Goal: Task Accomplishment & Management: Use online tool/utility

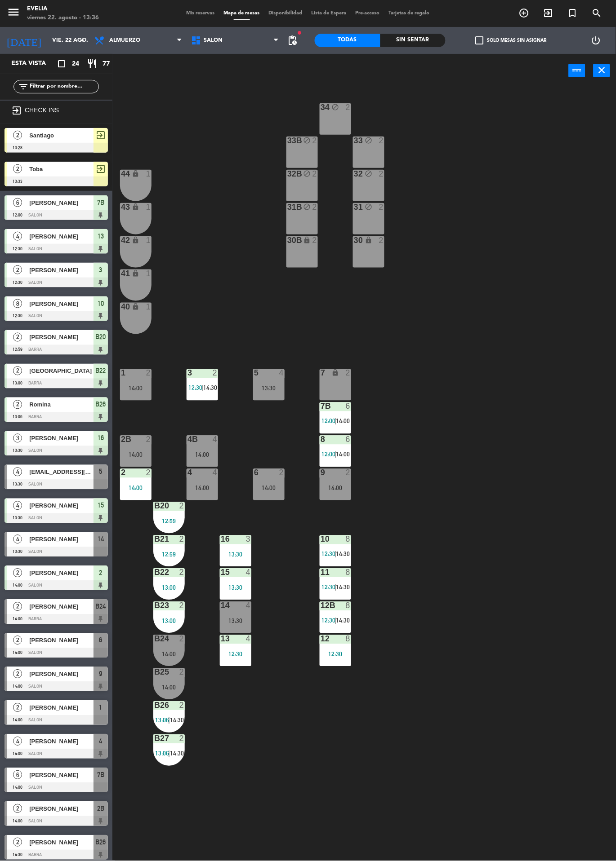
click at [275, 379] on div "5 4 13:30" at bounding box center [268, 384] width 31 height 31
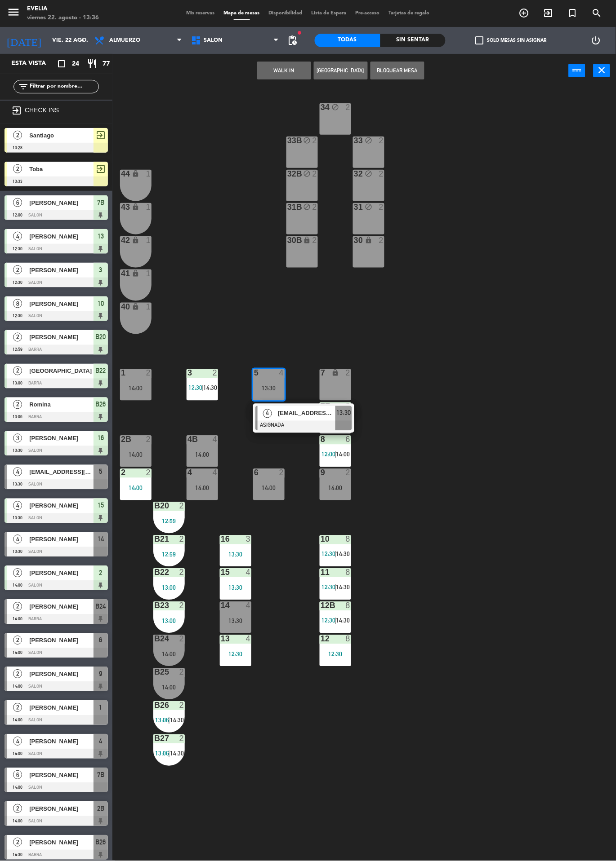
click at [297, 412] on span "[EMAIL_ADDRESS][DOMAIN_NAME]" at bounding box center [307, 413] width 58 height 9
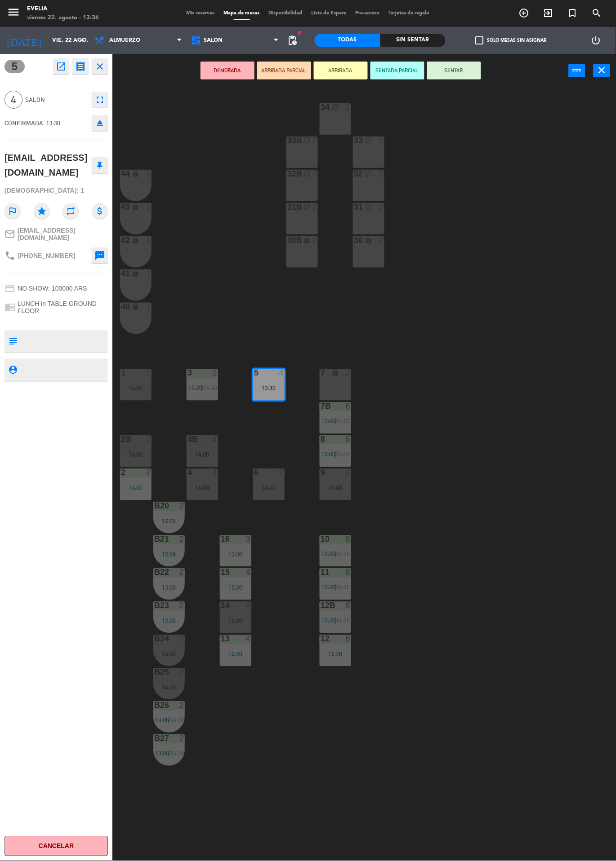
click at [464, 71] on button "SENTAR" at bounding box center [454, 71] width 54 height 18
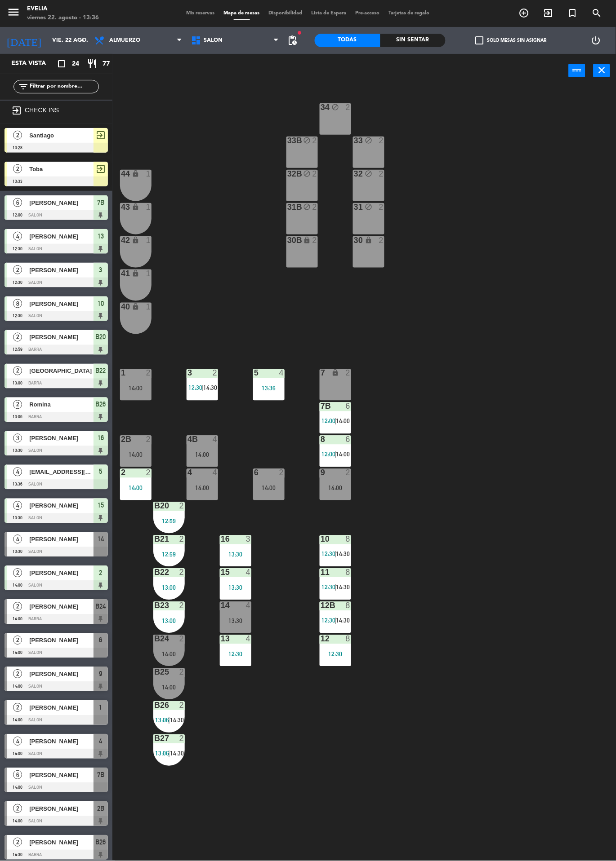
click at [271, 379] on div "5 4 13:36" at bounding box center [268, 384] width 31 height 31
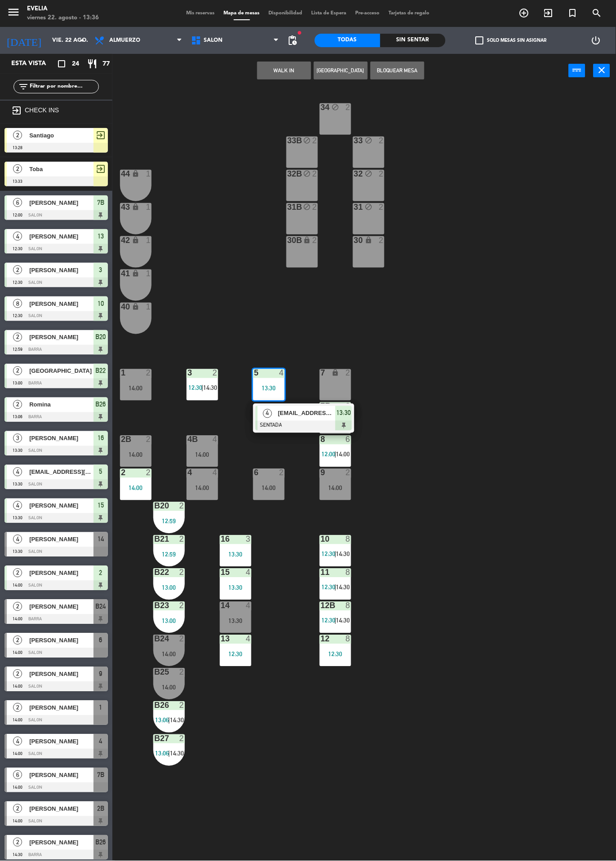
click at [237, 582] on div "15 4 13:30" at bounding box center [235, 584] width 31 height 31
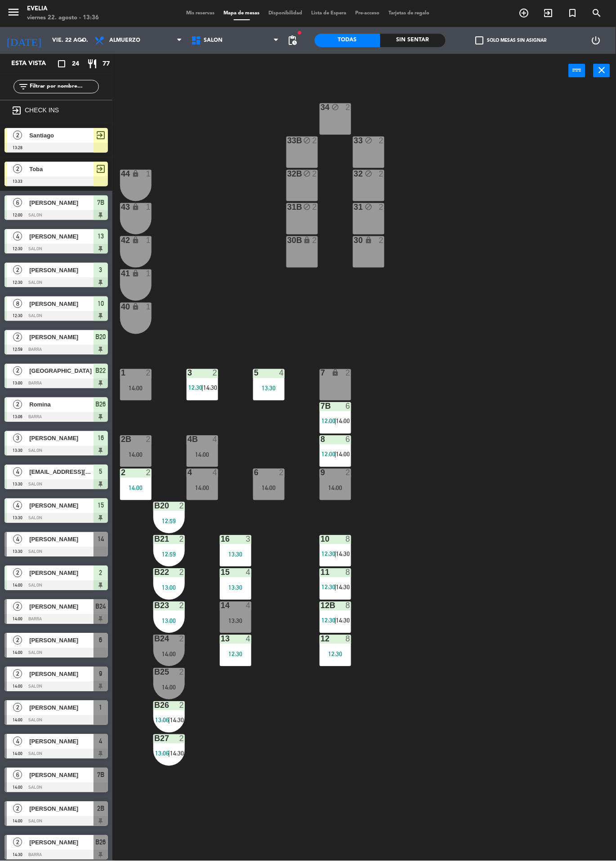
click at [363, 721] on div "34 block 2 33B block 2 33 block 2 44 lock 1 32B block 2 32 block 2 43 lock 1 31…" at bounding box center [367, 475] width 497 height 774
click at [245, 583] on div "15 4 13:30" at bounding box center [235, 584] width 31 height 31
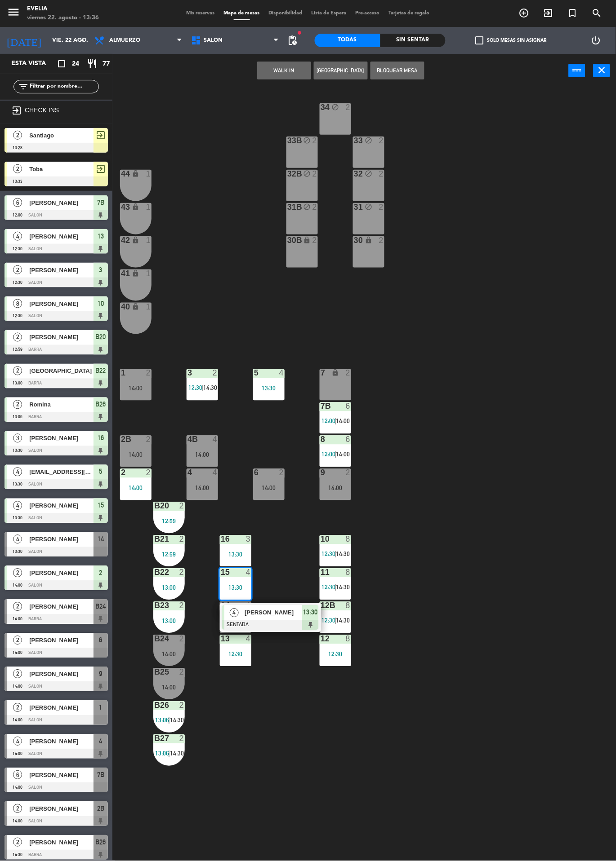
click at [281, 381] on div "5 4 13:30" at bounding box center [268, 384] width 31 height 31
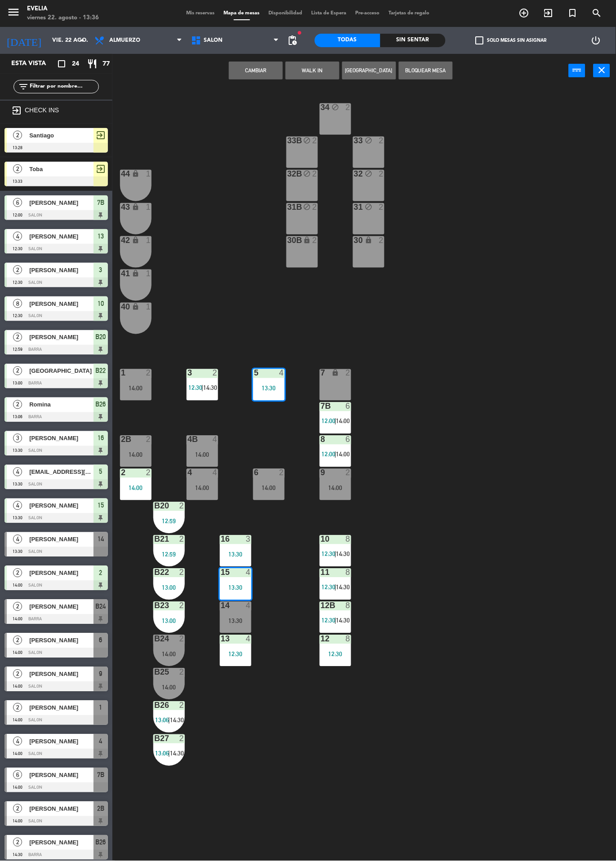
click at [263, 70] on button "Cambiar" at bounding box center [256, 71] width 54 height 18
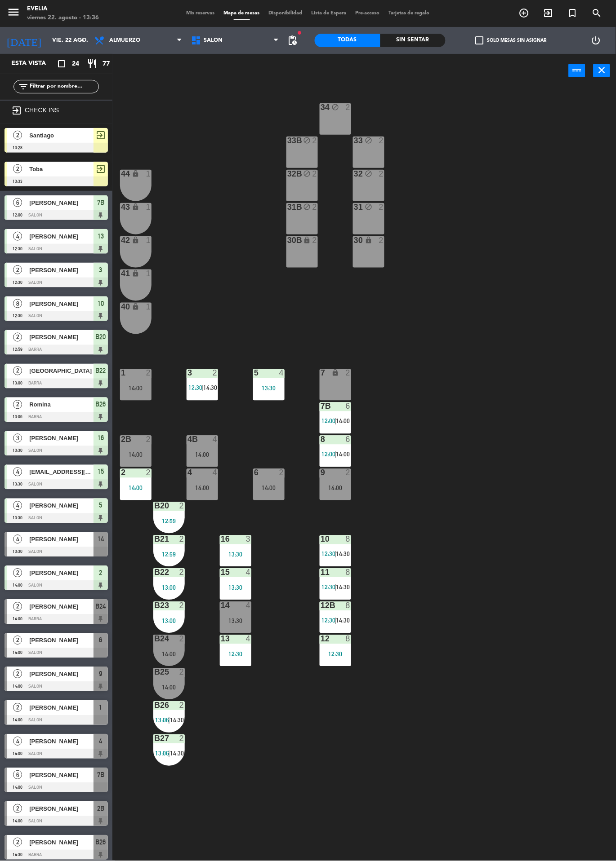
click at [236, 621] on div "13:30" at bounding box center [235, 621] width 31 height 6
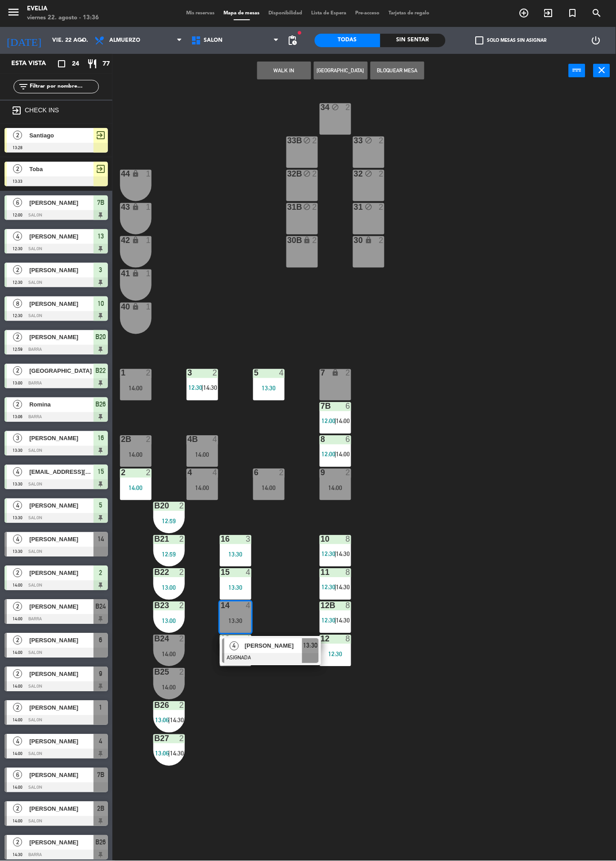
click at [286, 651] on span "[PERSON_NAME]" at bounding box center [273, 646] width 58 height 9
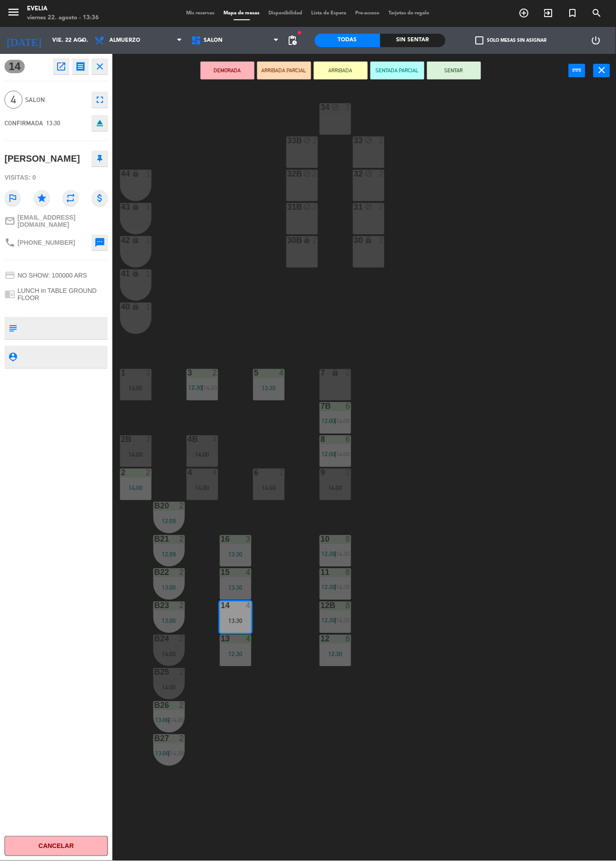
click at [463, 75] on button "SENTAR" at bounding box center [454, 71] width 54 height 18
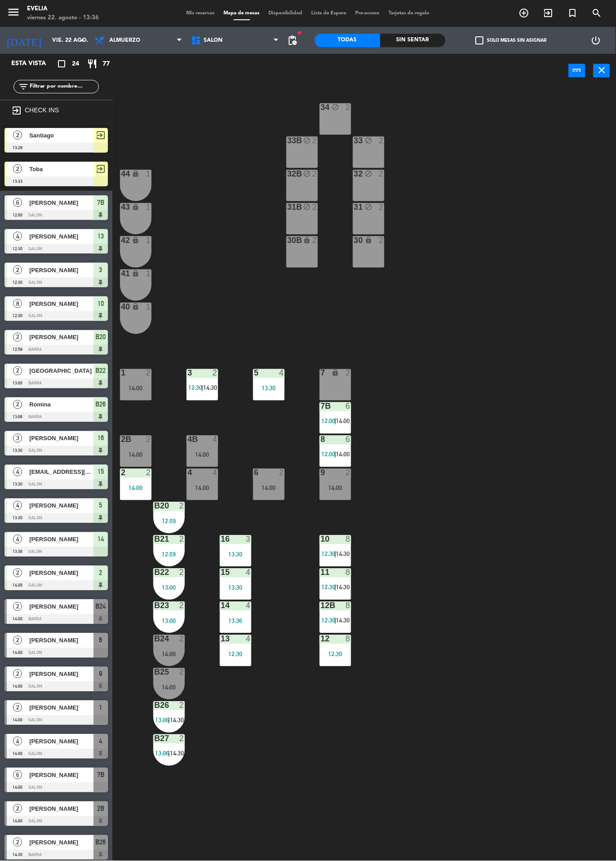
click at [337, 485] on div "14:00" at bounding box center [334, 488] width 31 height 6
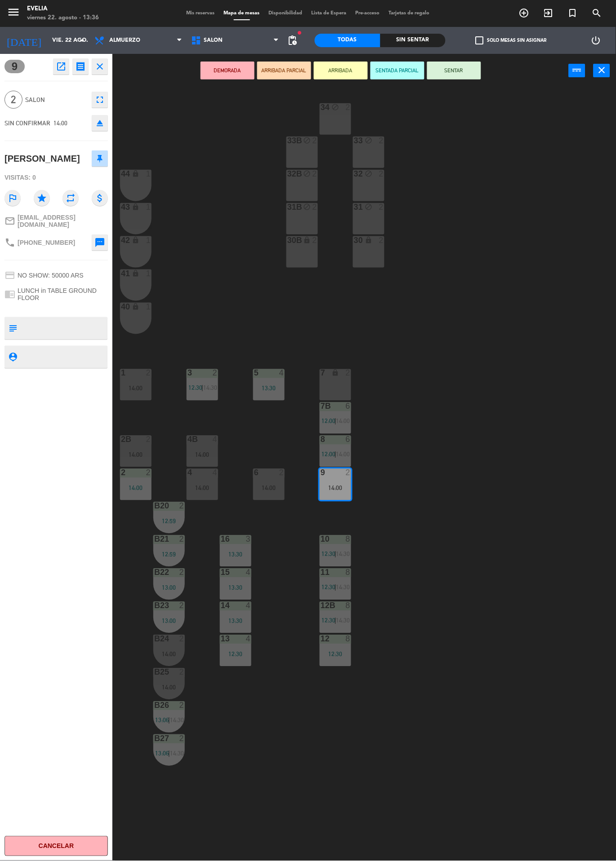
click at [457, 62] on button "SENTAR" at bounding box center [454, 71] width 54 height 18
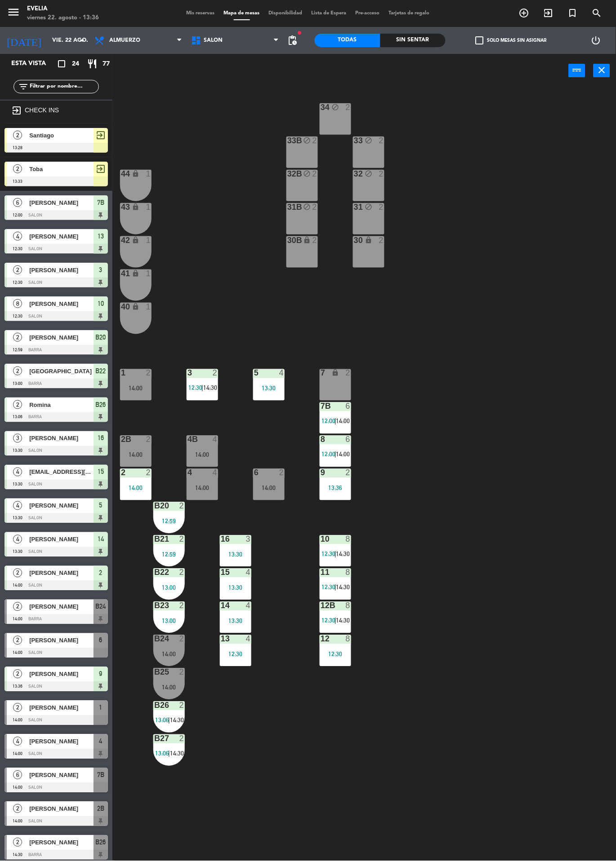
scroll to position [26, 0]
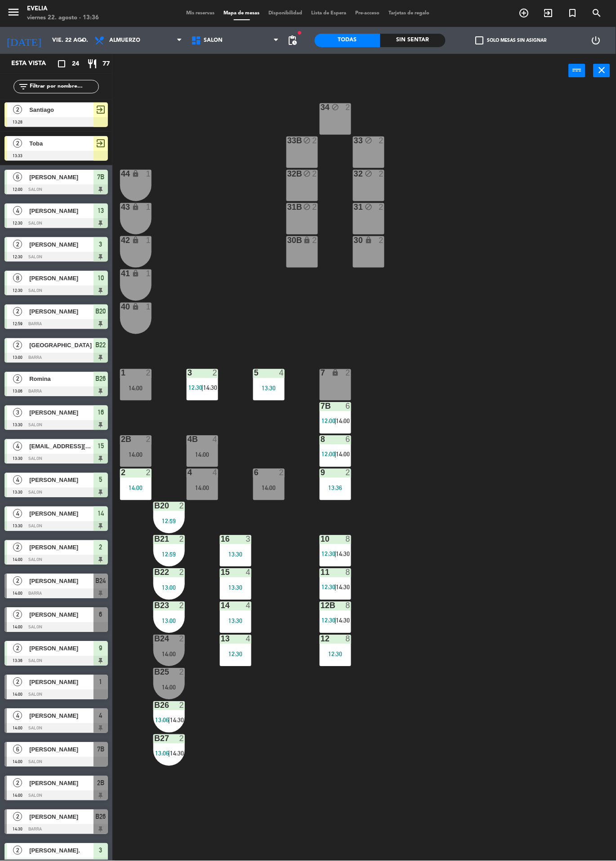
click at [463, 587] on div "34 block 2 33B block 2 33 block 2 44 lock 1 32B block 2 32 block 2 43 lock 1 31…" at bounding box center [367, 475] width 497 height 774
click at [131, 481] on div "2 2 14:00" at bounding box center [135, 484] width 31 height 31
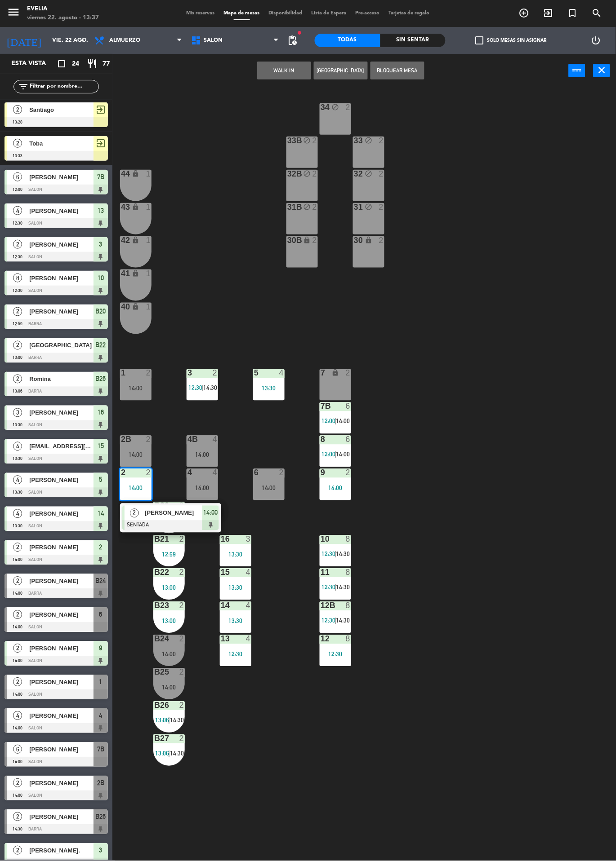
click at [500, 535] on div "34 block 2 33B block 2 33 block 2 44 lock 1 32B block 2 32 block 2 43 lock 1 31…" at bounding box center [367, 475] width 497 height 774
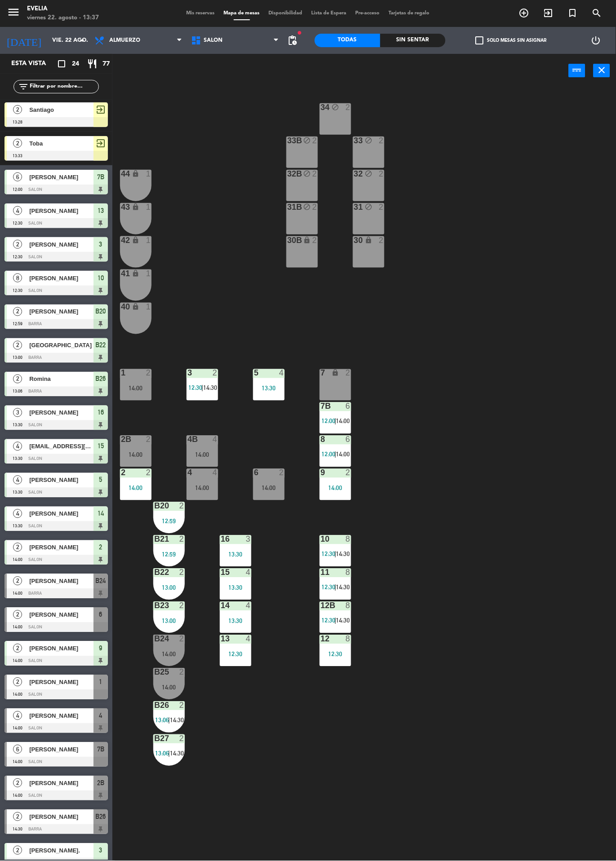
click at [201, 384] on div "3 2 12:30 | 14:30" at bounding box center [201, 384] width 31 height 31
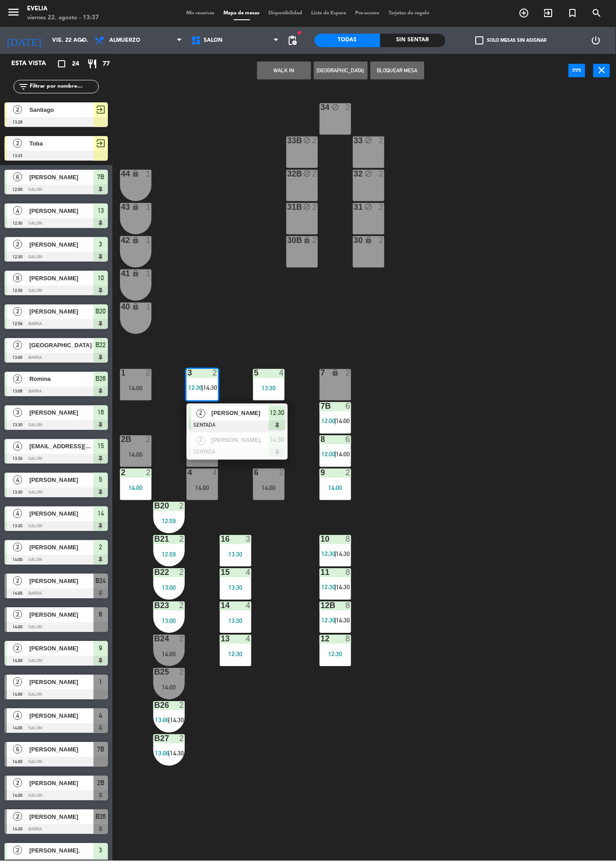
click at [242, 415] on span "[PERSON_NAME]" at bounding box center [240, 413] width 58 height 9
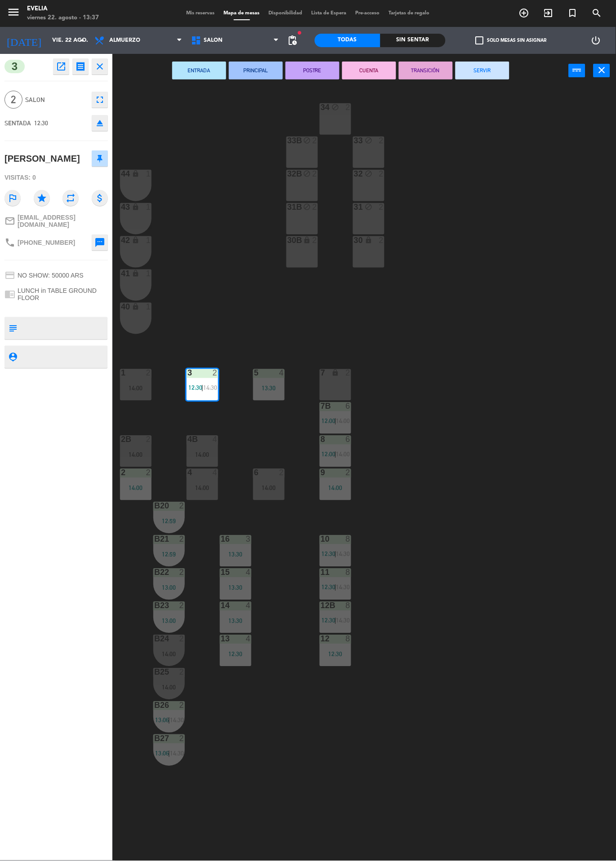
click at [482, 71] on button "SERVIR" at bounding box center [482, 71] width 54 height 18
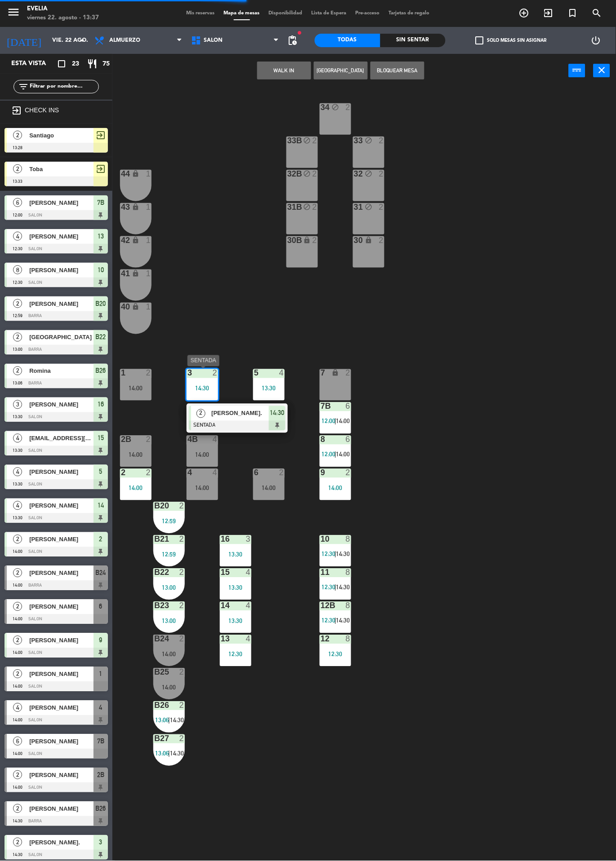
click at [136, 386] on div "14:00" at bounding box center [135, 389] width 31 height 6
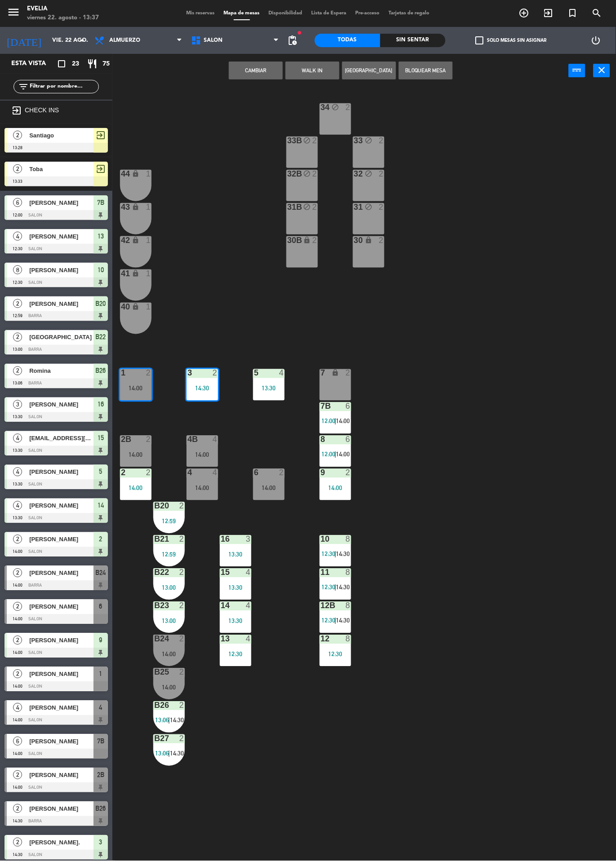
click at [251, 70] on button "Cambiar" at bounding box center [256, 71] width 54 height 18
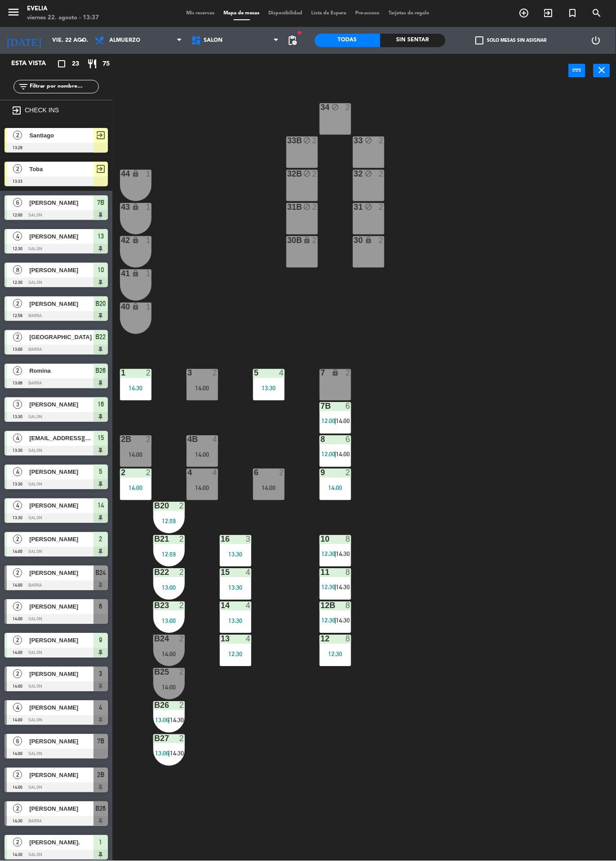
click at [137, 395] on div "1 2 14:30" at bounding box center [135, 384] width 31 height 31
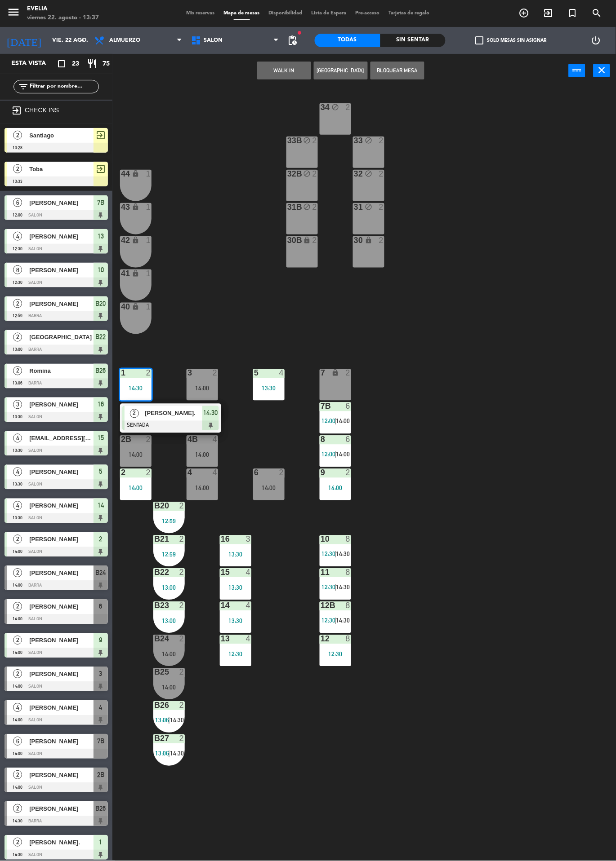
click at [168, 416] on span "[PERSON_NAME]." at bounding box center [174, 413] width 58 height 9
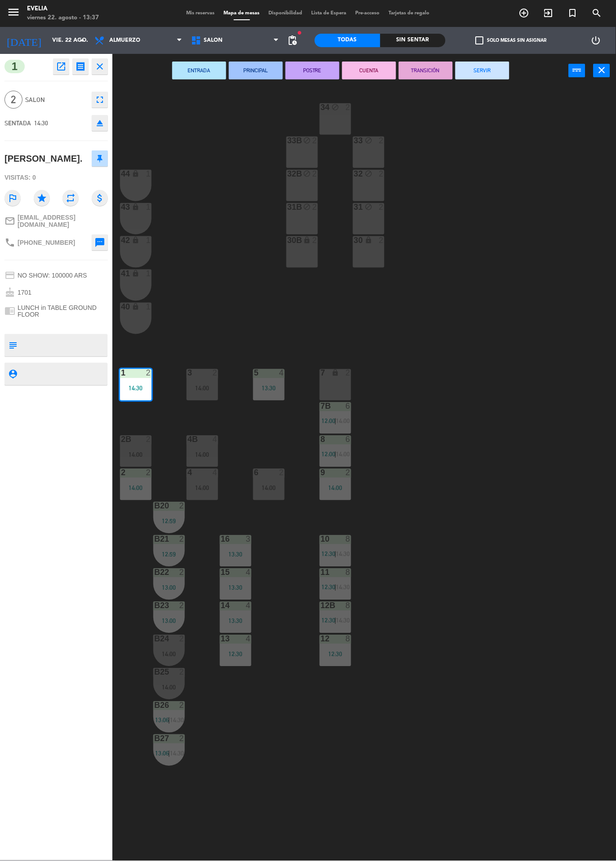
click at [134, 388] on div "14:30" at bounding box center [135, 389] width 31 height 6
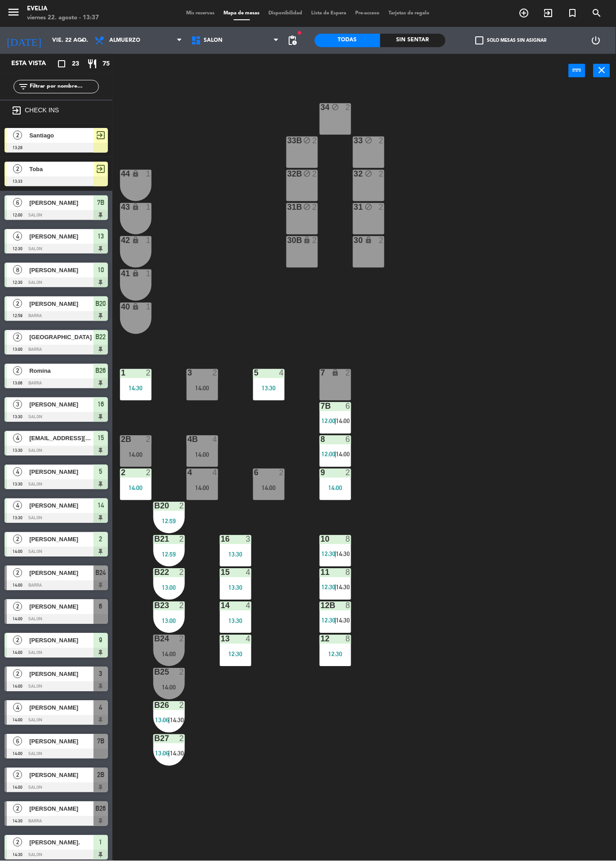
click at [210, 386] on div "14:00" at bounding box center [201, 389] width 31 height 6
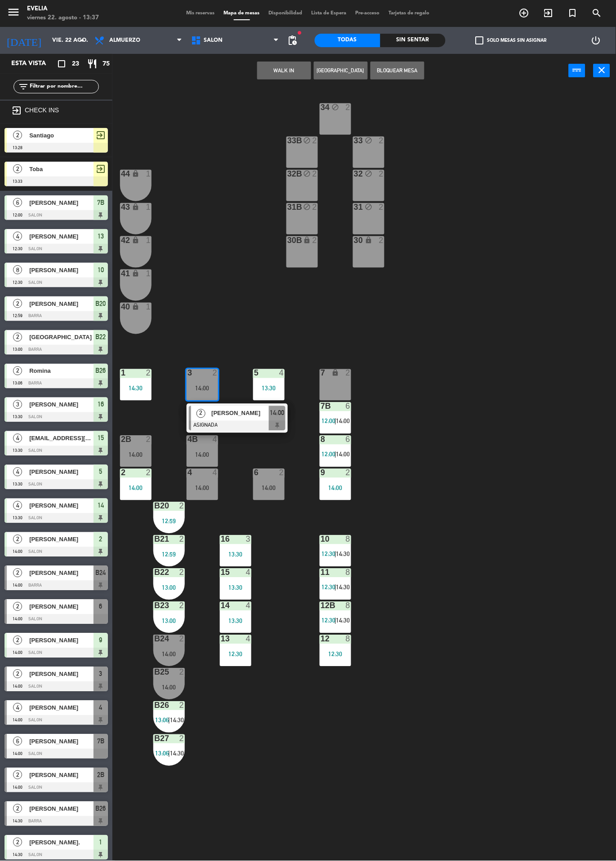
click at [135, 387] on div "14:30" at bounding box center [135, 389] width 31 height 6
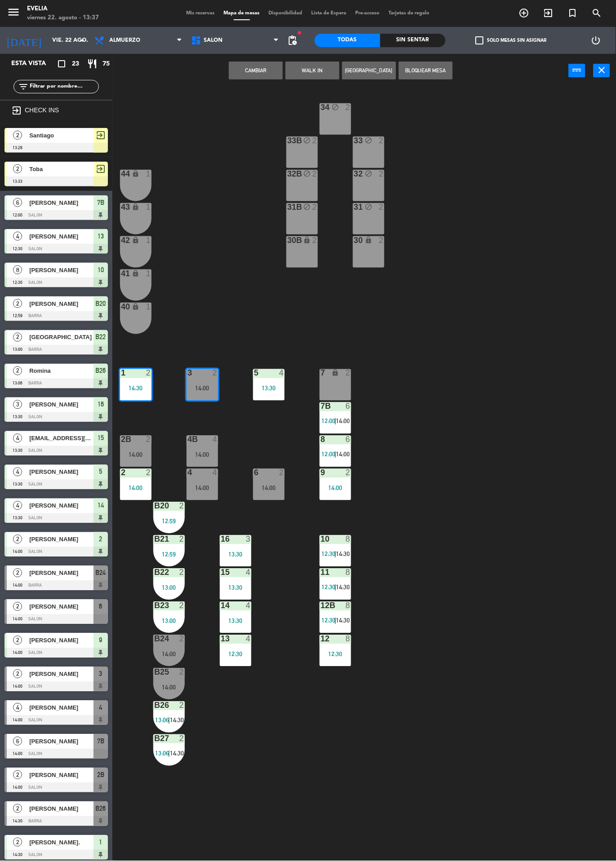
click at [130, 389] on div "14:30" at bounding box center [135, 389] width 31 height 6
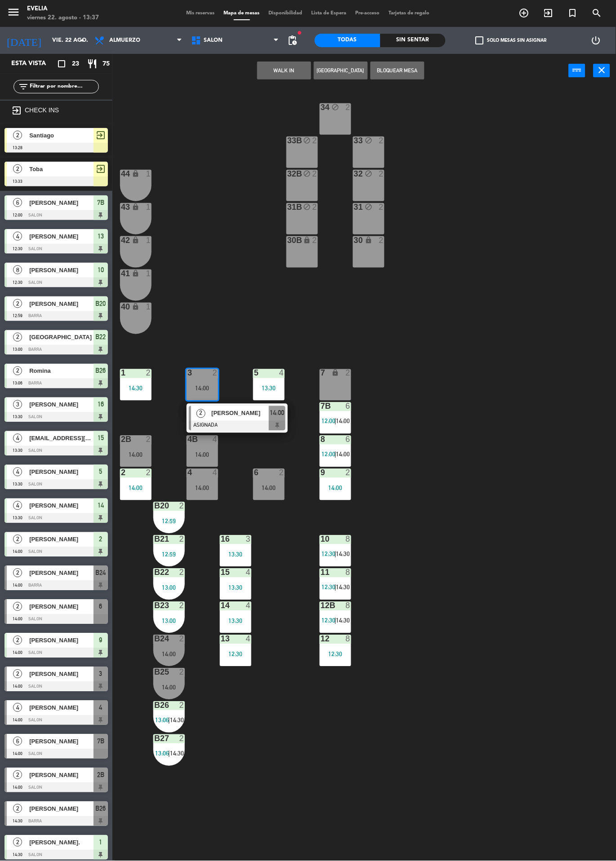
click at [237, 419] on div "[PERSON_NAME]" at bounding box center [239, 413] width 58 height 15
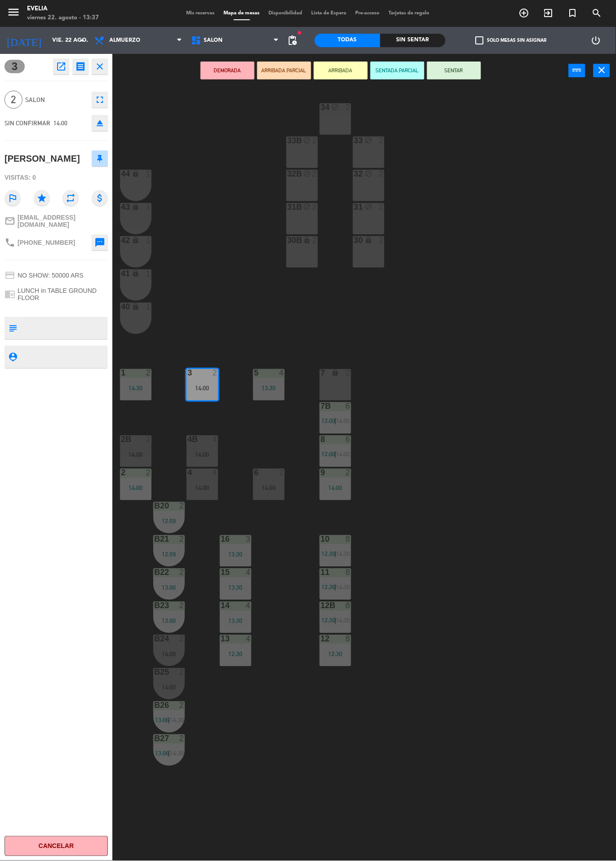
click at [61, 67] on icon "open_in_new" at bounding box center [61, 66] width 11 height 11
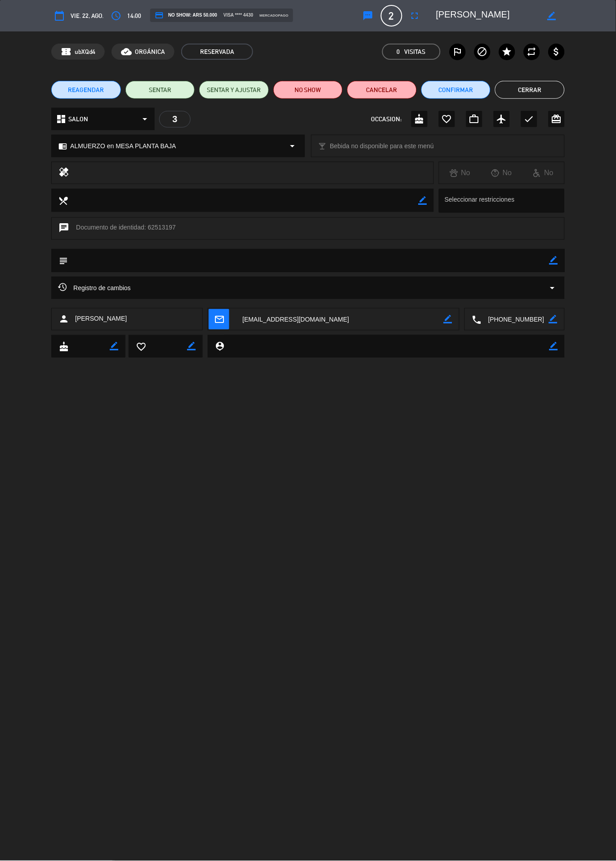
click at [534, 85] on button "Cerrar" at bounding box center [530, 90] width 70 height 18
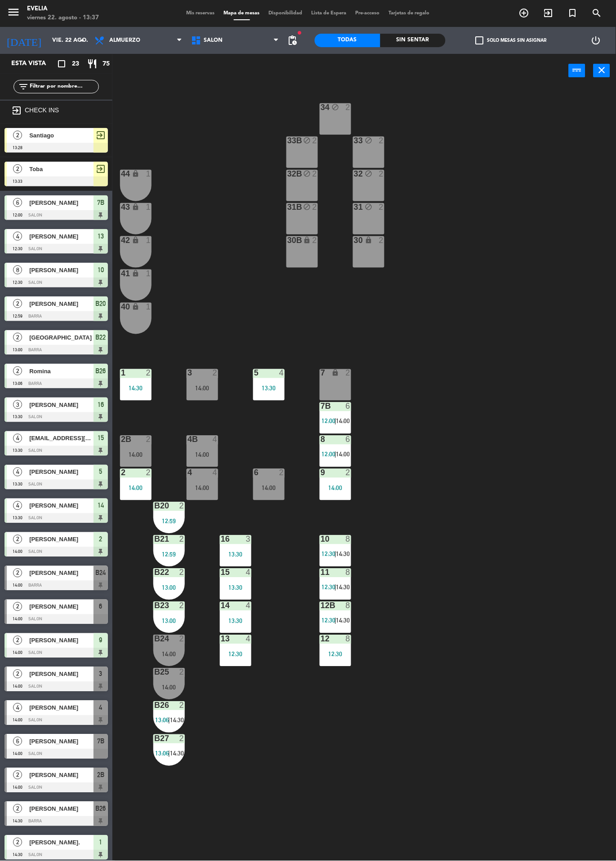
scroll to position [38, 0]
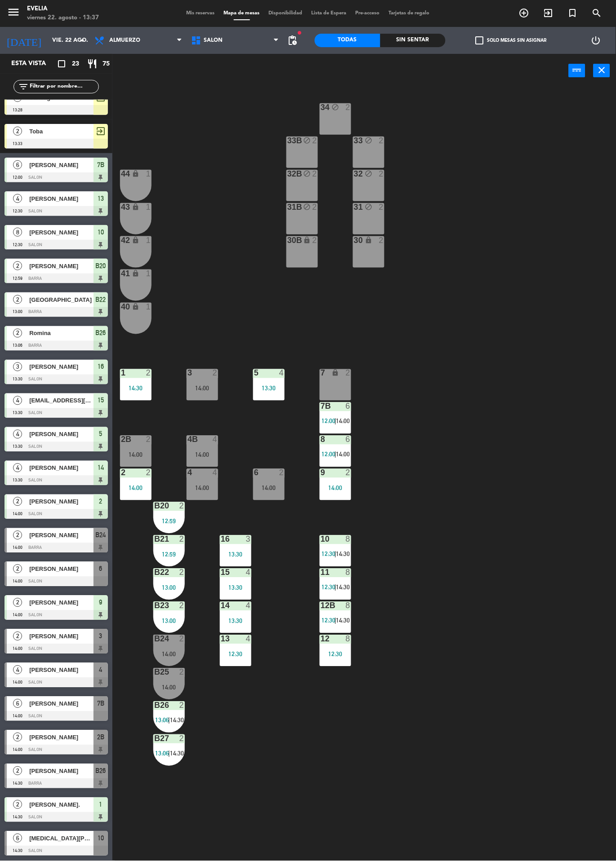
click at [129, 379] on div "1 2 14:30" at bounding box center [135, 384] width 31 height 31
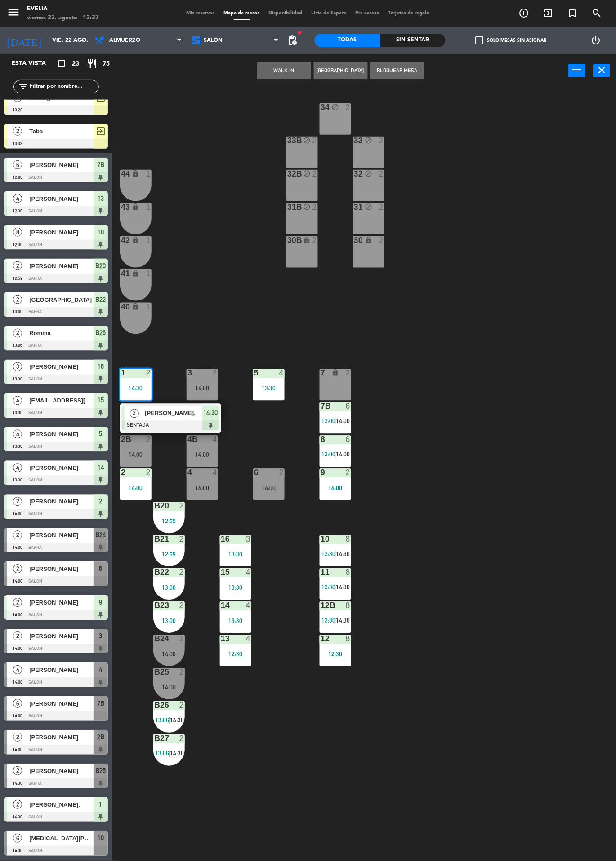
click at [269, 442] on div "34 block 2 33B block 2 33 block 2 44 lock 1 32B block 2 32 block 2 43 lock 1 31…" at bounding box center [367, 475] width 497 height 774
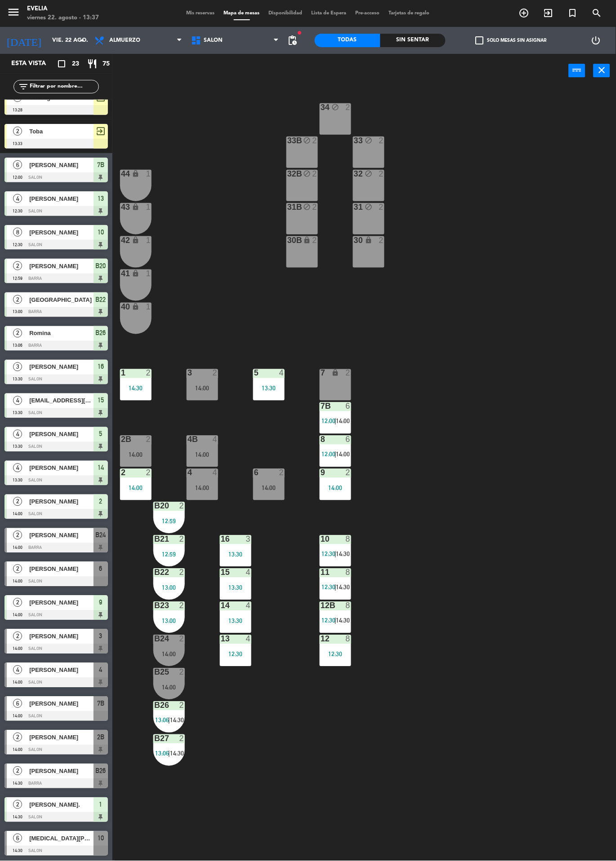
click at [200, 386] on div "14:00" at bounding box center [201, 389] width 31 height 6
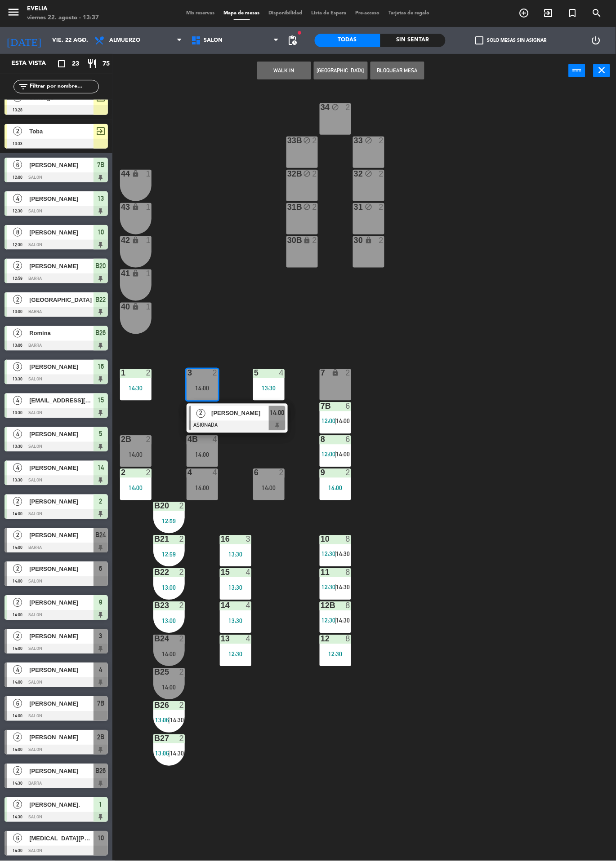
click at [131, 384] on div "1 2 14:30" at bounding box center [135, 384] width 31 height 31
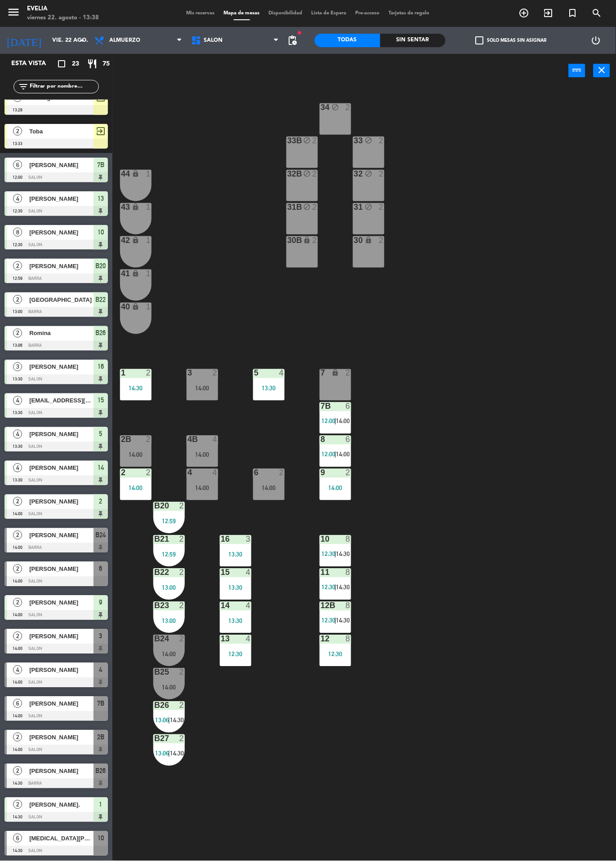
click at [137, 379] on div "1 2 14:30" at bounding box center [135, 384] width 31 height 31
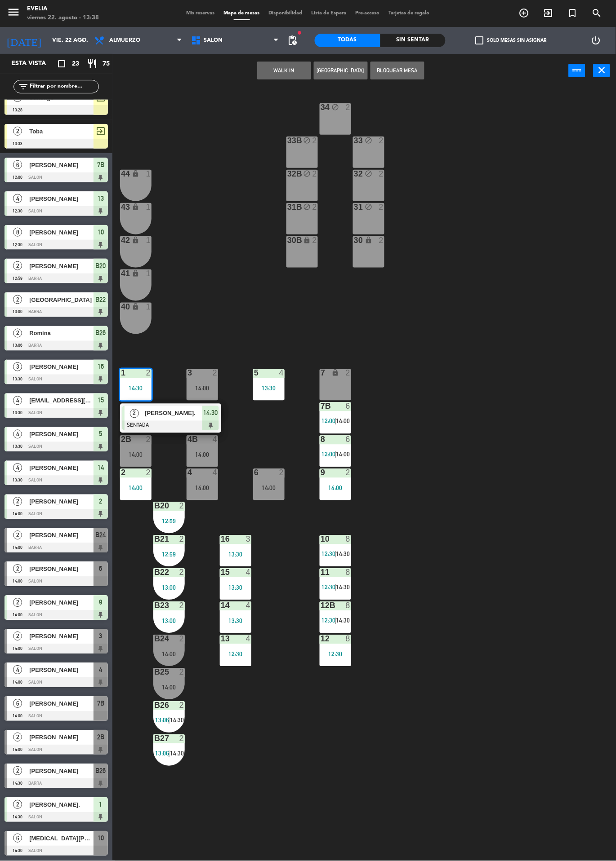
click at [200, 301] on div "34 block 2 33B block 2 33 block 2 44 lock 1 32B block 2 32 block 2 43 lock 1 31…" at bounding box center [367, 475] width 497 height 774
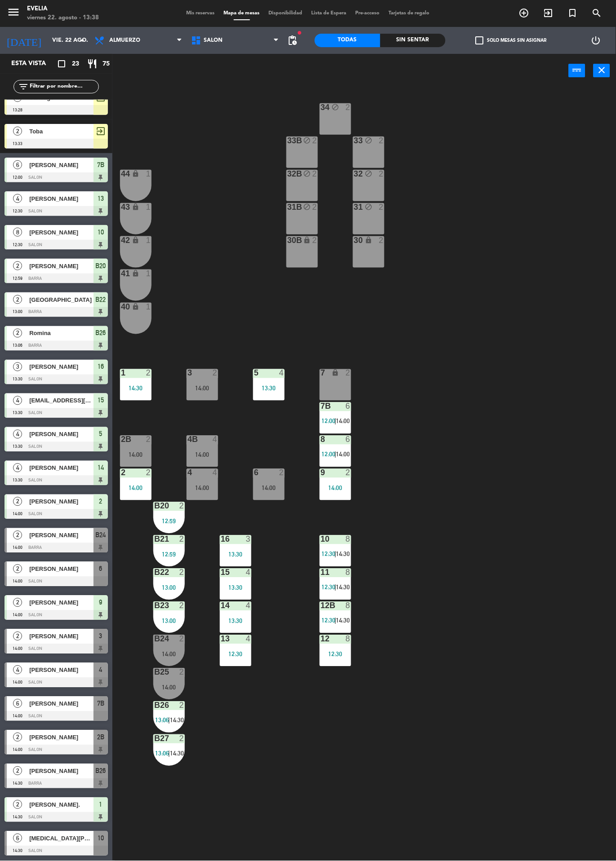
scroll to position [0, 0]
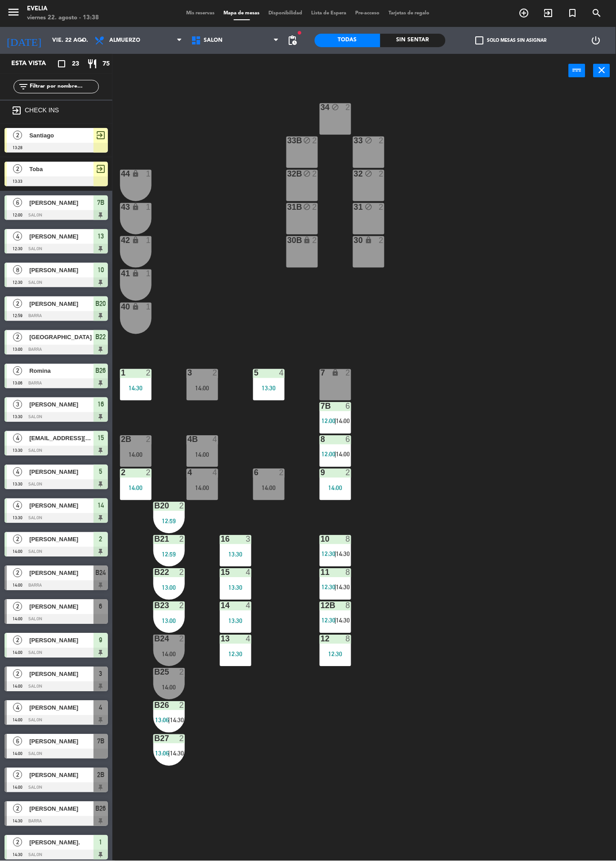
click at [35, 853] on div at bounding box center [55, 856] width 103 height 10
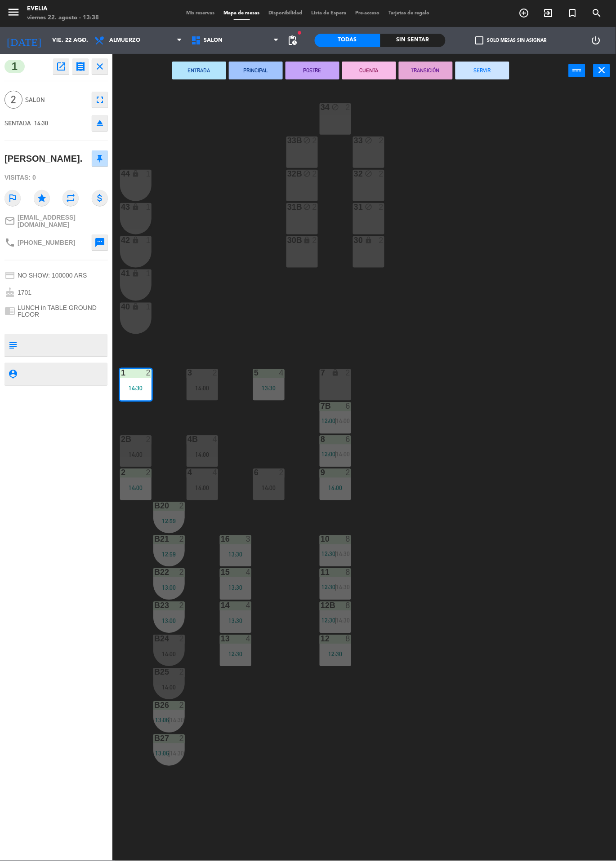
click at [60, 67] on icon "open_in_new" at bounding box center [61, 66] width 11 height 11
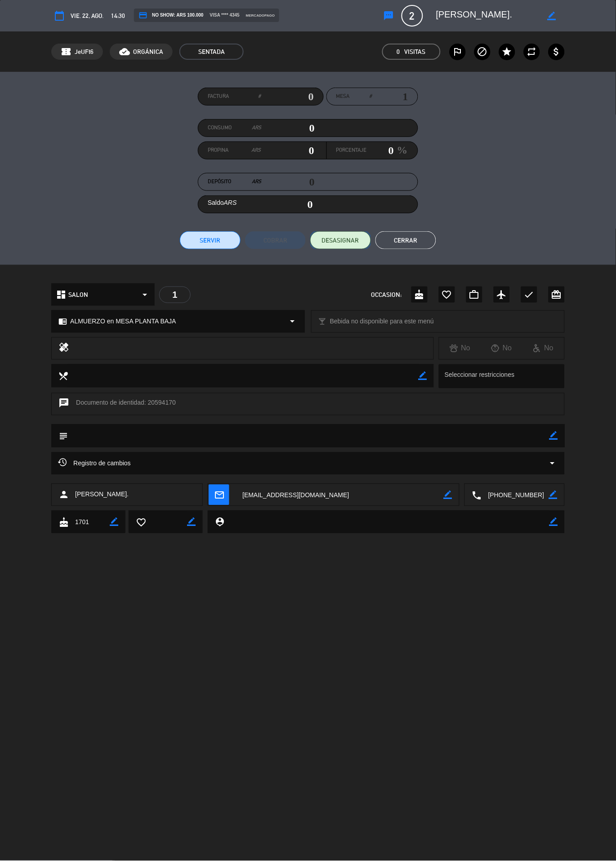
click at [332, 240] on span "DESASIGNAR" at bounding box center [340, 240] width 37 height 9
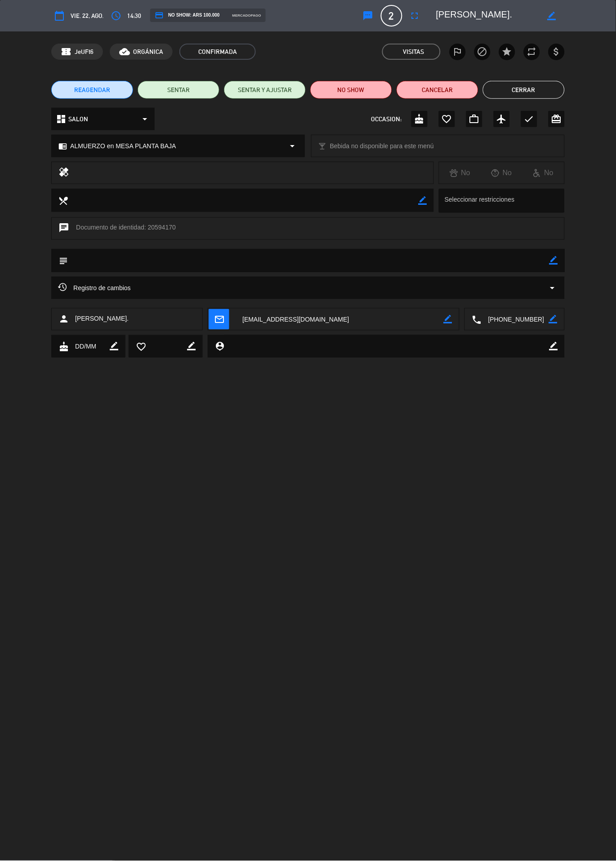
click at [519, 89] on button "Cerrar" at bounding box center [524, 90] width 82 height 18
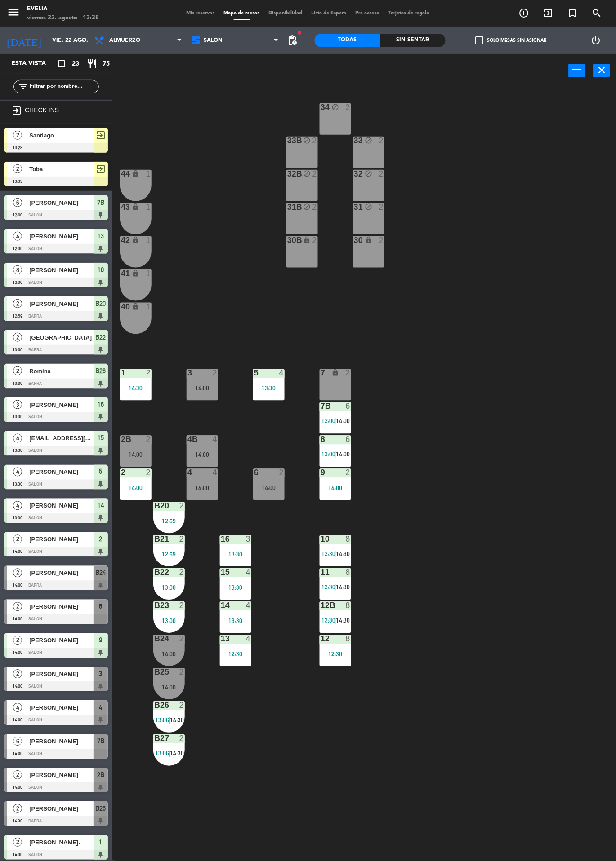
scroll to position [38, 0]
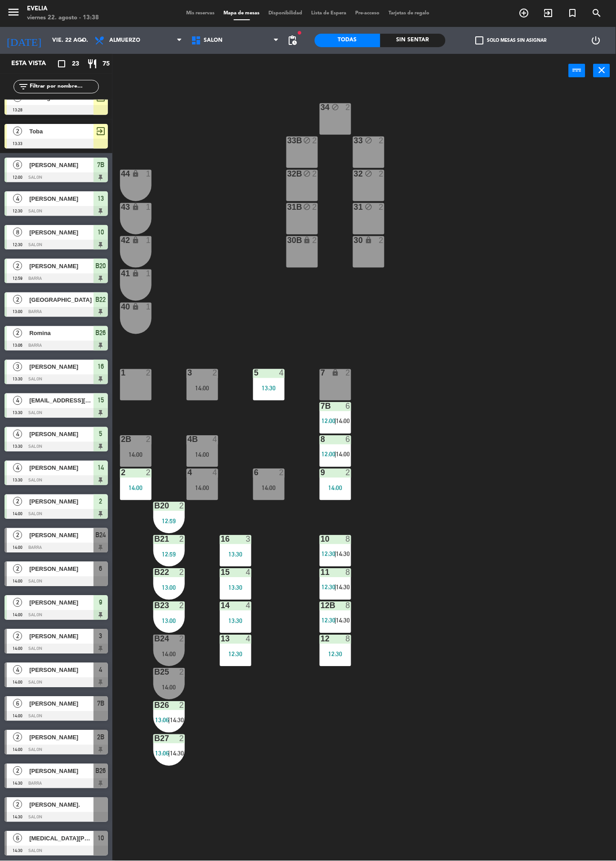
click at [64, 805] on span "[PERSON_NAME]." at bounding box center [61, 805] width 64 height 9
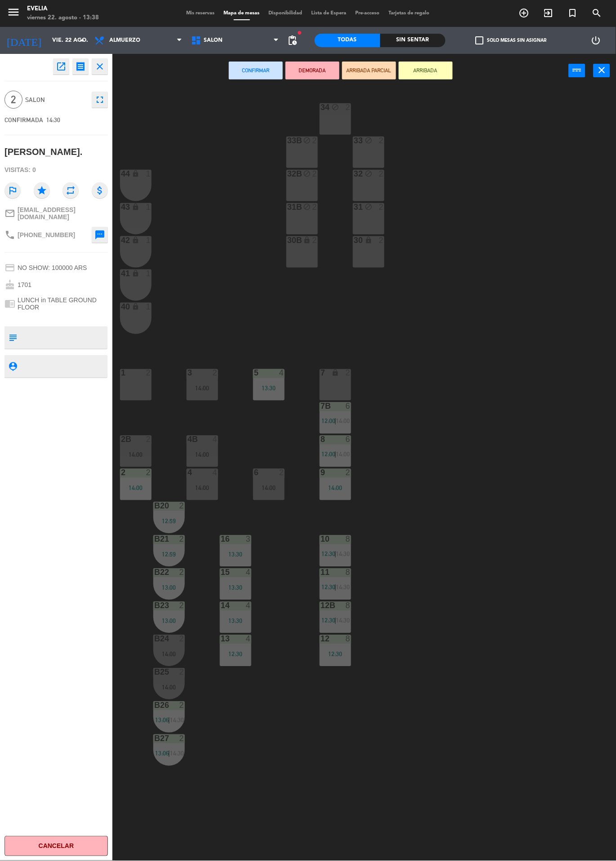
click at [144, 390] on div "1 2" at bounding box center [135, 384] width 31 height 31
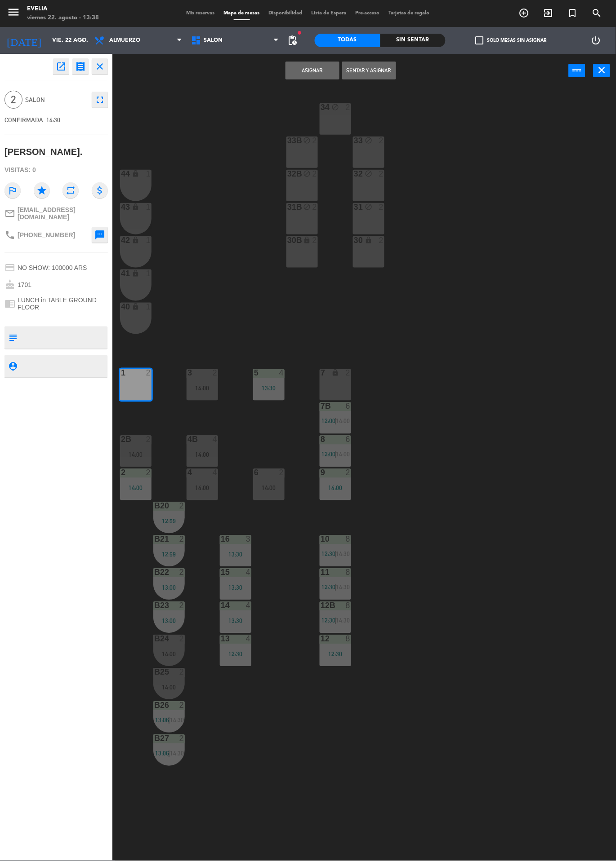
click at [308, 70] on button "Asignar" at bounding box center [312, 71] width 54 height 18
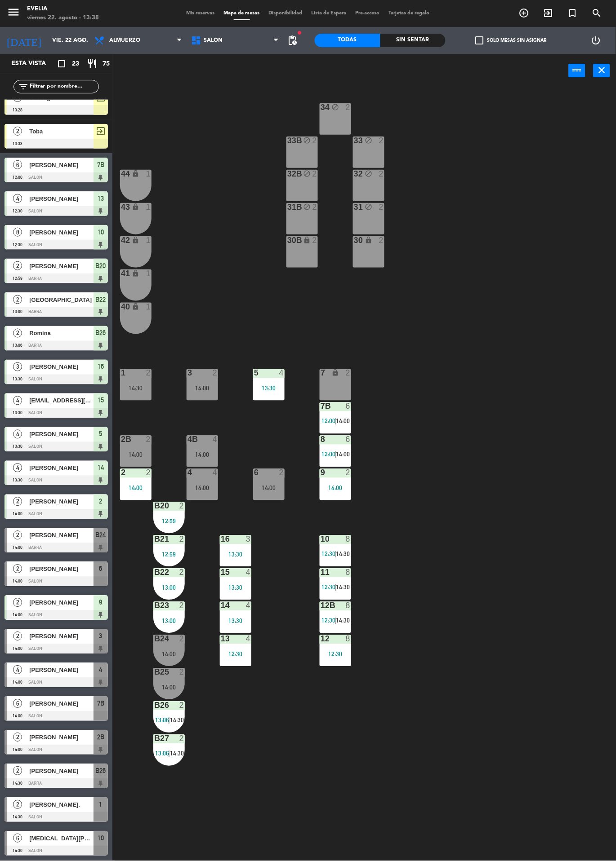
click at [133, 391] on div "14:30" at bounding box center [135, 389] width 31 height 6
click at [62, 109] on div at bounding box center [55, 110] width 103 height 10
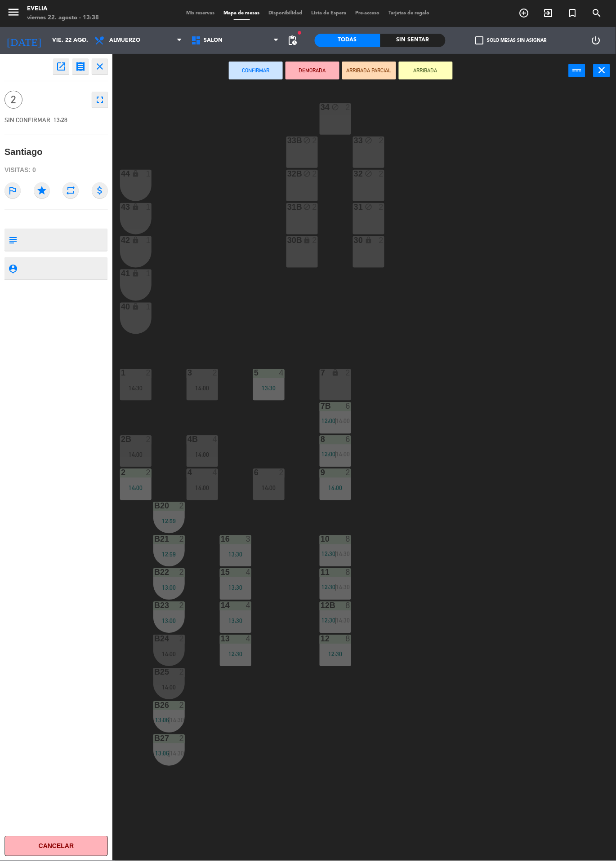
click at [492, 305] on div "34 block 2 33B block 2 33 block 2 44 lock 1 32B block 2 32 block 2 43 lock 1 31…" at bounding box center [367, 475] width 497 height 774
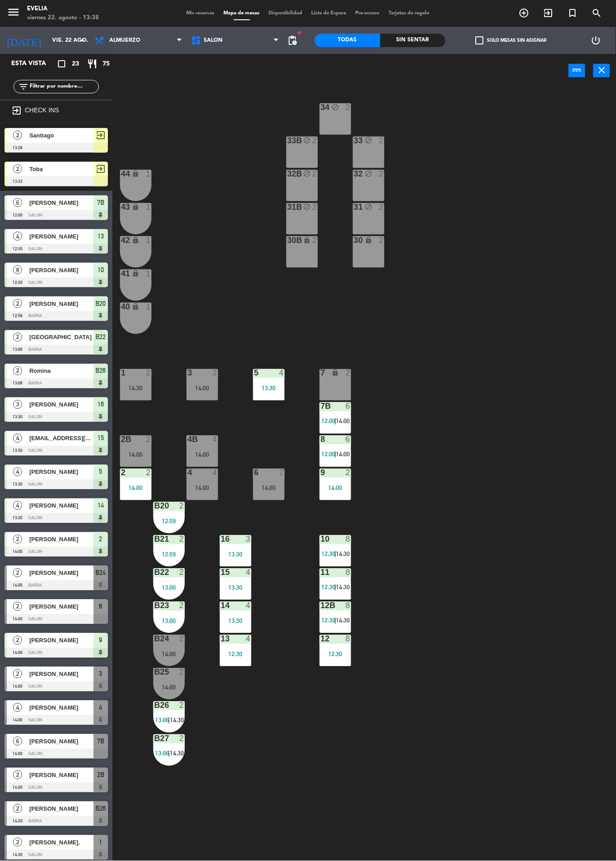
click at [44, 136] on span "Santiago" at bounding box center [61, 135] width 64 height 9
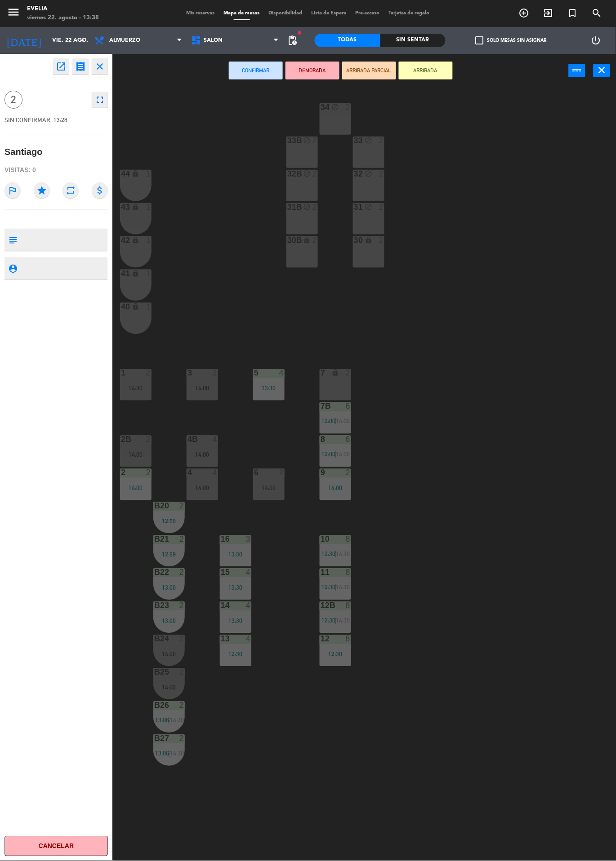
click at [135, 384] on div "1 2 14:30" at bounding box center [135, 384] width 31 height 31
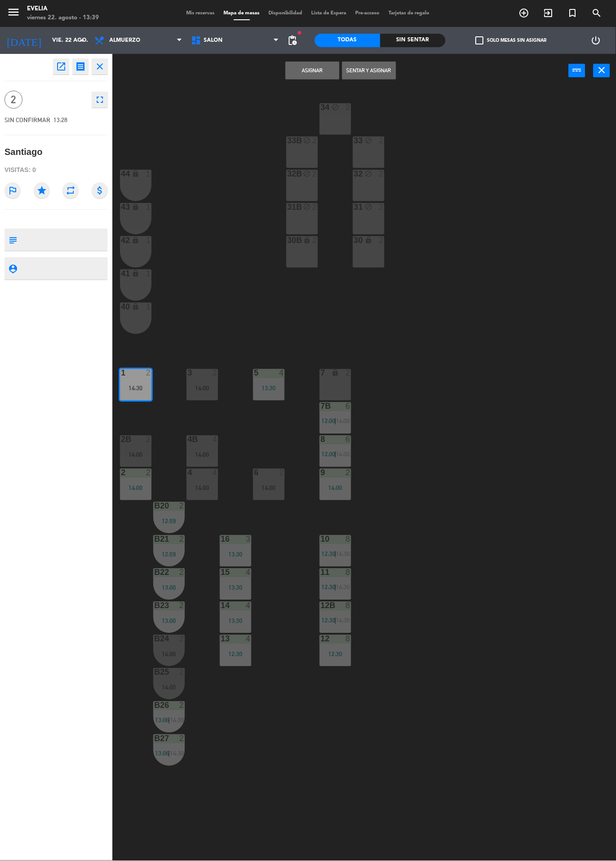
click at [369, 70] on button "Sentar y Asignar" at bounding box center [369, 71] width 54 height 18
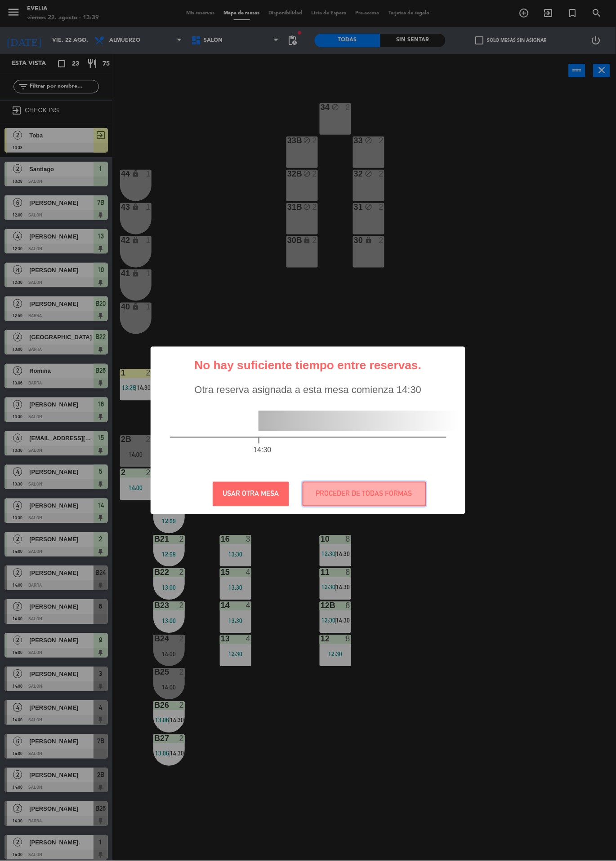
click at [381, 496] on button "PROCEDER DE TODAS FORMAS" at bounding box center [364, 494] width 124 height 25
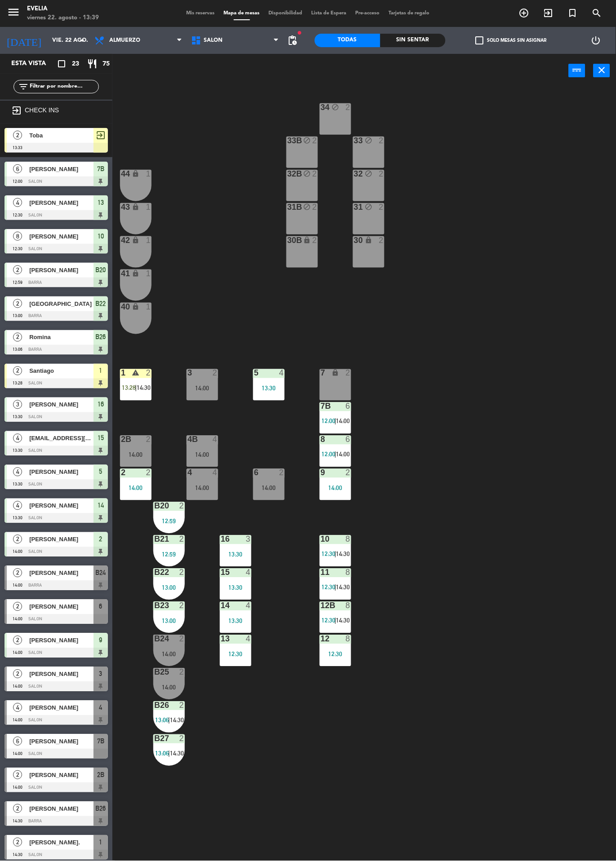
click at [514, 561] on div "34 block 2 33B block 2 33 block 2 44 lock 1 32B block 2 32 block 2 43 lock 1 31…" at bounding box center [367, 475] width 497 height 774
click at [502, 422] on div "34 block 2 33B block 2 33 block 2 44 lock 1 32B block 2 32 block 2 43 lock 1 31…" at bounding box center [367, 475] width 497 height 774
click at [189, 386] on div "14:00" at bounding box center [201, 389] width 31 height 6
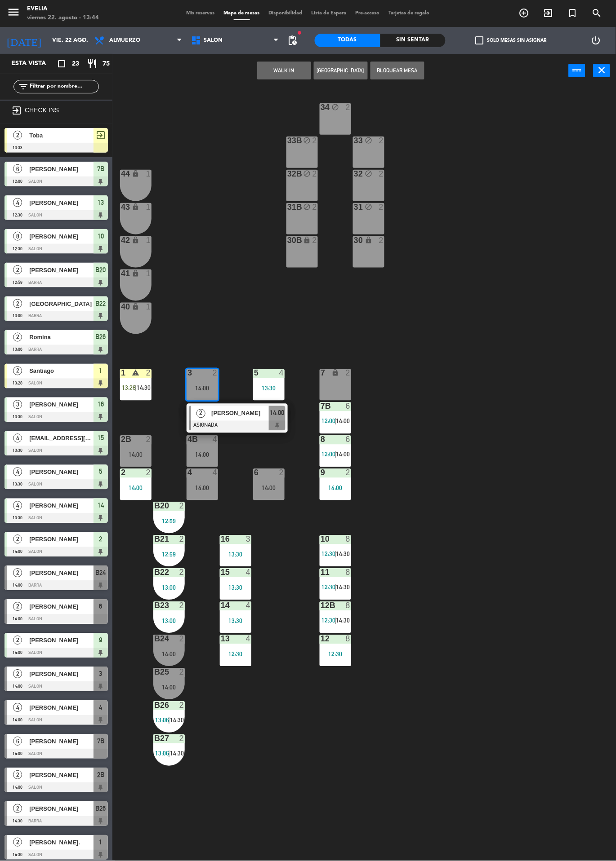
click at [243, 419] on div "[PERSON_NAME]" at bounding box center [239, 413] width 58 height 15
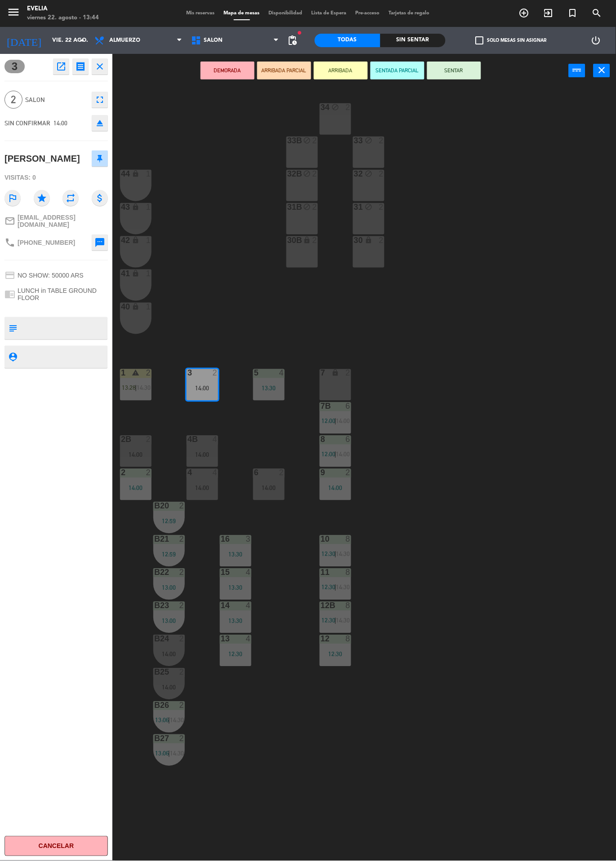
click at [462, 90] on div "34 block 2 33B block 2 33 block 2 44 lock 1 32B block 2 32 block 2 43 lock 1 31…" at bounding box center [367, 475] width 497 height 774
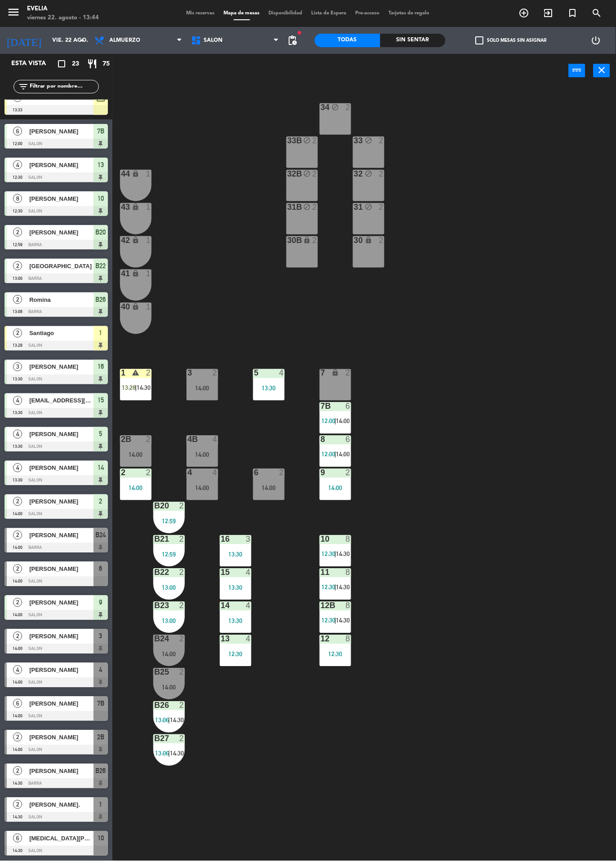
click at [211, 377] on div "2" at bounding box center [217, 373] width 15 height 8
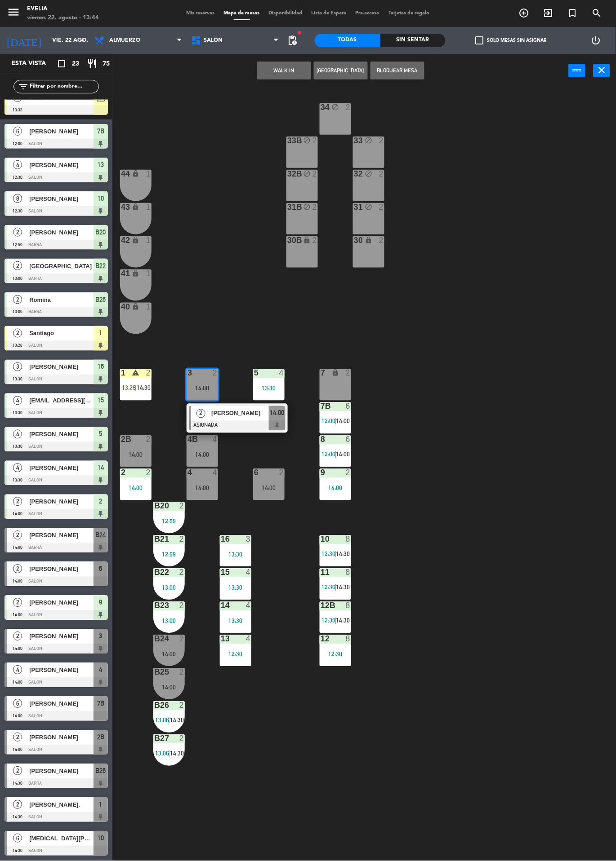
click at [246, 420] on div "[PERSON_NAME]" at bounding box center [239, 413] width 58 height 15
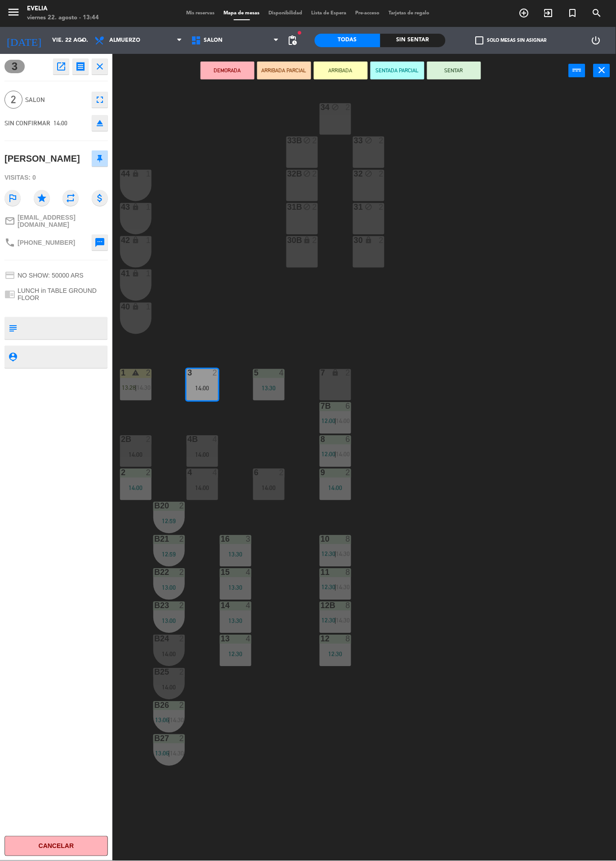
click at [461, 66] on button "SENTAR" at bounding box center [454, 71] width 54 height 18
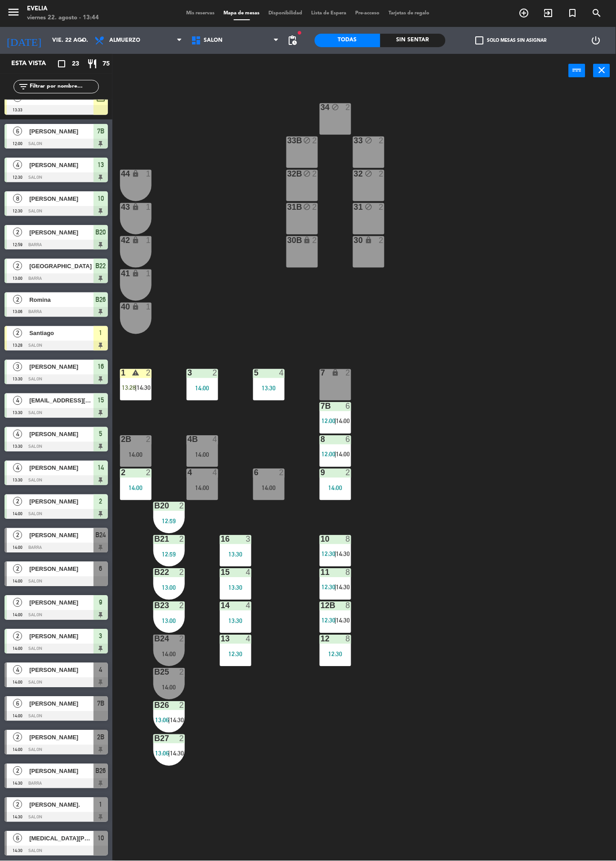
click at [215, 373] on div "2" at bounding box center [215, 373] width 5 height 8
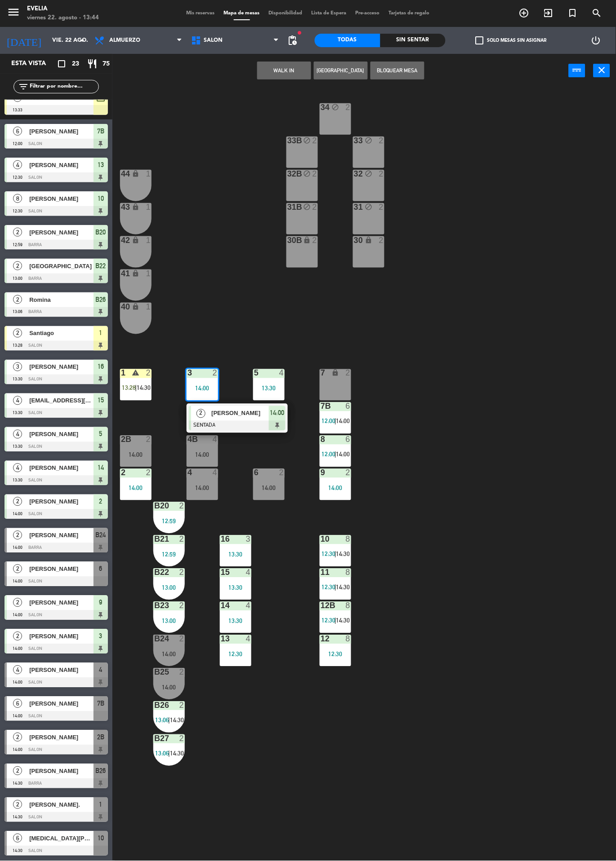
click at [536, 599] on div "34 block 2 33B block 2 33 block 2 44 lock 1 32B block 2 32 block 2 43 lock 1 31…" at bounding box center [367, 475] width 497 height 774
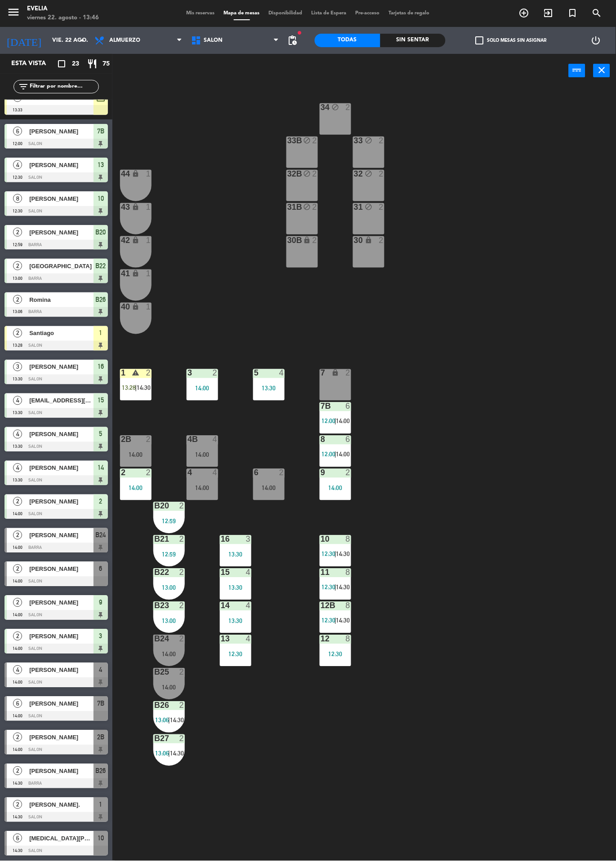
click at [266, 479] on div "6 2 14:00" at bounding box center [268, 484] width 31 height 31
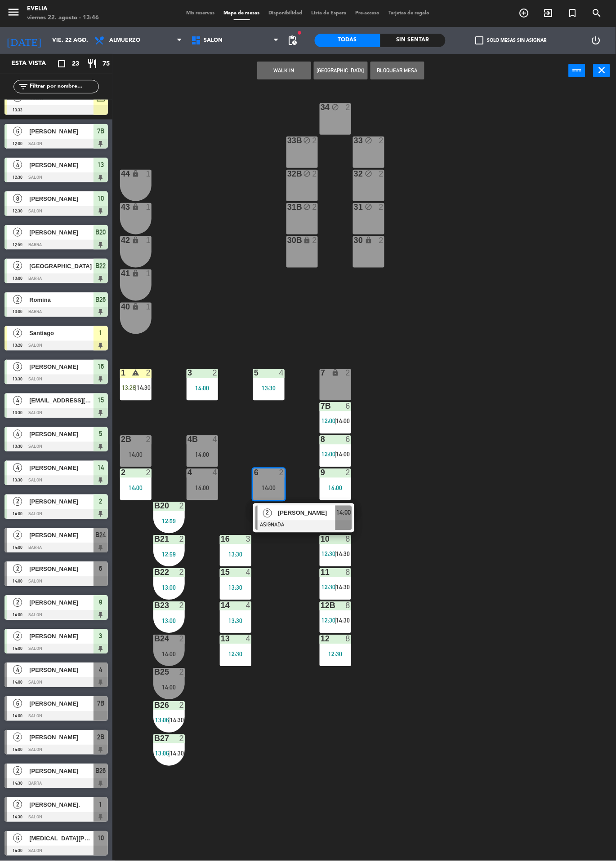
click at [300, 516] on span "[PERSON_NAME]" at bounding box center [307, 513] width 58 height 9
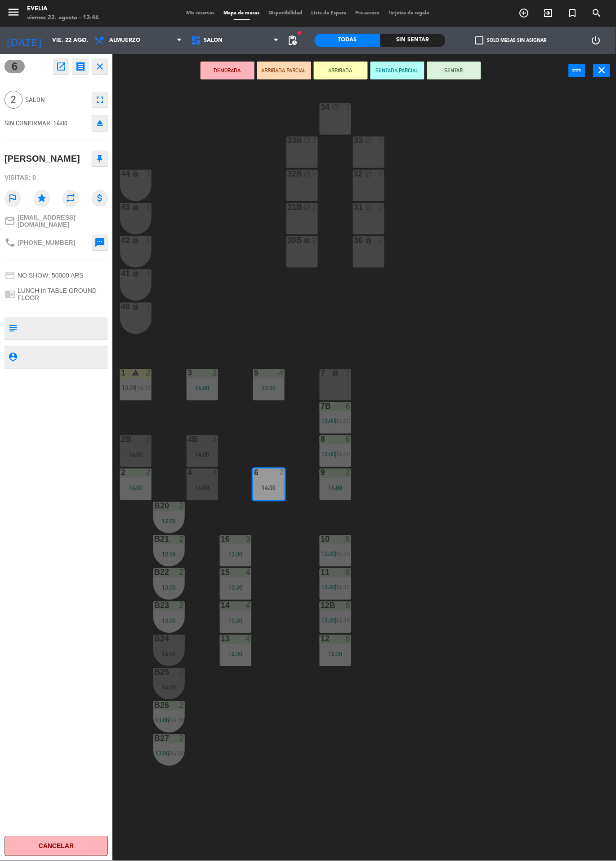
click at [466, 66] on button "SENTAR" at bounding box center [454, 71] width 54 height 18
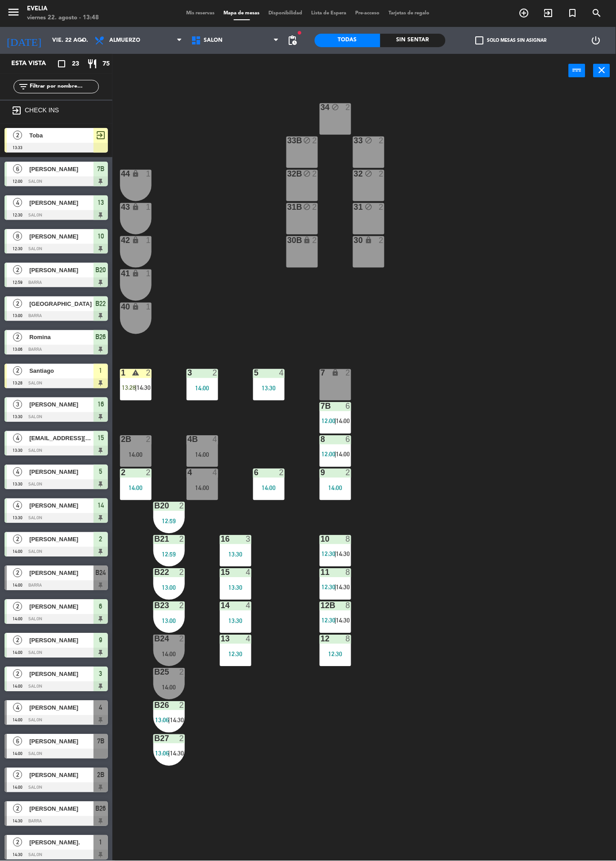
click at [529, 10] on icon "exit_to_app" at bounding box center [524, 13] width 11 height 11
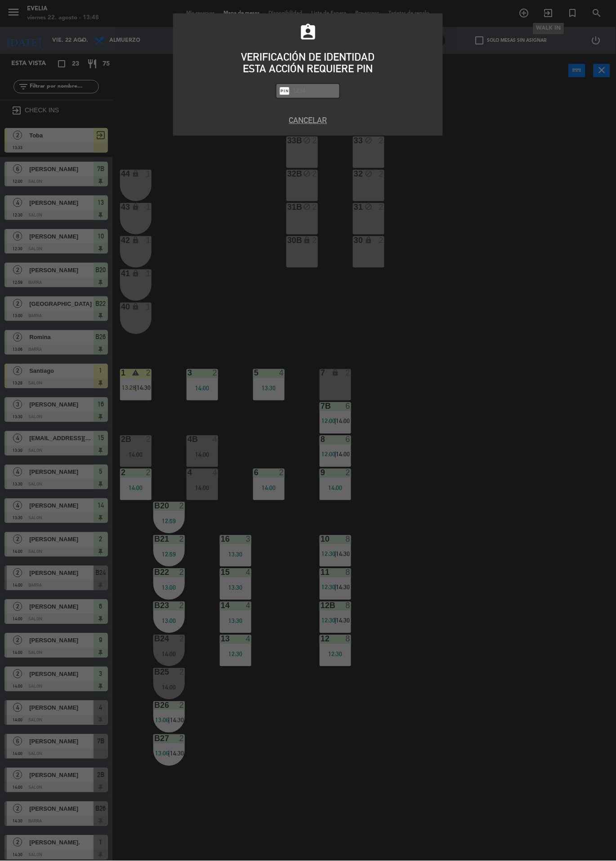
click at [554, 13] on div "assignment_ind VERIFICACIÓN DE IDENTIDAD ESTA ACCIÓN REQUIERE PIN fiber_pin PAS…" at bounding box center [308, 430] width 616 height 861
click at [499, 422] on div "assignment_ind VERIFICACIÓN DE IDENTIDAD ESTA ACCIÓN REQUIERE PIN fiber_pin PAS…" at bounding box center [308, 430] width 616 height 861
click at [296, 91] on input "text" at bounding box center [314, 91] width 45 height 10
type input "9101"
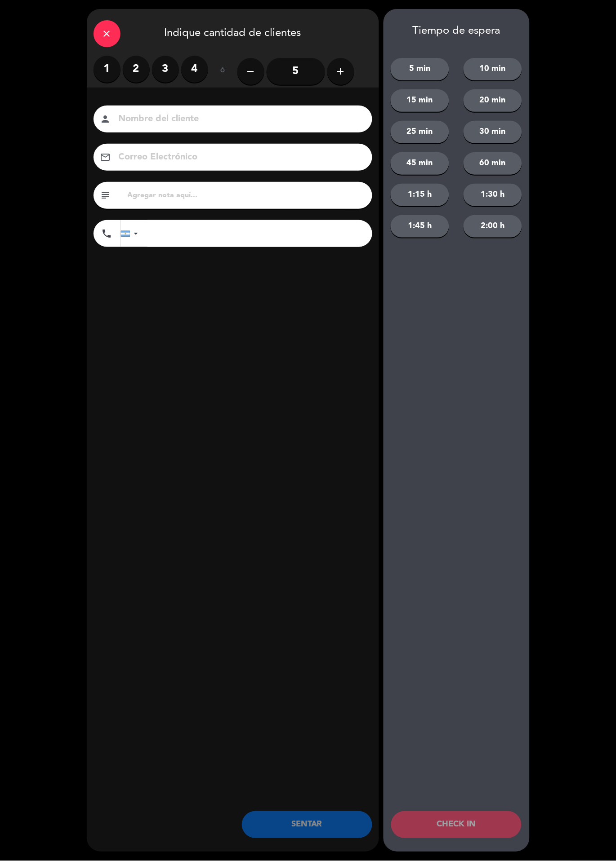
click at [100, 70] on label "1" at bounding box center [106, 69] width 27 height 27
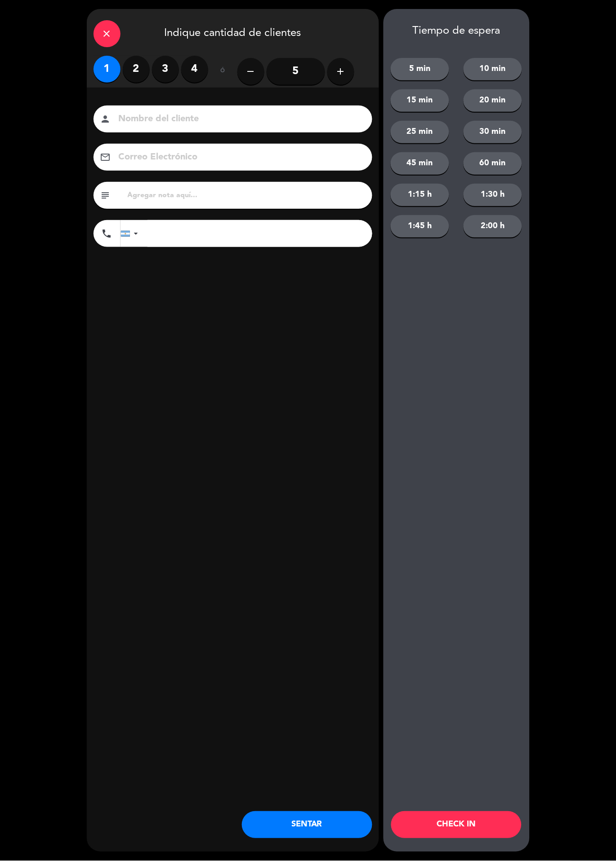
click at [165, 114] on input at bounding box center [239, 119] width 243 height 16
type input "[PERSON_NAME]"
click at [290, 370] on div "close Indique cantidad de clientes 1 2 3 4 ó remove 5 add Nombre del cliente pe…" at bounding box center [233, 430] width 292 height 843
click at [462, 829] on button "CHECK IN" at bounding box center [456, 825] width 130 height 27
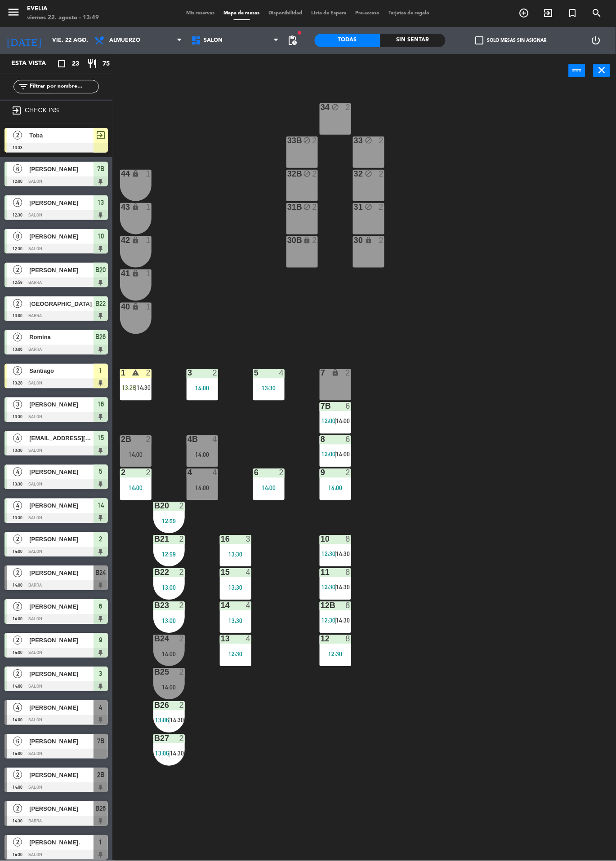
click at [168, 652] on div "14:00" at bounding box center [168, 655] width 31 height 6
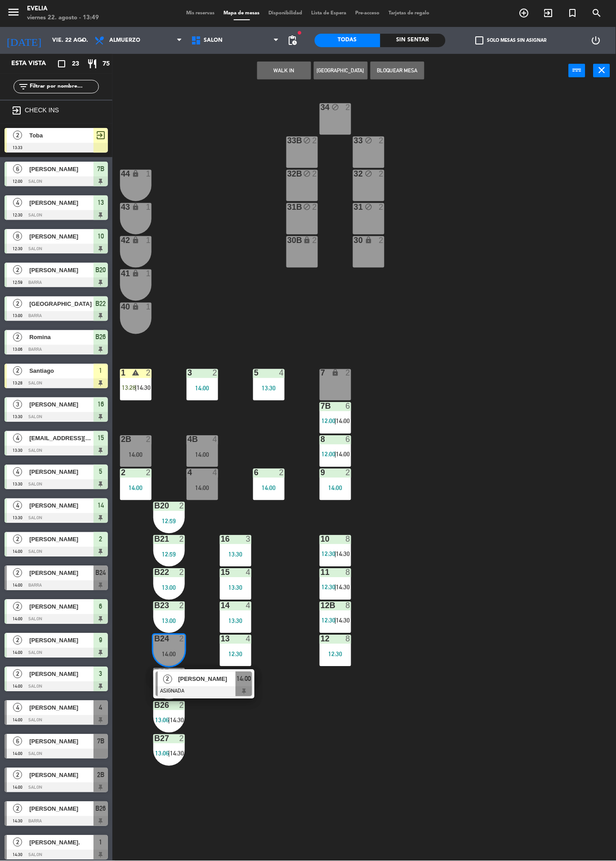
click at [216, 682] on span "[PERSON_NAME]" at bounding box center [207, 679] width 58 height 9
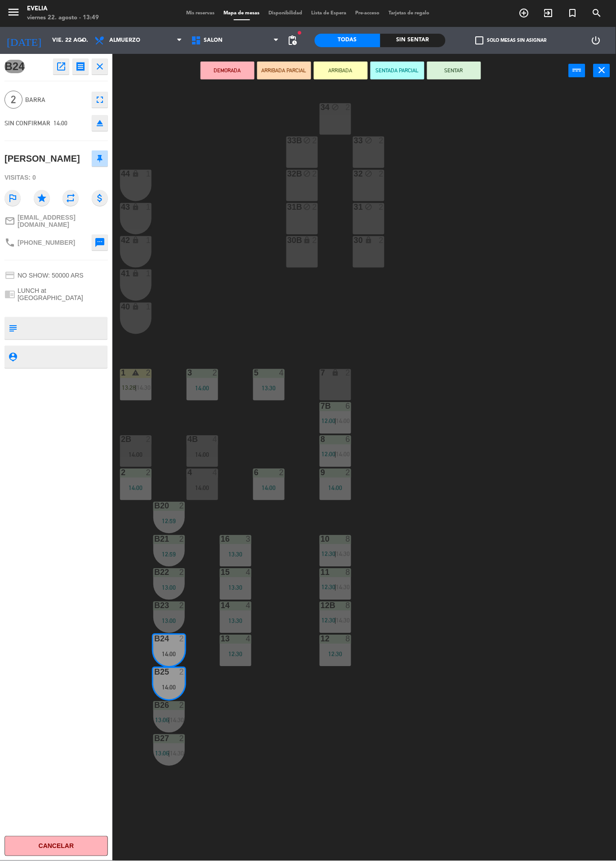
click at [461, 66] on button "SENTAR" at bounding box center [454, 71] width 54 height 18
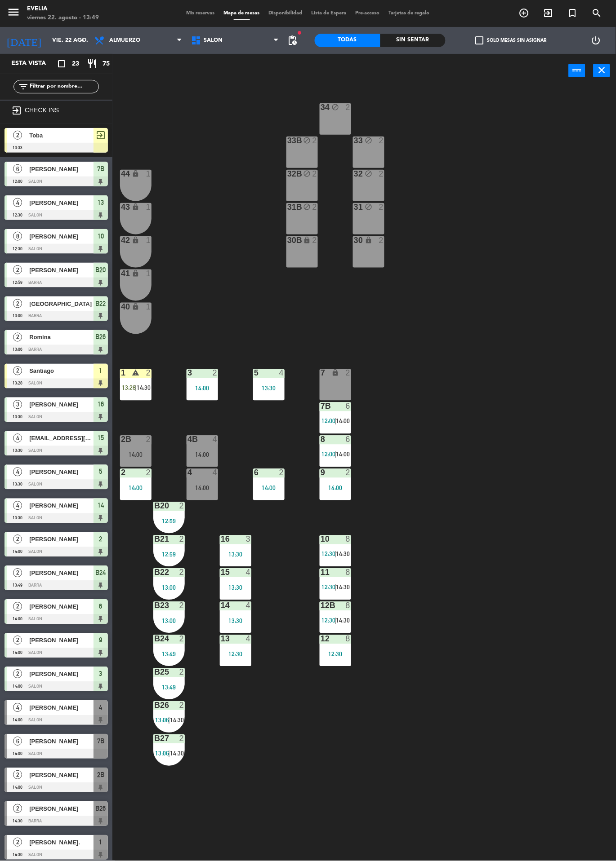
click at [330, 553] on span "12:30" at bounding box center [328, 554] width 14 height 7
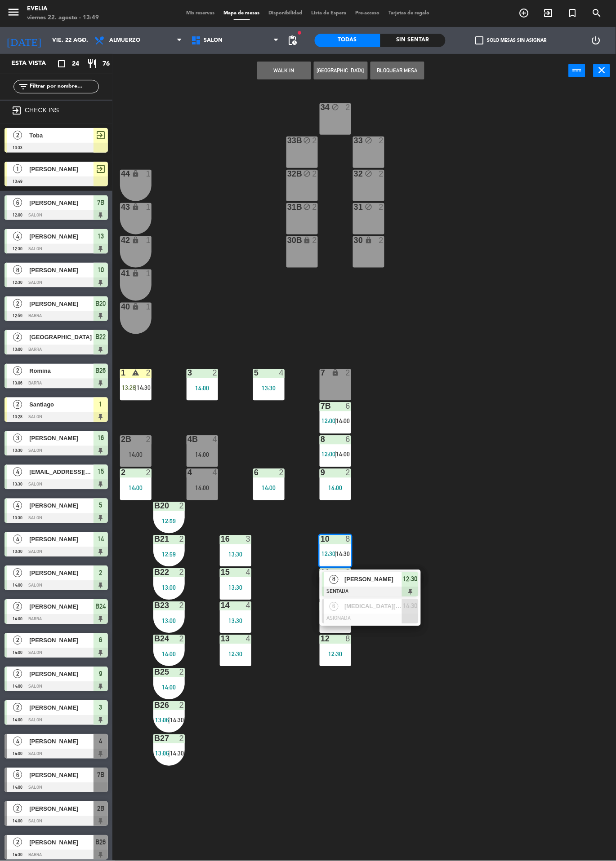
click at [394, 584] on span "[PERSON_NAME]" at bounding box center [373, 579] width 58 height 9
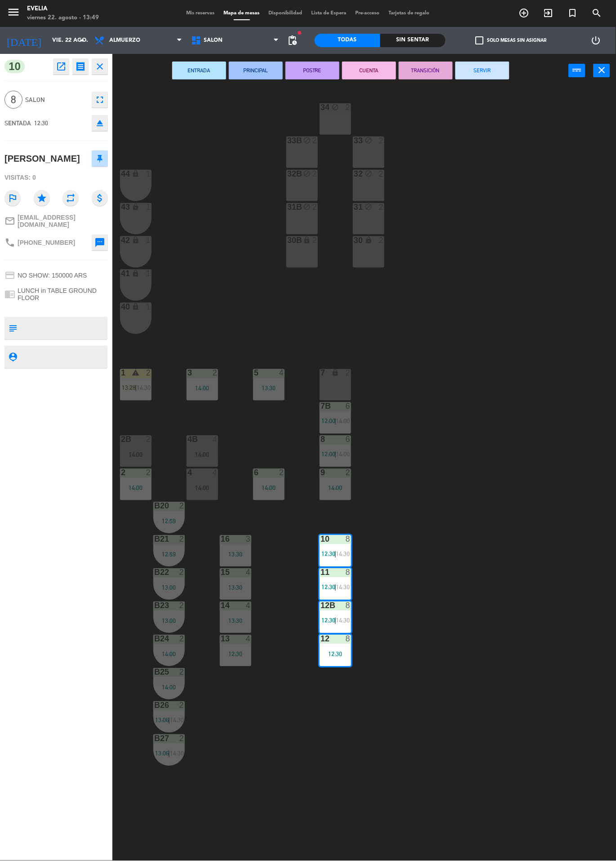
click at [492, 76] on button "SERVIR" at bounding box center [482, 71] width 54 height 18
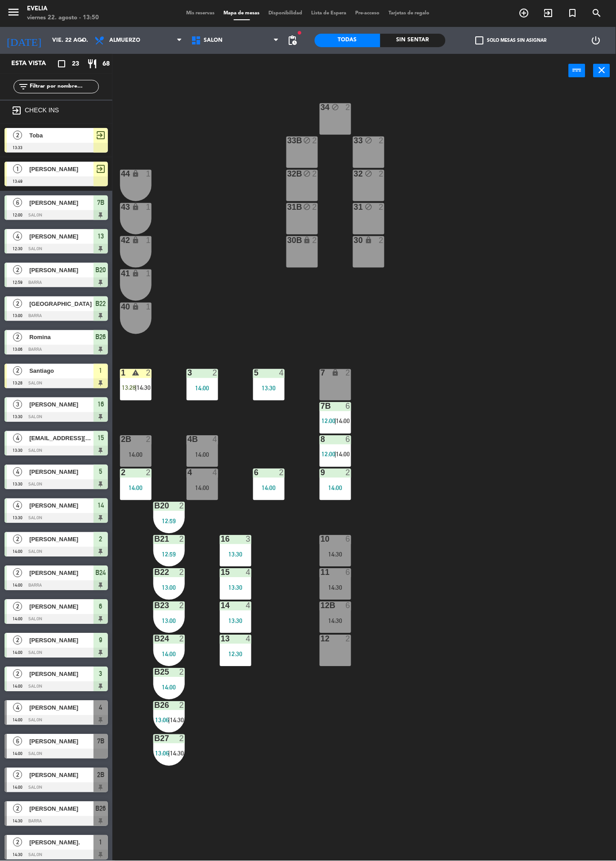
click at [127, 382] on div "1 warning 2 13:28 | 14:30" at bounding box center [135, 384] width 31 height 31
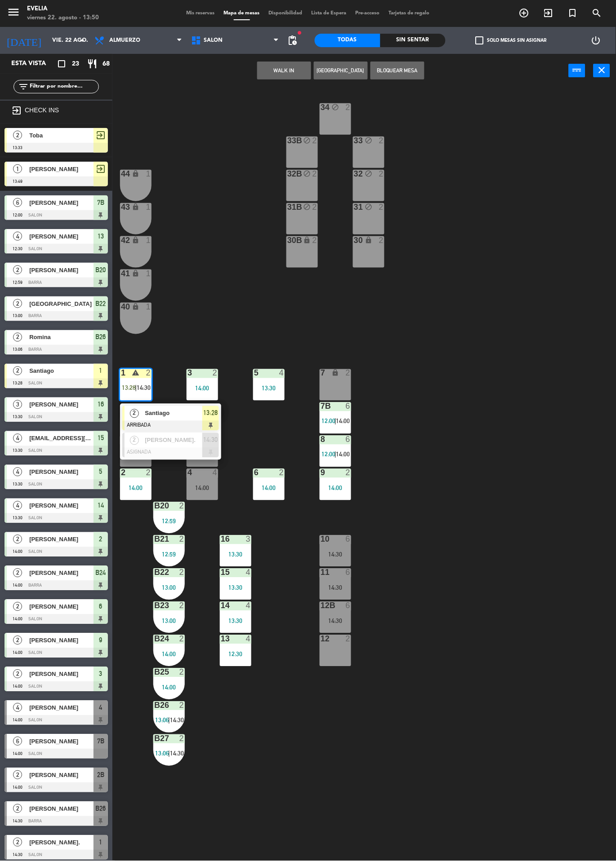
click at [171, 409] on span "Santiago" at bounding box center [174, 413] width 58 height 9
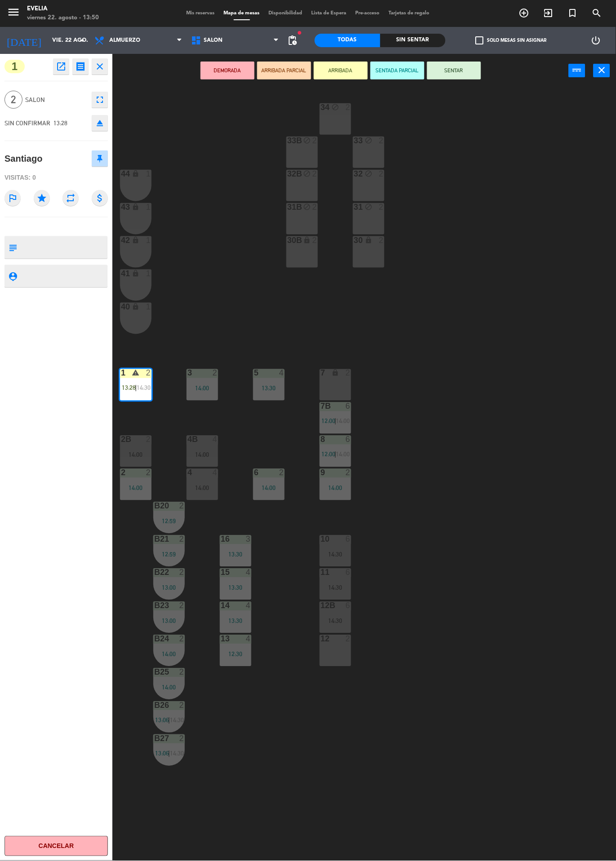
click at [463, 75] on button "SENTAR" at bounding box center [454, 71] width 54 height 18
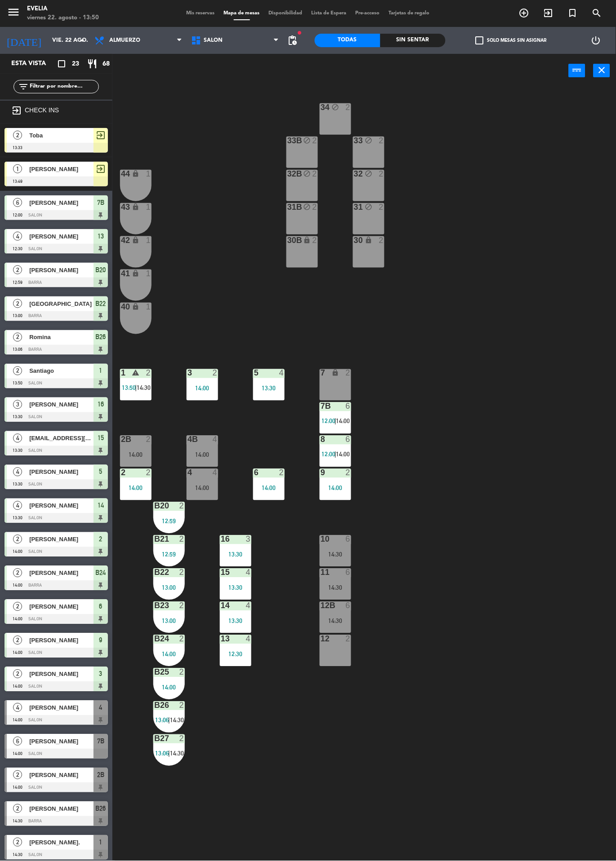
click at [536, 402] on div "34 block 2 33B block 2 33 block 2 44 lock 1 32B block 2 32 block 2 43 lock 1 31…" at bounding box center [367, 475] width 497 height 774
click at [330, 412] on div "7B 6 12:00 | 14:00" at bounding box center [334, 418] width 31 height 31
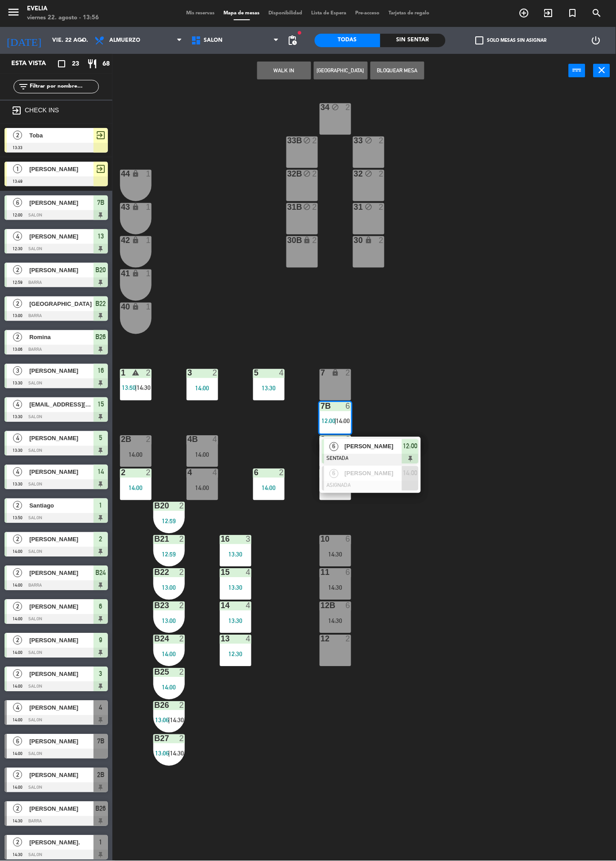
click at [375, 448] on span "[PERSON_NAME]" at bounding box center [373, 446] width 58 height 9
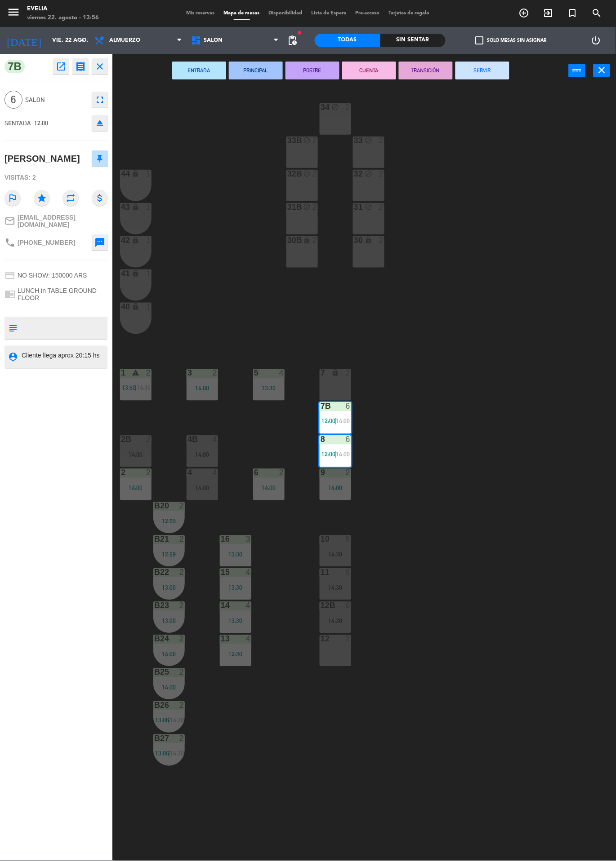
click at [492, 76] on button "SERVIR" at bounding box center [482, 71] width 54 height 18
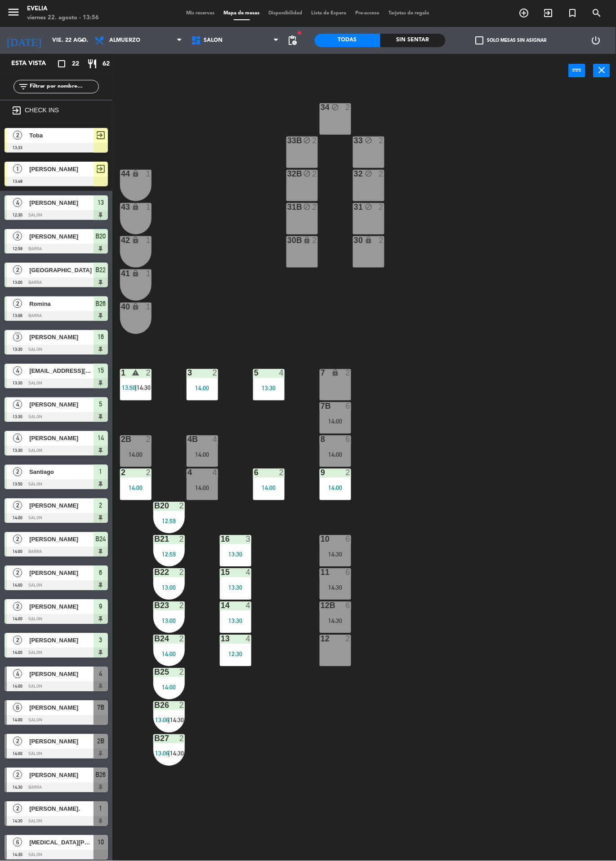
click at [452, 630] on div "34 block 2 33B block 2 33 block 2 44 lock 1 32B block 2 32 block 2 43 lock 1 31…" at bounding box center [367, 475] width 497 height 774
click at [168, 521] on div "12:59" at bounding box center [168, 522] width 31 height 6
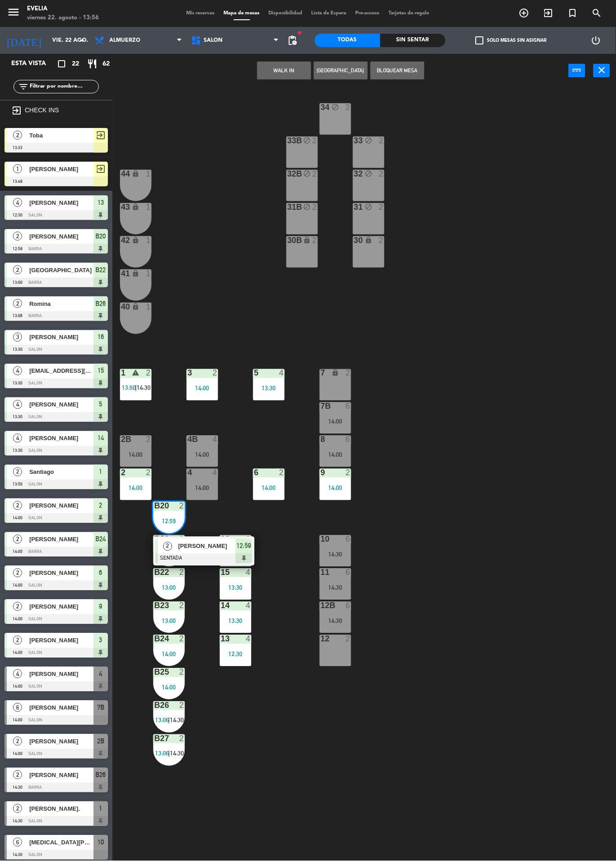
click at [210, 554] on div at bounding box center [203, 559] width 97 height 10
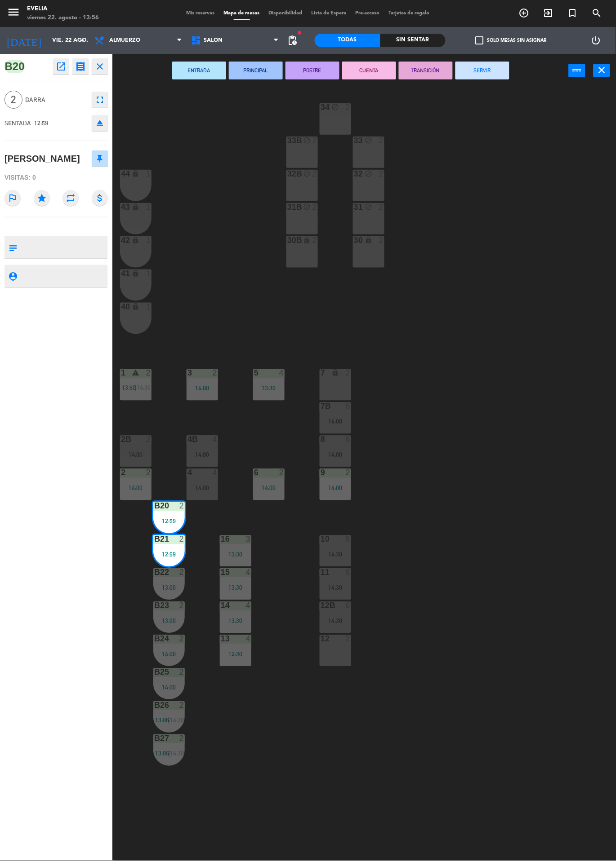
click at [487, 75] on button "SERVIR" at bounding box center [482, 71] width 54 height 18
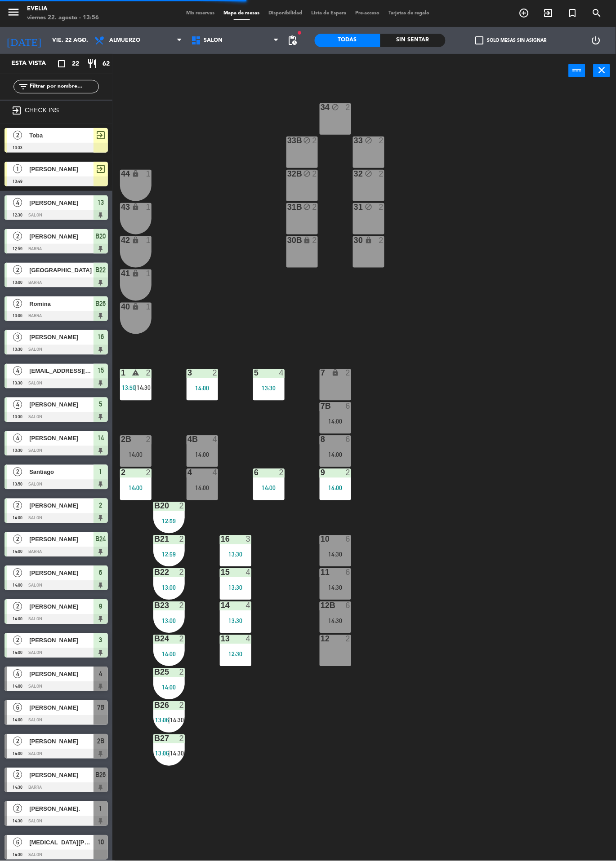
click at [68, 174] on div "[PERSON_NAME]" at bounding box center [60, 169] width 65 height 15
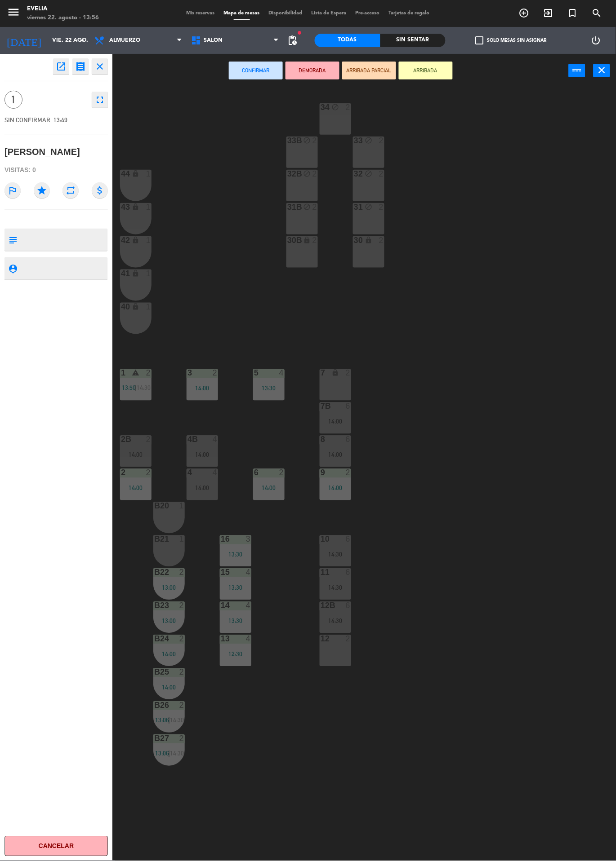
click at [168, 510] on div at bounding box center [169, 506] width 15 height 8
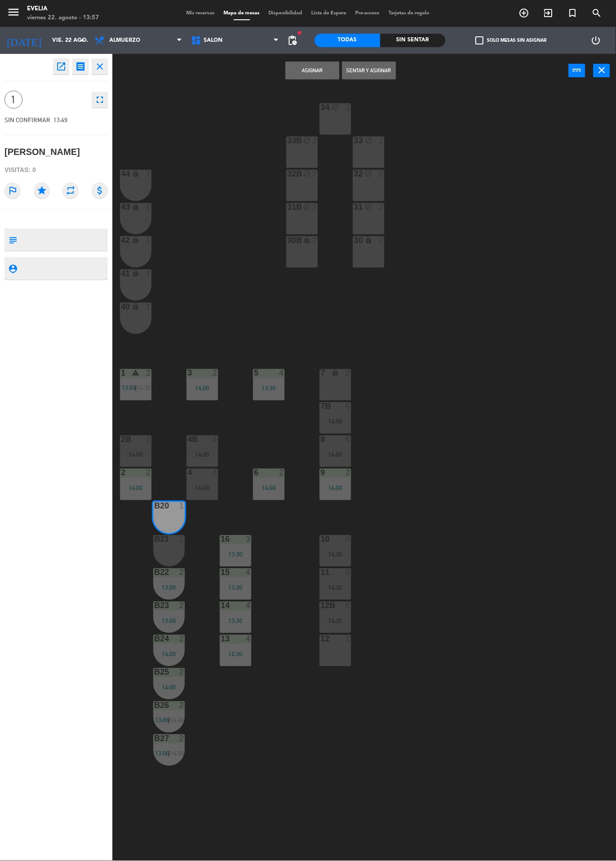
click at [370, 70] on button "Sentar y Asignar" at bounding box center [369, 71] width 54 height 18
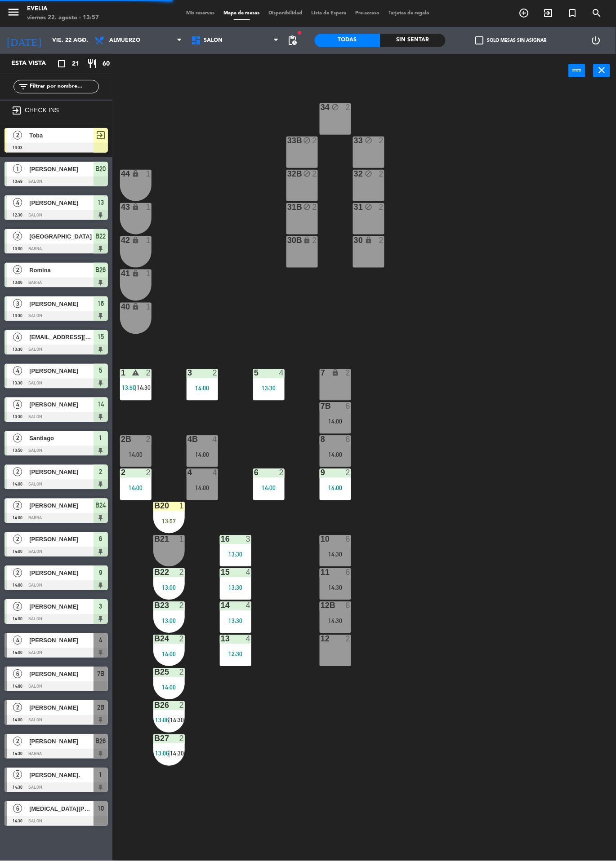
click at [502, 398] on div "34 block 2 33B block 2 33 block 2 44 lock 1 32B block 2 32 block 2 43 lock 1 31…" at bounding box center [367, 475] width 497 height 774
click at [366, 772] on div "34 block 2 33B block 2 33 block 2 44 lock 1 32B block 2 32 block 2 43 lock 1 31…" at bounding box center [367, 475] width 497 height 774
click at [62, 683] on div at bounding box center [55, 687] width 103 height 10
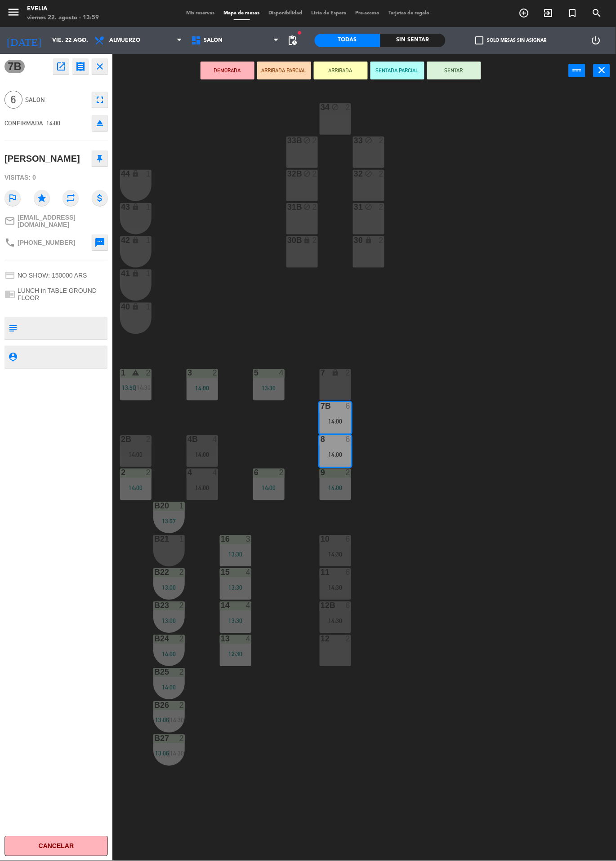
click at [488, 612] on div "34 block 2 33B block 2 33 block 2 44 lock 1 32B block 2 32 block 2 43 lock 1 31…" at bounding box center [367, 475] width 497 height 774
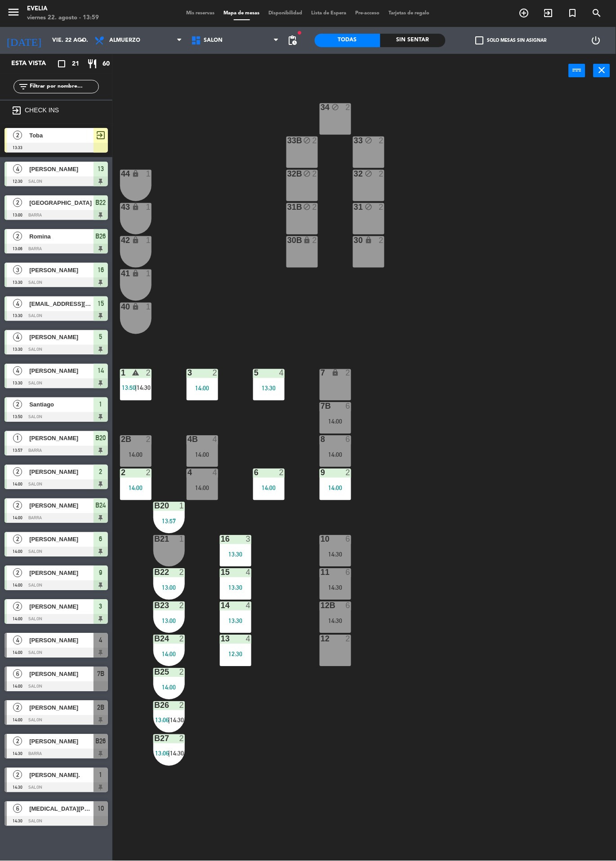
scroll to position [0, 0]
click at [188, 440] on div "4B" at bounding box center [187, 440] width 0 height 8
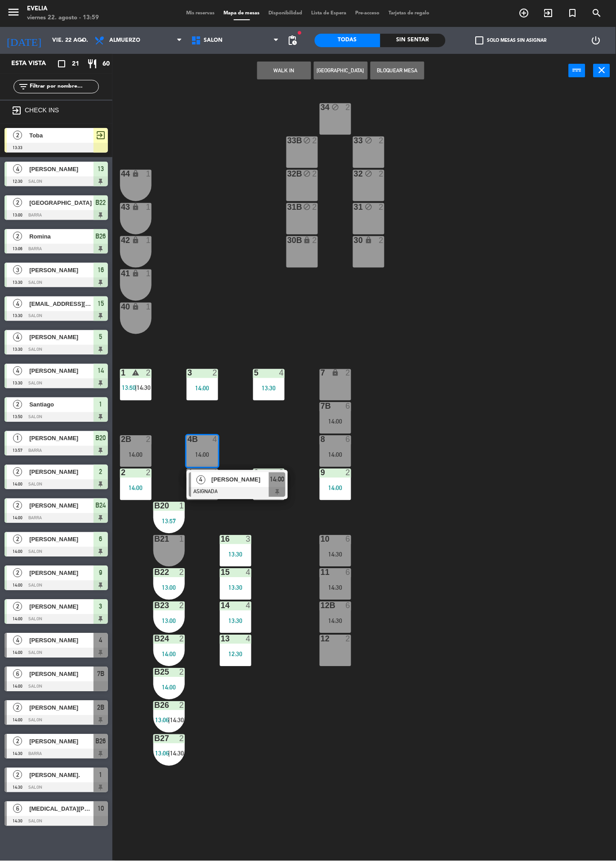
click at [235, 480] on span "[PERSON_NAME]" at bounding box center [240, 479] width 58 height 9
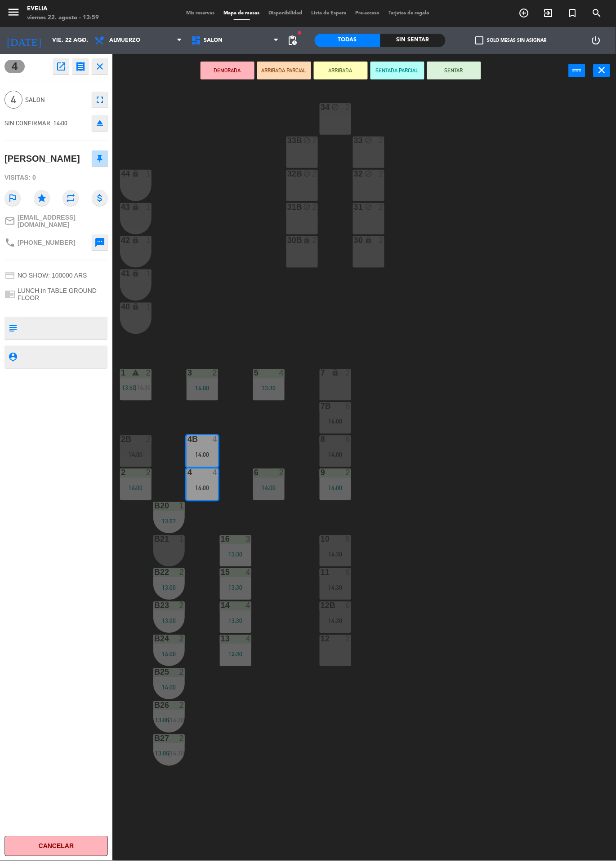
click at [459, 77] on button "SENTAR" at bounding box center [454, 71] width 54 height 18
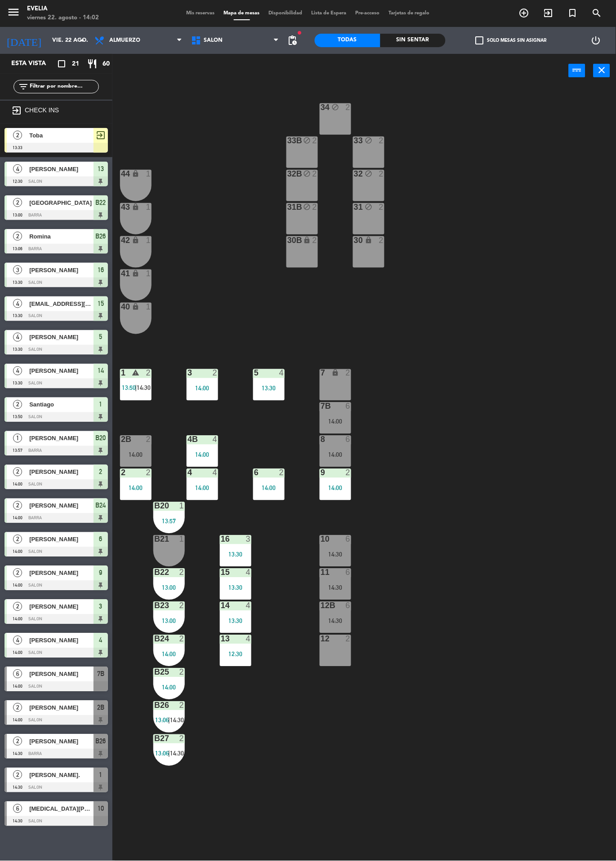
click at [337, 563] on div "10 6 14:30" at bounding box center [334, 551] width 31 height 31
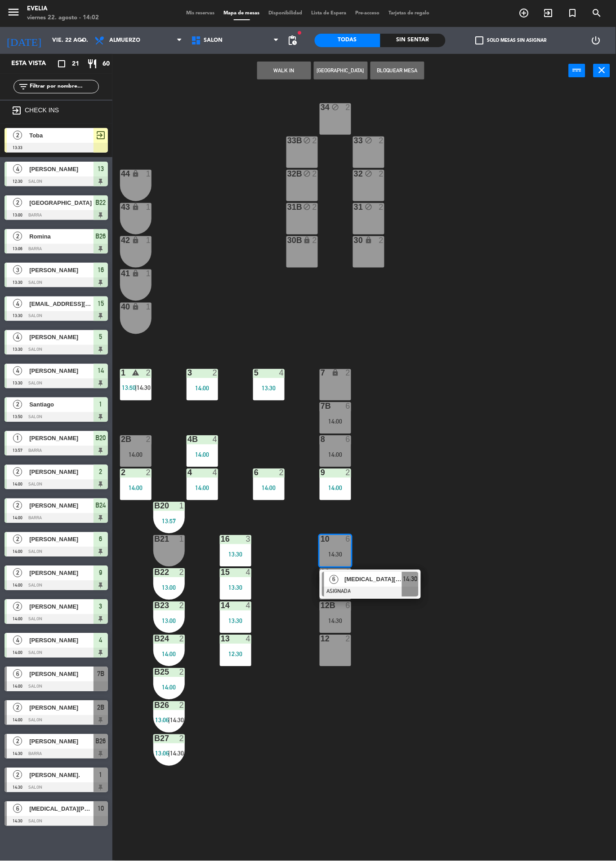
click at [432, 665] on div "34 block 2 33B block 2 33 block 2 44 lock 1 32B block 2 32 block 2 43 lock 1 31…" at bounding box center [367, 475] width 497 height 774
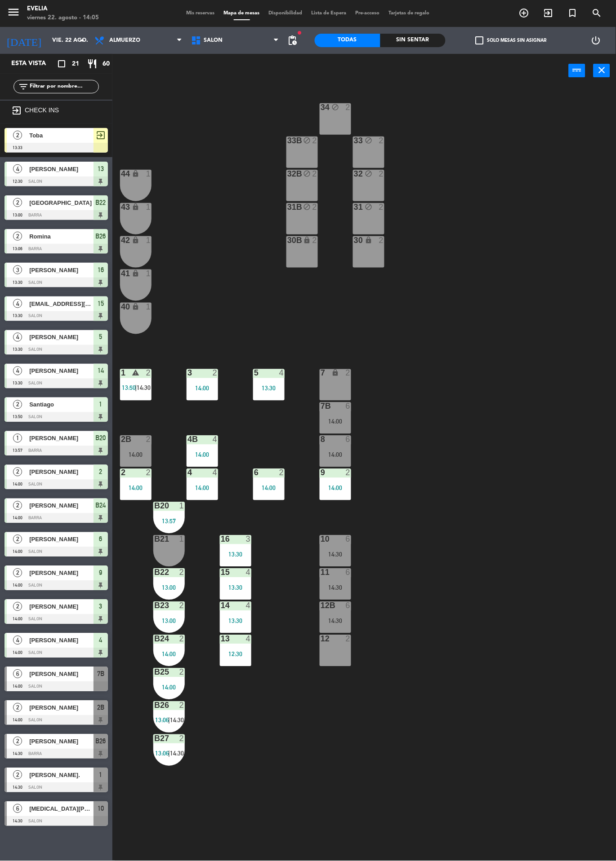
click at [239, 665] on div "13 4 12:30" at bounding box center [235, 650] width 31 height 31
click at [131, 442] on div at bounding box center [136, 440] width 15 height 8
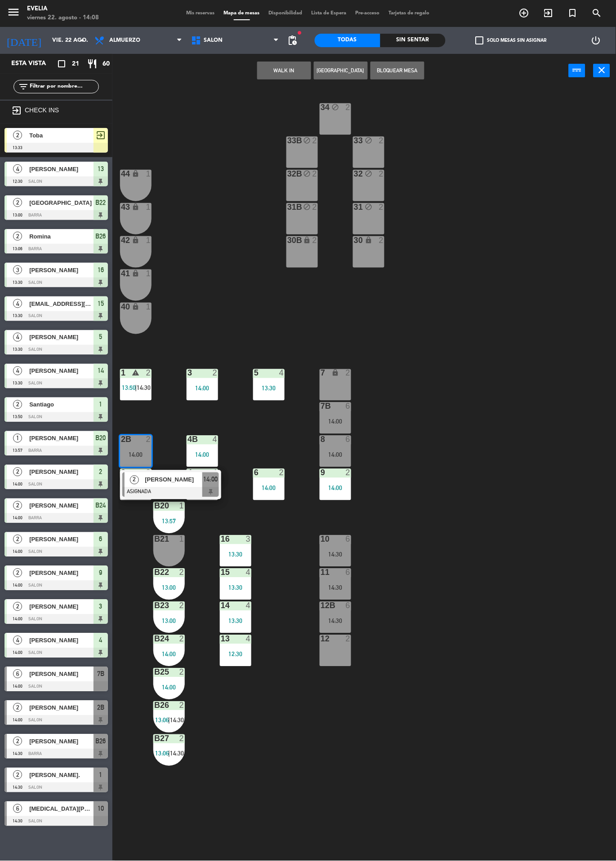
click at [489, 447] on div "34 block 2 33B block 2 33 block 2 44 lock 1 32B block 2 32 block 2 43 lock 1 31…" at bounding box center [367, 475] width 497 height 774
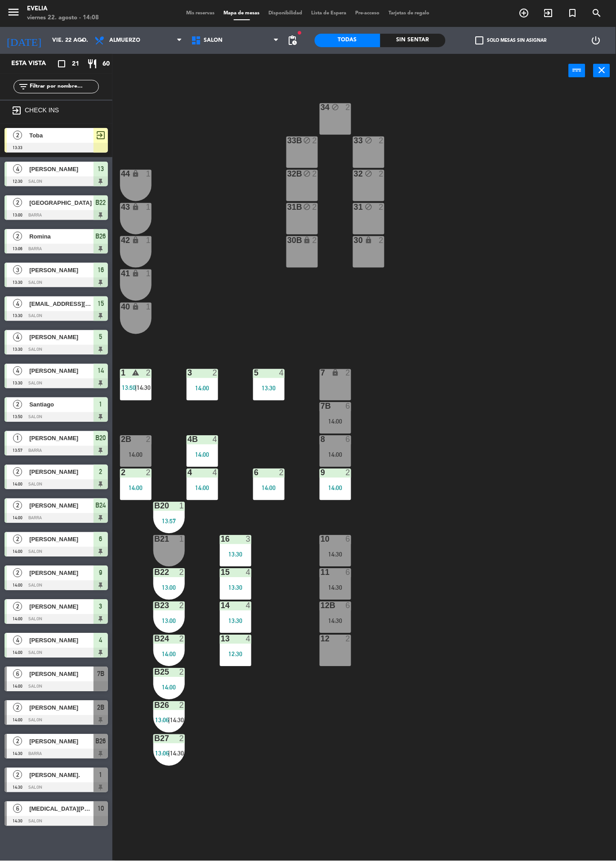
click at [131, 440] on div at bounding box center [136, 440] width 15 height 8
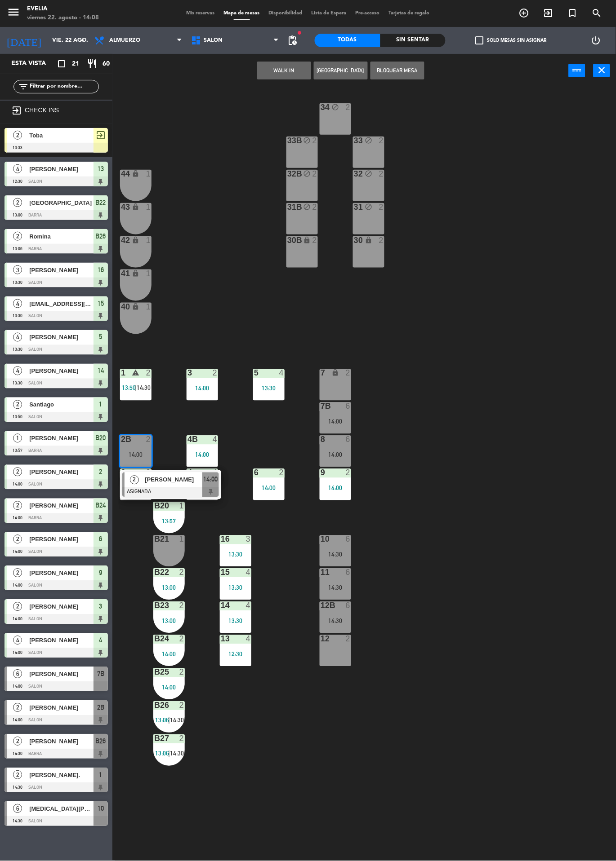
click at [179, 485] on div "[PERSON_NAME]" at bounding box center [173, 480] width 58 height 15
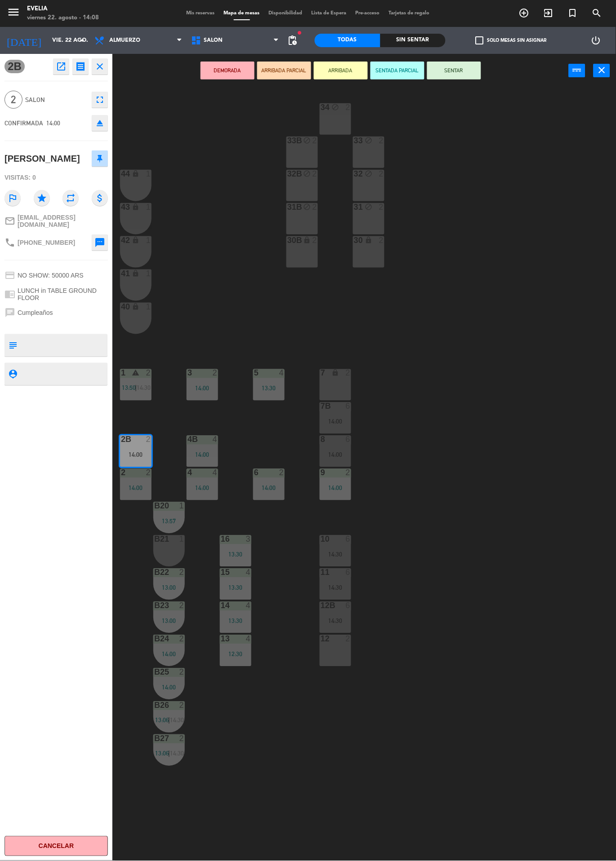
click at [466, 71] on button "SENTAR" at bounding box center [454, 71] width 54 height 18
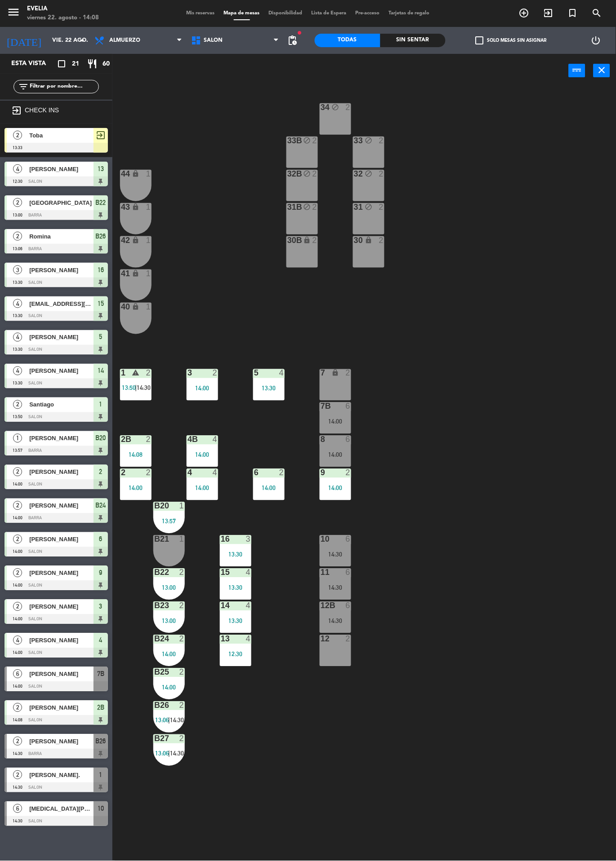
click at [529, 608] on div "34 block 2 33B block 2 33 block 2 44 lock 1 32B block 2 32 block 2 43 lock 1 31…" at bounding box center [367, 475] width 497 height 774
click at [339, 446] on div "8 6 14:00" at bounding box center [334, 451] width 31 height 31
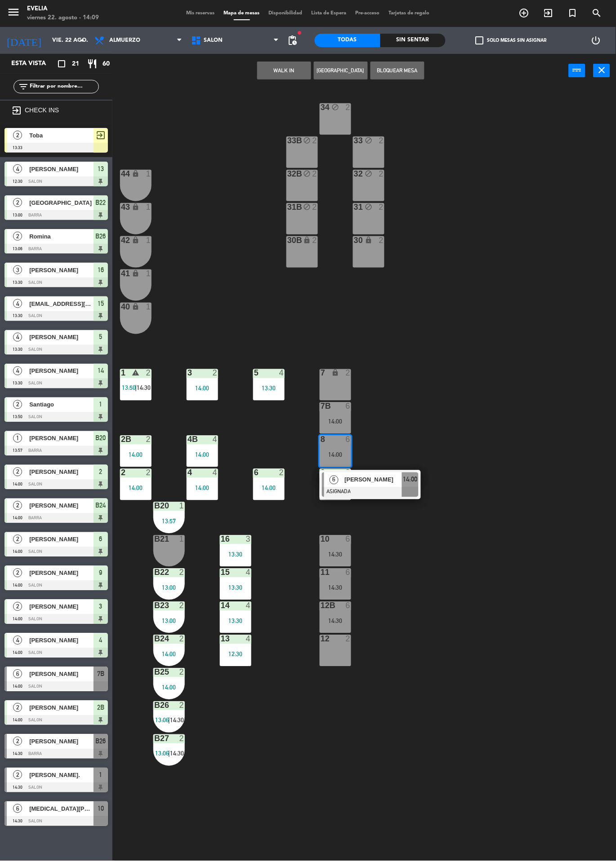
click at [57, 675] on span "[PERSON_NAME]" at bounding box center [61, 674] width 64 height 9
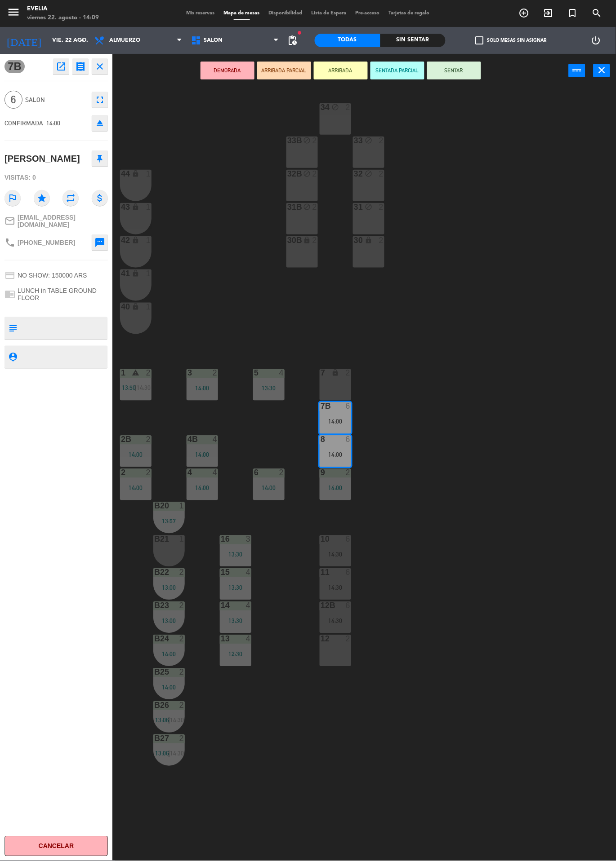
click at [101, 95] on icon "fullscreen" at bounding box center [99, 99] width 11 height 11
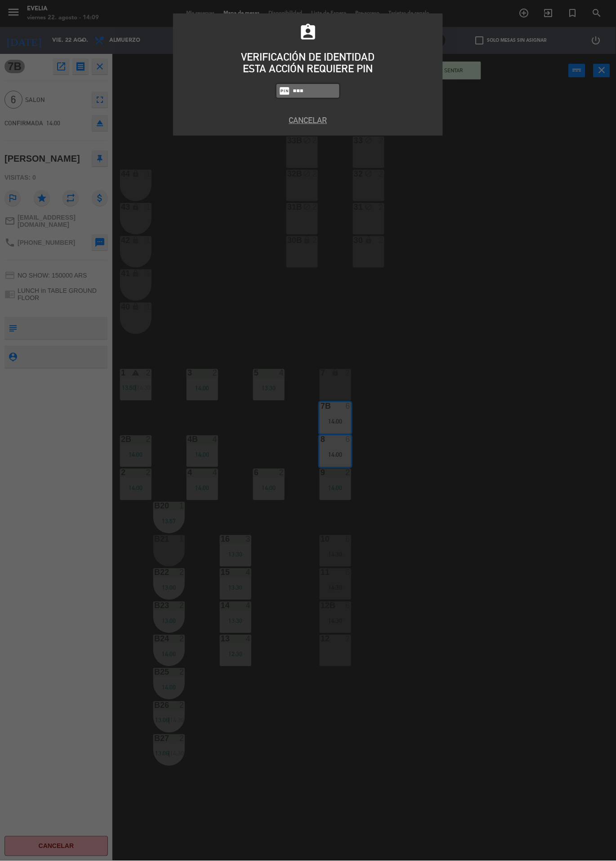
type input "9101"
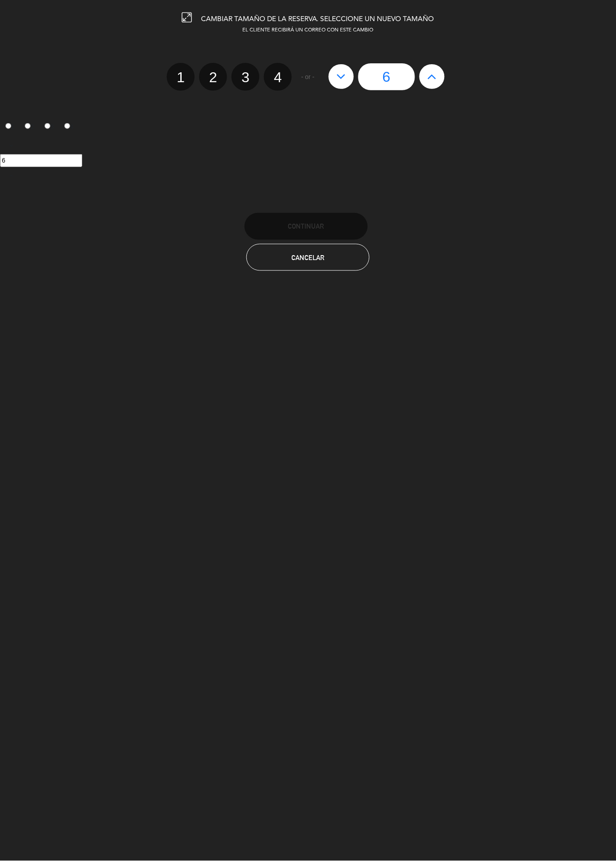
click at [426, 78] on button at bounding box center [431, 76] width 25 height 24
type input "7"
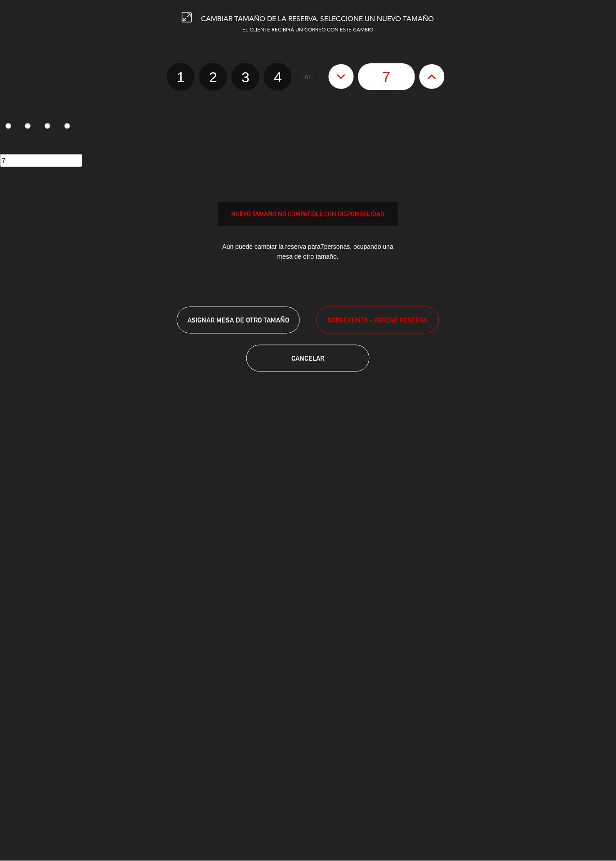
click at [430, 75] on icon at bounding box center [431, 76] width 9 height 14
type input "8"
click at [420, 314] on button "SOBREVENTA - FORZAR RESERVA" at bounding box center [377, 320] width 123 height 27
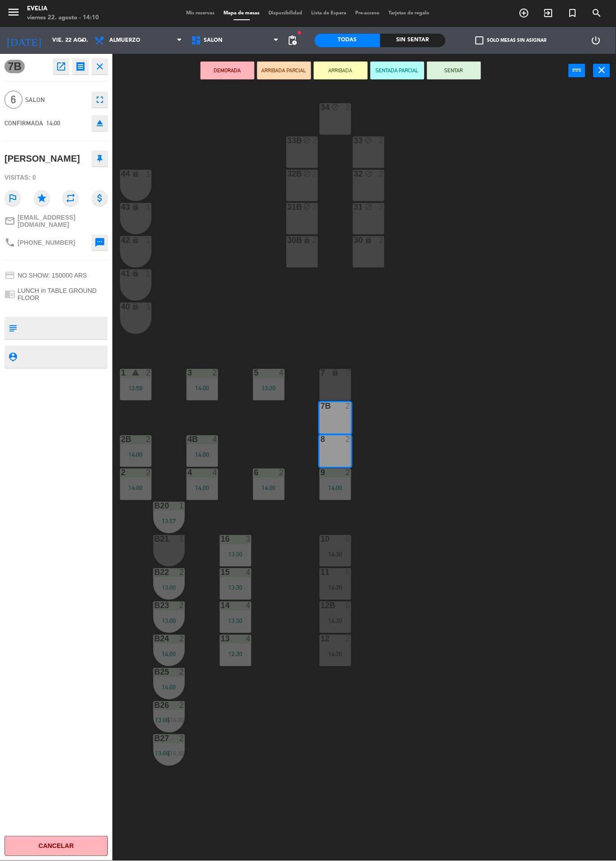
click at [556, 413] on div "34 block 2 33B block 2 33 block 2 44 lock 1 32B block 2 32 block 2 43 lock 1 31…" at bounding box center [367, 475] width 497 height 774
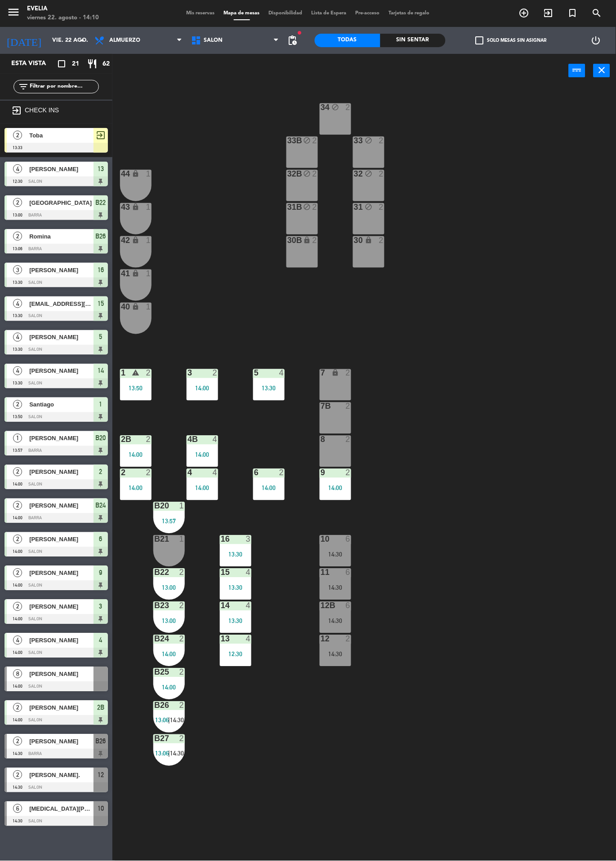
click at [75, 682] on div at bounding box center [55, 687] width 103 height 10
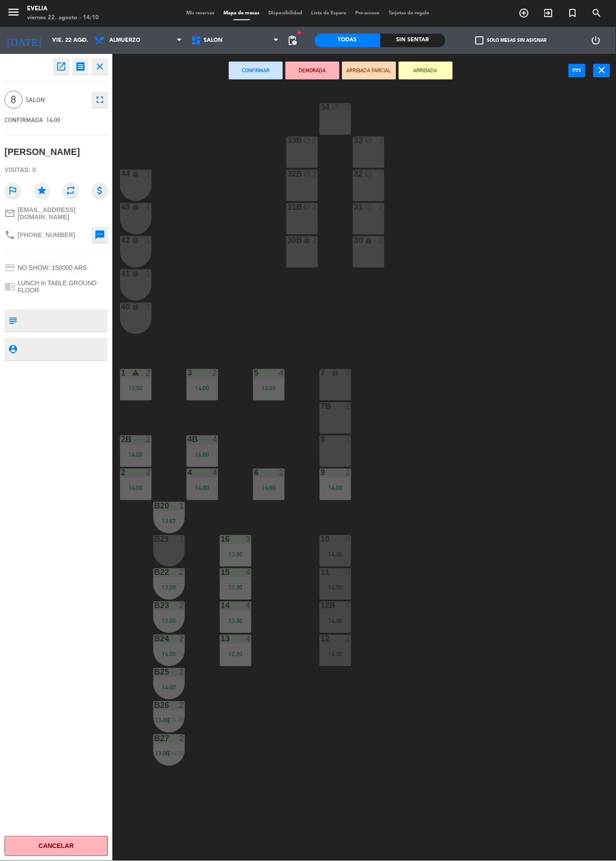
click at [344, 452] on div "8 2" at bounding box center [334, 451] width 31 height 31
click at [345, 417] on div "7B 2" at bounding box center [334, 418] width 31 height 31
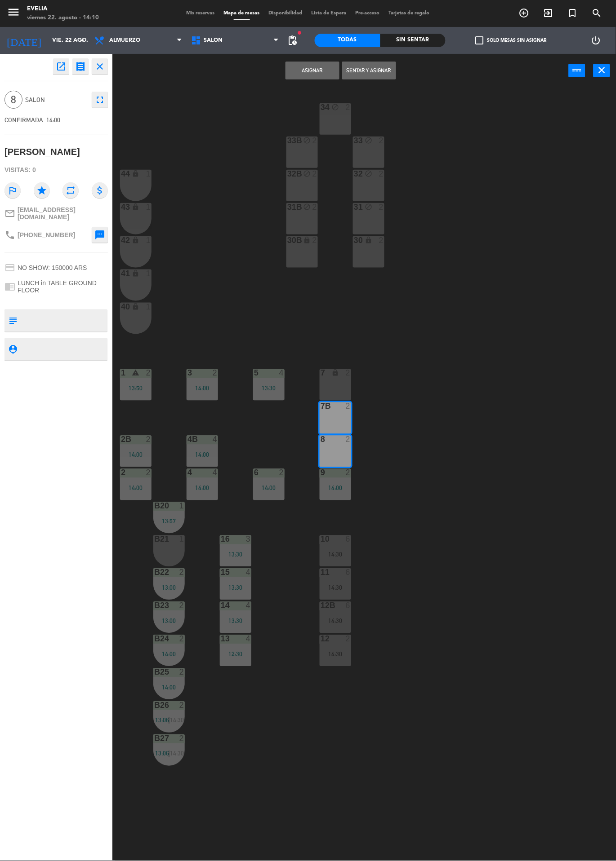
click at [343, 386] on div "7 lock 2" at bounding box center [334, 384] width 31 height 31
click at [378, 72] on button "Sentar y Asignar" at bounding box center [369, 71] width 54 height 18
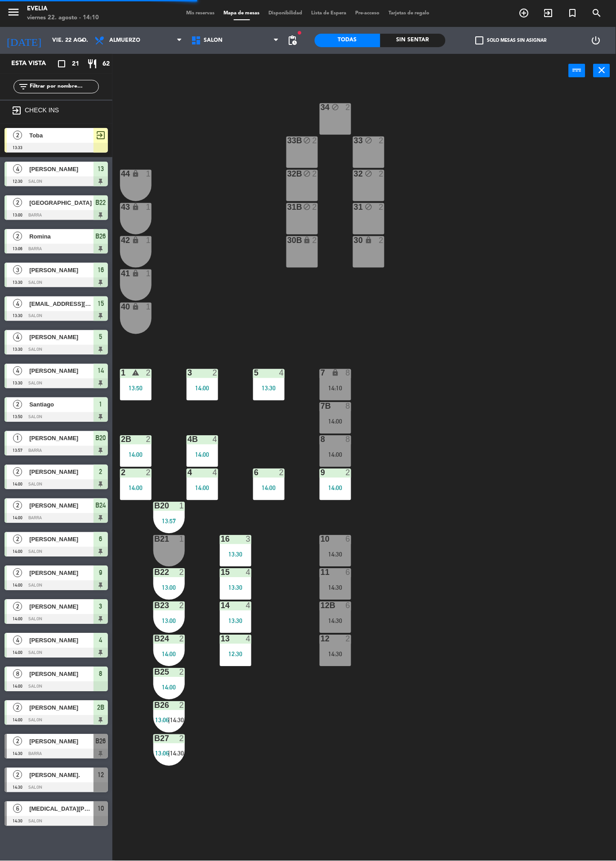
click at [472, 434] on div "34 block 2 33B block 2 33 block 2 44 lock 1 32B block 2 32 block 2 43 lock 1 31…" at bounding box center [367, 475] width 497 height 774
click at [161, 748] on div "B27 2 13:06 | 14:30" at bounding box center [168, 750] width 31 height 31
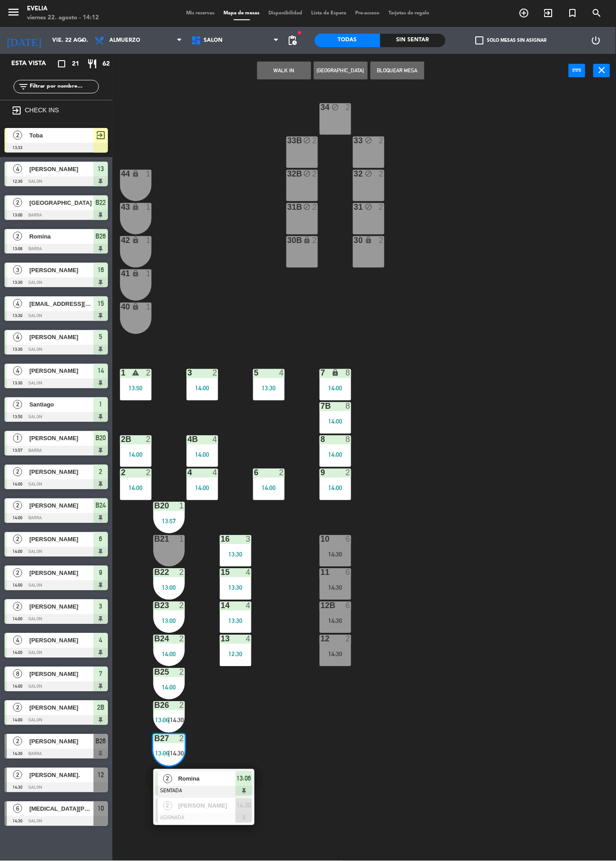
click at [217, 780] on span "Romina" at bounding box center [207, 779] width 58 height 9
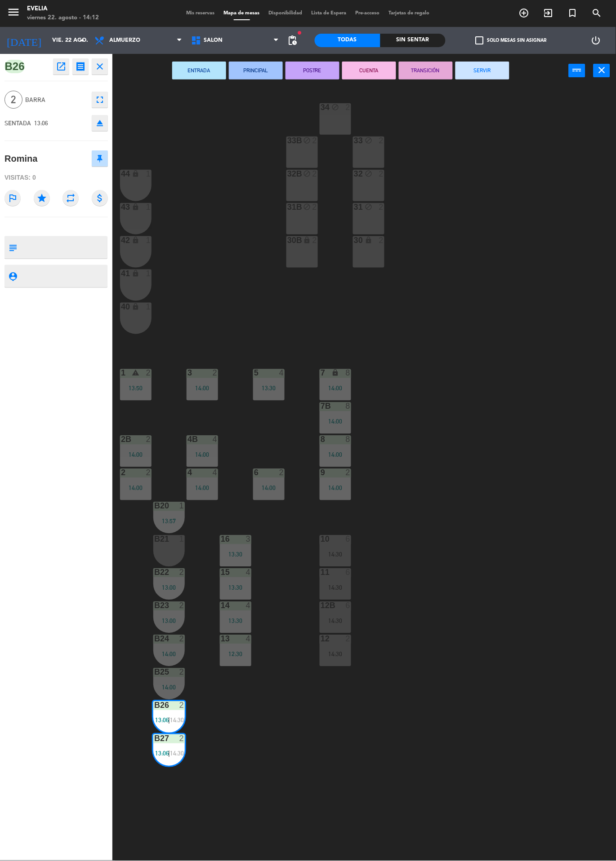
click at [491, 75] on button "SERVIR" at bounding box center [482, 71] width 54 height 18
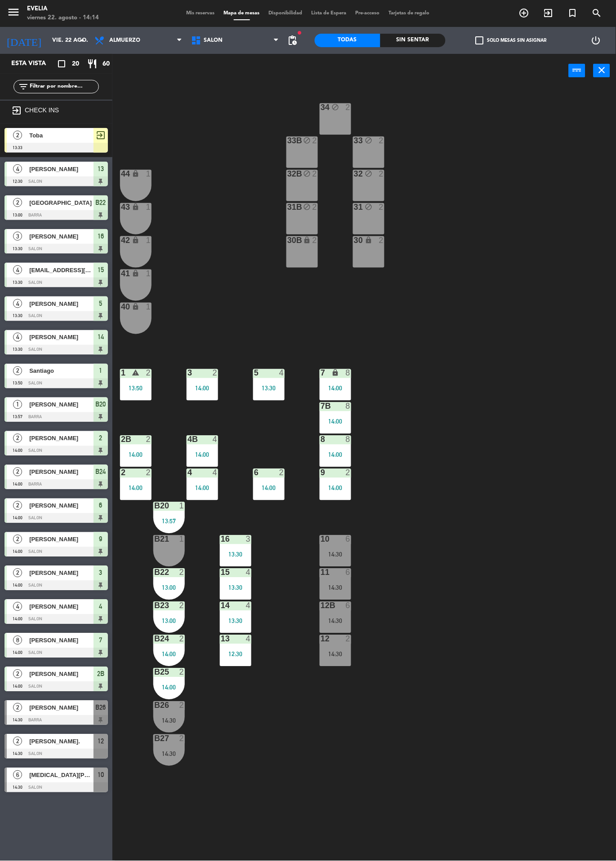
click at [17, 687] on div at bounding box center [55, 687] width 103 height 10
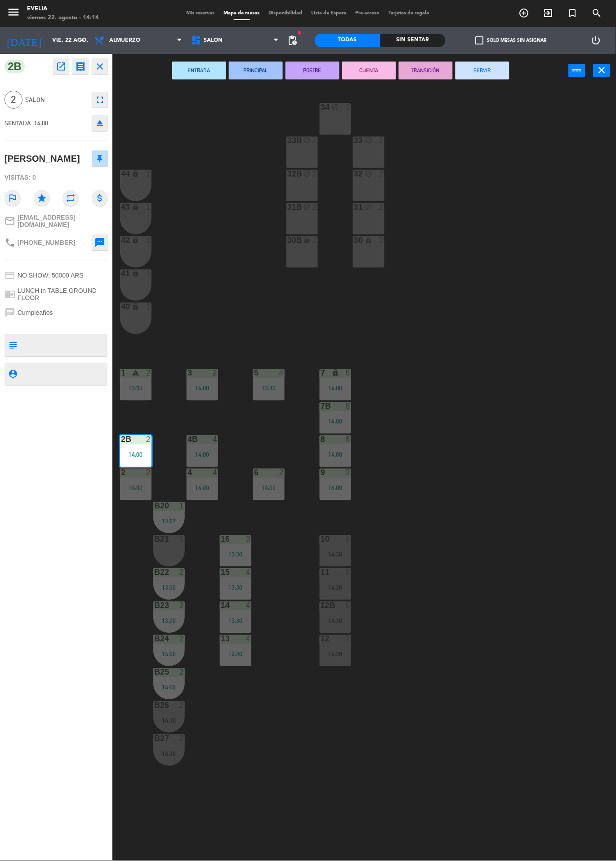
click at [0, 273] on div "2B open_in_new receipt 2:00 PM [DATE] 2 personas [PERSON_NAME] 2B EXPERIENCE LU…" at bounding box center [56, 457] width 112 height 807
click at [477, 689] on div "34 block 2 33B block 2 33 block 2 44 lock 1 32B block 2 32 block 2 43 lock 1 31…" at bounding box center [367, 475] width 497 height 774
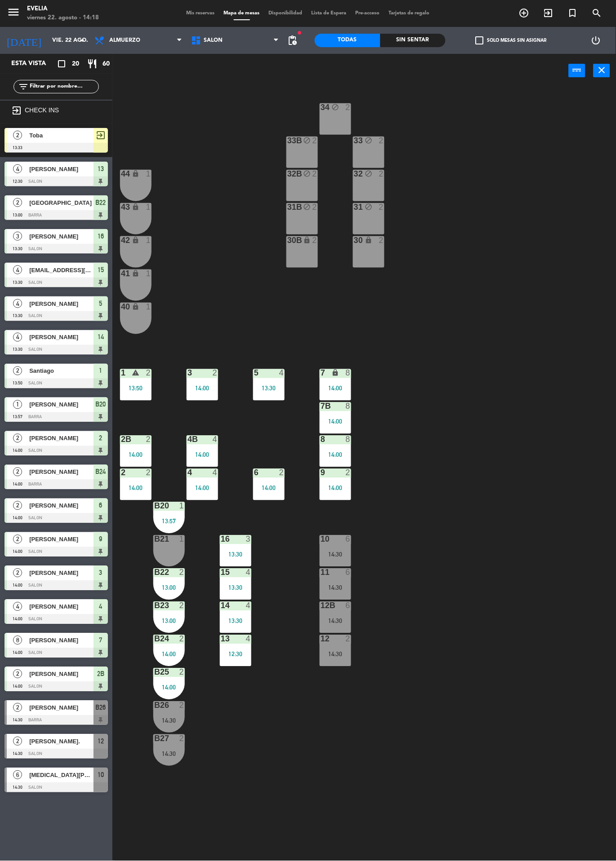
click at [470, 703] on div "34 block 2 33B block 2 33 block 2 44 lock 1 32B block 2 32 block 2 43 lock 1 31…" at bounding box center [367, 475] width 497 height 774
click at [323, 627] on div "12B 6 14:30" at bounding box center [334, 617] width 31 height 31
click at [474, 554] on div "34 block 2 33B block 2 33 block 2 44 lock 1 32B block 2 32 block 2 43 lock 1 31…" at bounding box center [367, 475] width 497 height 774
click at [320, 628] on div "12B 6 14:30" at bounding box center [334, 617] width 31 height 31
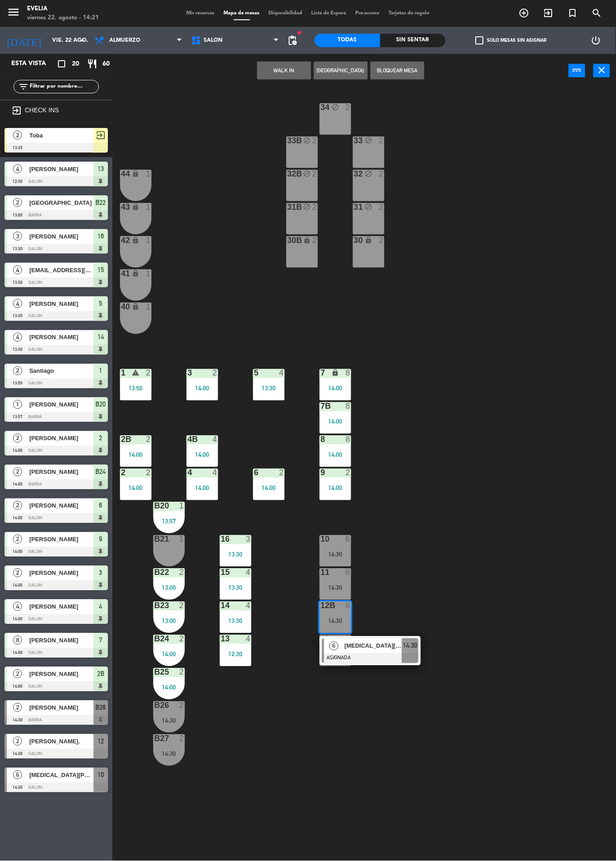
click at [423, 741] on div "34 block 2 33B block 2 33 block 2 44 lock 1 32B block 2 32 block 2 43 lock 1 31…" at bounding box center [367, 475] width 497 height 774
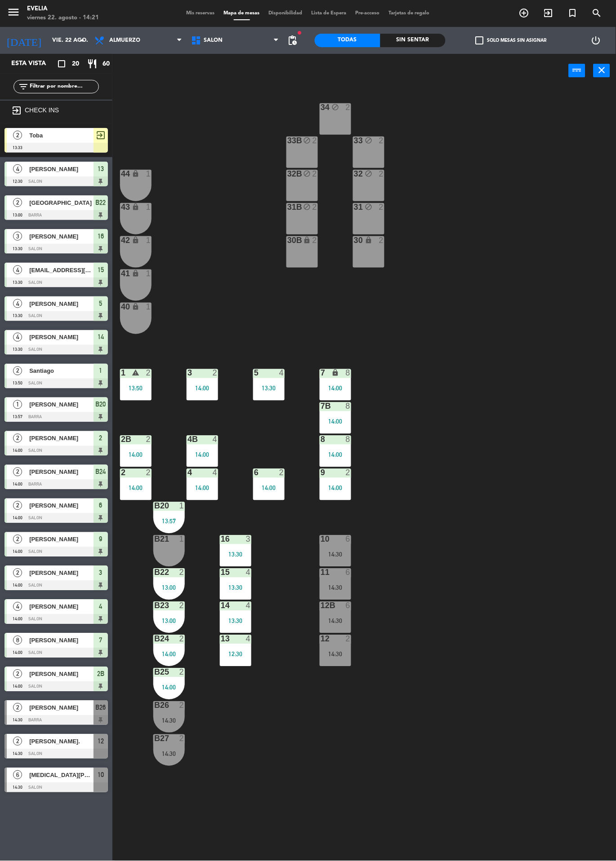
click at [319, 629] on div "12B 6 14:30" at bounding box center [334, 617] width 31 height 31
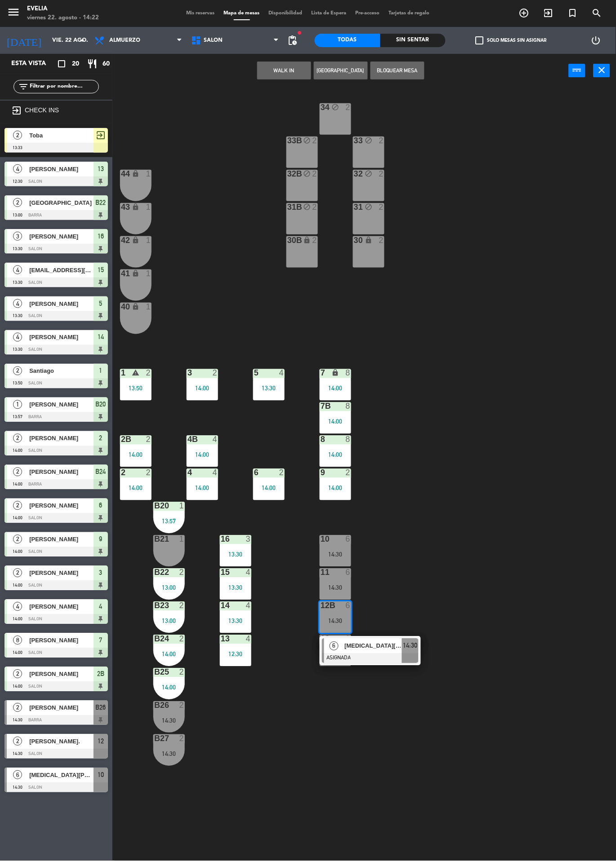
click at [488, 433] on div "34 block 2 33B block 2 33 block 2 44 lock 1 32B block 2 32 block 2 43 lock 1 31…" at bounding box center [367, 475] width 497 height 774
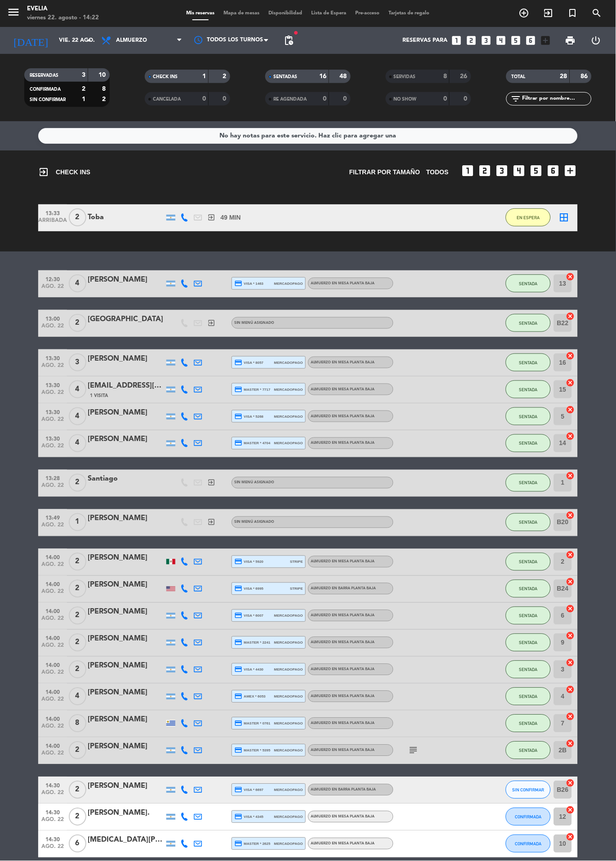
click at [54, 41] on input "vie. 22 ago." at bounding box center [92, 40] width 76 height 15
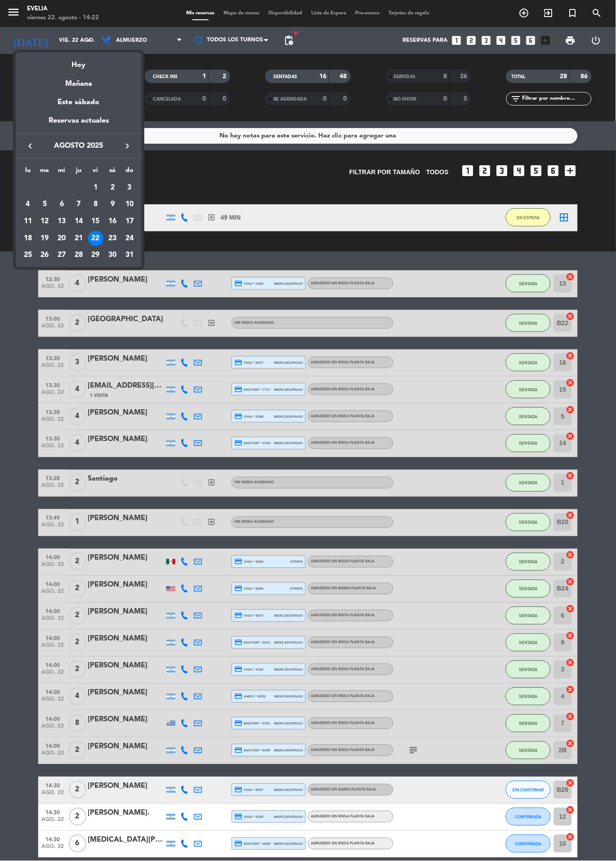
click at [92, 253] on div "29" at bounding box center [95, 255] width 15 height 15
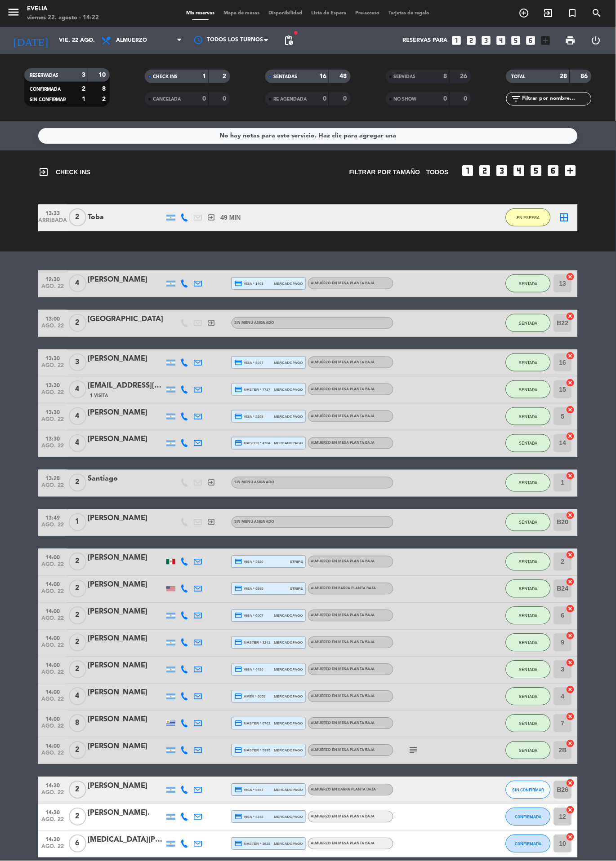
type input "vie. 29 ago."
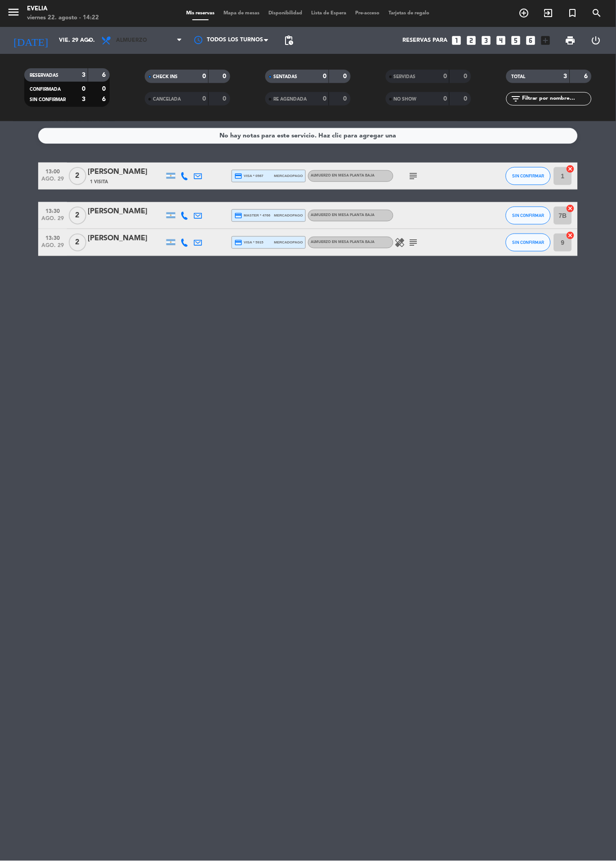
click at [129, 40] on span "Almuerzo" at bounding box center [131, 40] width 31 height 6
click at [138, 105] on div "menu [PERSON_NAME][DATE] 22. agosto - 14:22 Mis reservas Mapa de mesas Disponib…" at bounding box center [308, 60] width 616 height 121
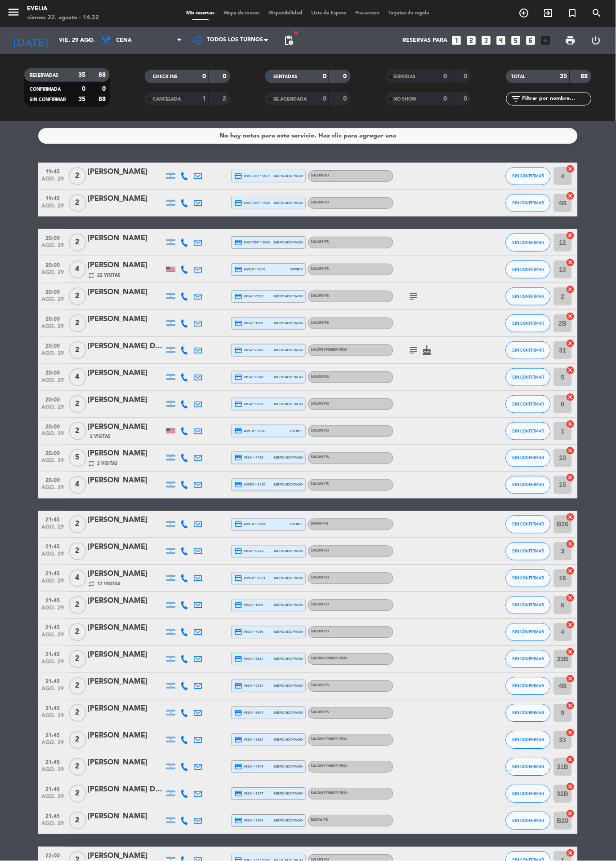
click at [233, 13] on span "Mapa de mesas" at bounding box center [241, 13] width 45 height 5
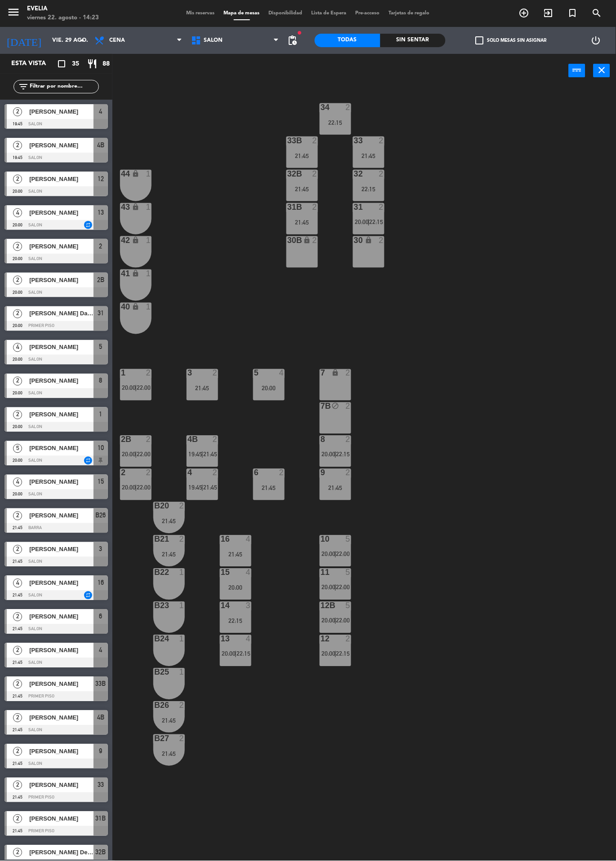
click at [354, 443] on div "2" at bounding box center [350, 440] width 15 height 8
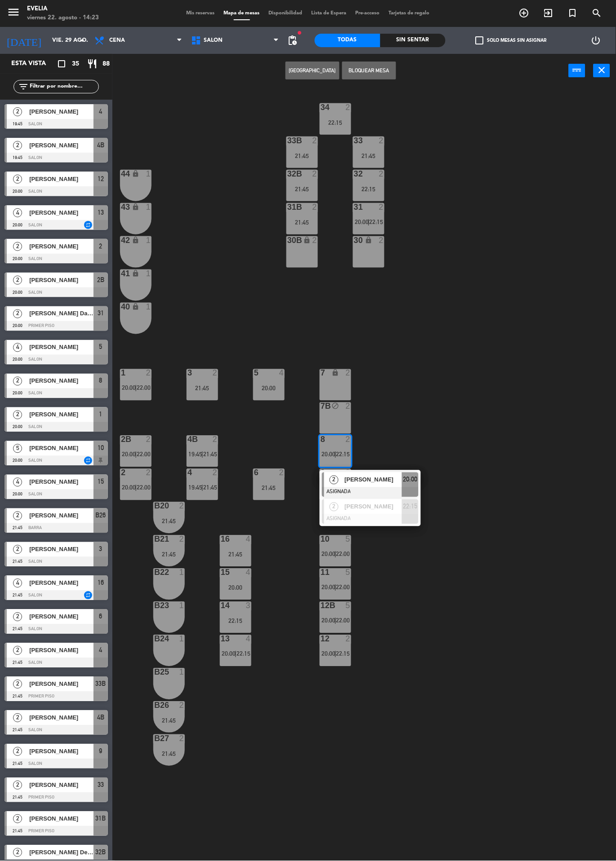
click at [481, 515] on div "34 2 22:15 33B 2 21:45 33 2 21:45 44 lock 1 32B 2 21:45 32 2 22:15 43 lock 1 31…" at bounding box center [367, 475] width 497 height 774
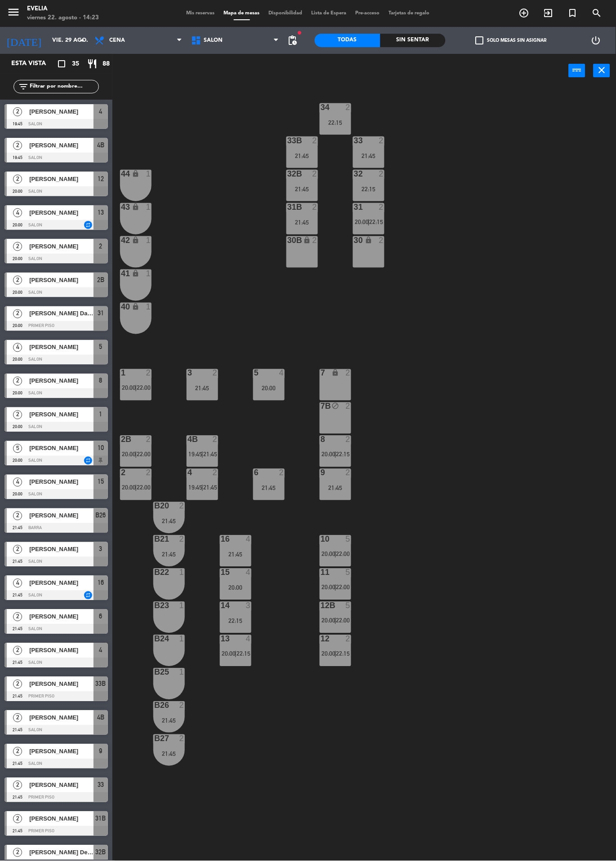
click at [367, 263] on div "30 lock 2" at bounding box center [368, 251] width 31 height 31
click at [301, 262] on div "30B lock 2" at bounding box center [301, 251] width 31 height 31
click at [143, 93] on div "34 2 22:15 33B 2 21:45 33 2 21:45 44 lock 1 32B 2 21:45 32 2 22:15 43 lock 1 31…" at bounding box center [367, 475] width 497 height 774
click at [103, 39] on icon at bounding box center [100, 40] width 13 height 11
click at [222, 152] on div "34 2 22:15 33B 2 21:45 33 2 21:45 44 lock 1 32B 2 21:45 32 2 22:15 43 lock 1 31…" at bounding box center [367, 475] width 497 height 774
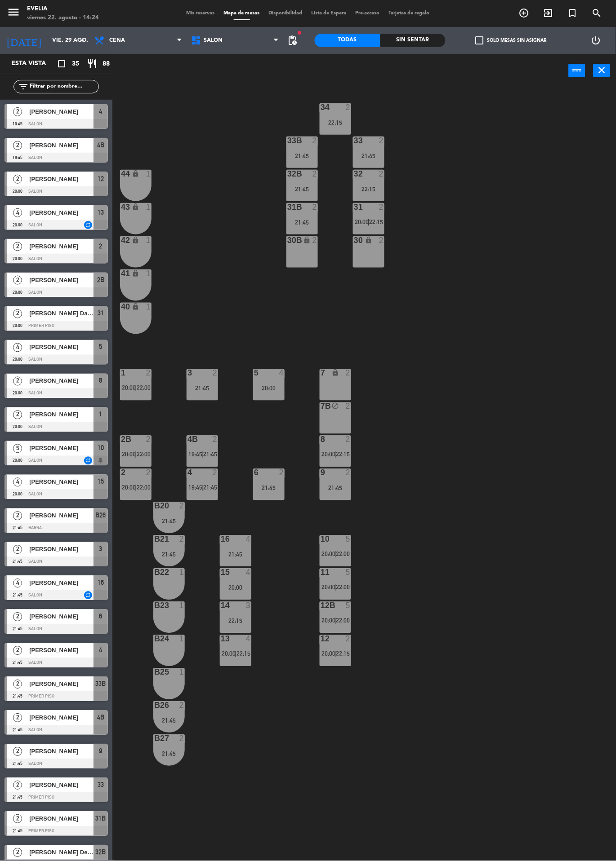
click at [440, 318] on div "34 2 22:15 33B 2 21:45 33 2 21:45 44 lock 1 32B 2 21:45 32 2 22:15 43 lock 1 31…" at bounding box center [367, 475] width 497 height 774
click at [294, 267] on div "30B lock 2" at bounding box center [301, 251] width 31 height 31
click at [461, 305] on div "34 2 22:15 33B 2 21:45 33 2 21:45 44 lock 1 32B 2 21:45 32 2 22:15 43 lock 1 31…" at bounding box center [367, 475] width 497 height 774
click at [369, 255] on div "30 lock 2" at bounding box center [368, 251] width 31 height 31
click at [303, 260] on div "30B lock 2" at bounding box center [301, 251] width 31 height 31
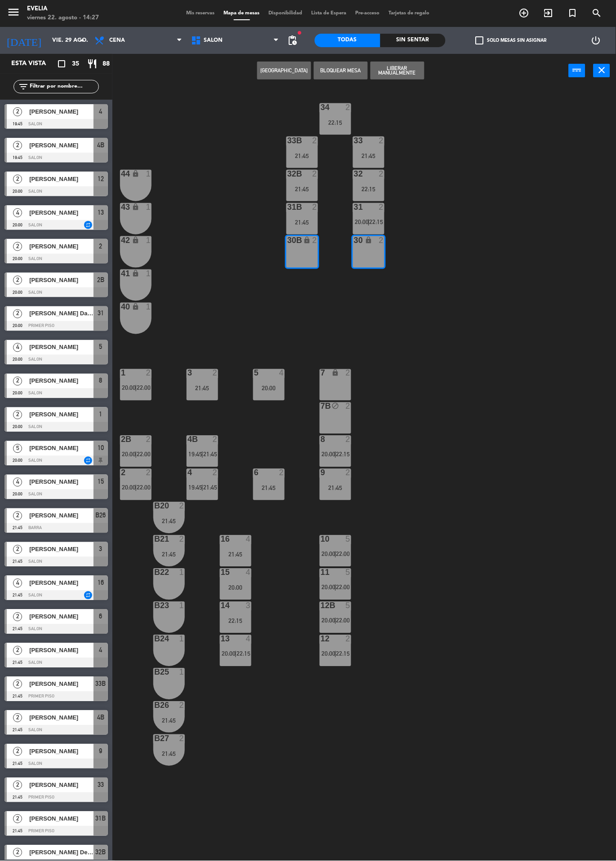
click at [483, 417] on div "34 2 22:15 33B 2 21:45 33 2 21:45 44 lock 1 32B 2 21:45 32 2 22:15 43 lock 1 31…" at bounding box center [367, 475] width 497 height 774
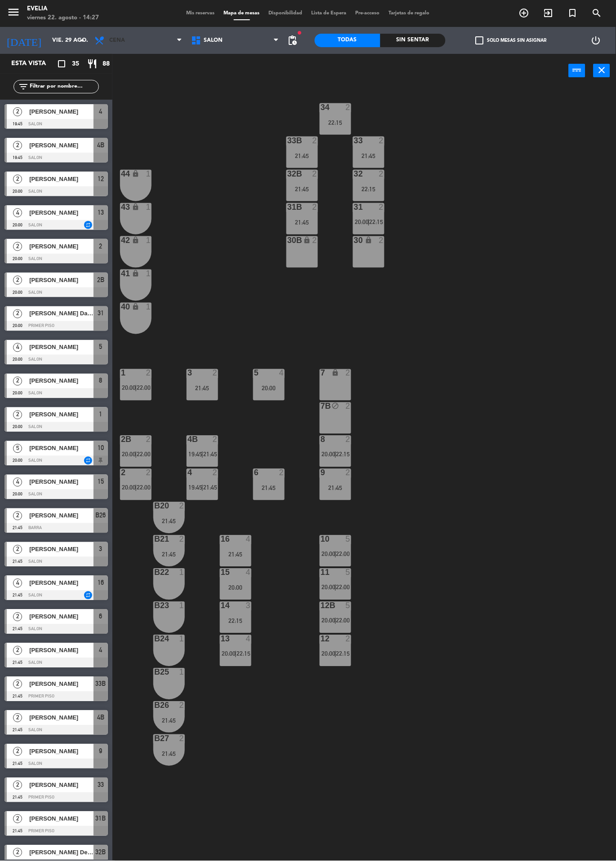
click at [117, 47] on span "Cena" at bounding box center [138, 41] width 97 height 20
click at [132, 60] on ng-component "menu [PERSON_NAME][DATE] 22. agosto - 14:27 Mis reservas Mapa de mesas Disponib…" at bounding box center [308, 430] width 616 height 861
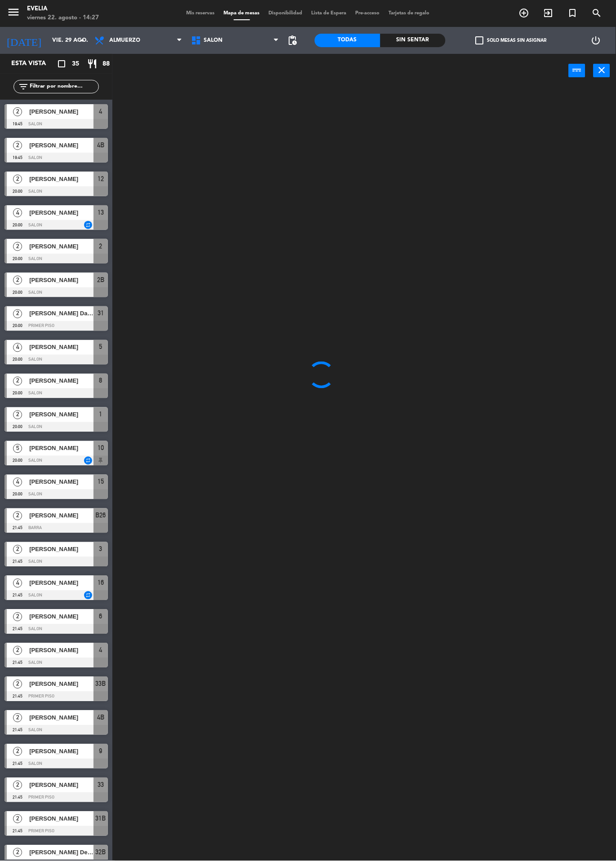
click at [58, 40] on input "vie. 29 ago." at bounding box center [86, 40] width 76 height 15
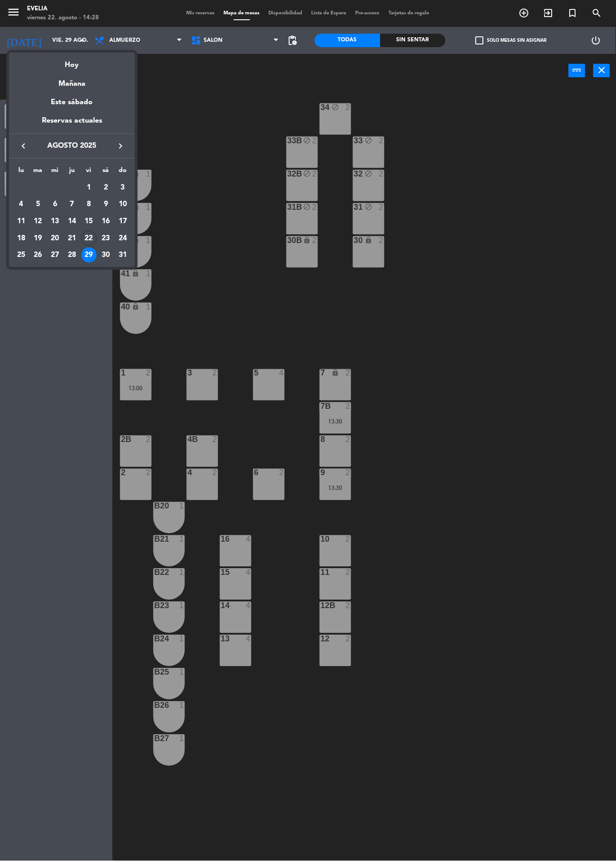
click at [75, 73] on div "Mañana" at bounding box center [72, 80] width 126 height 18
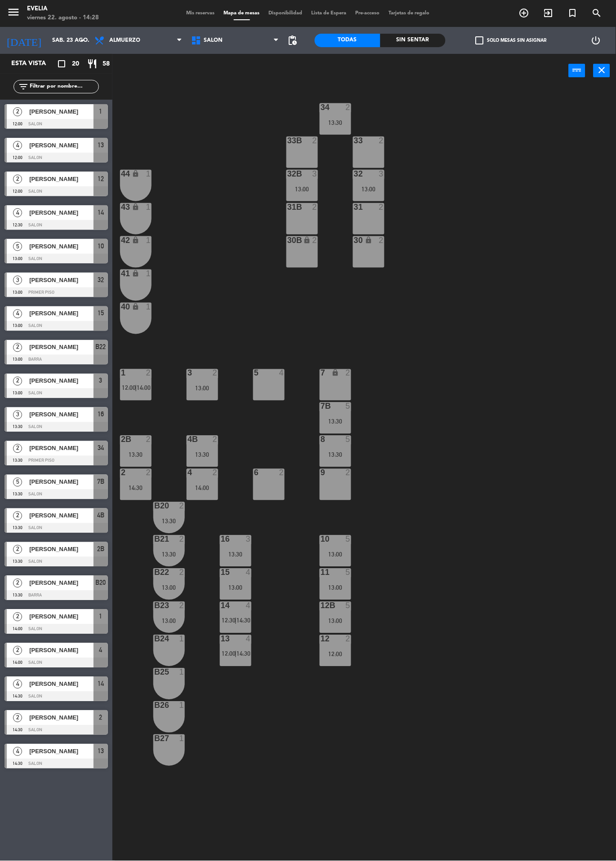
click at [48, 40] on input "sáb. 23 ago." at bounding box center [86, 40] width 76 height 15
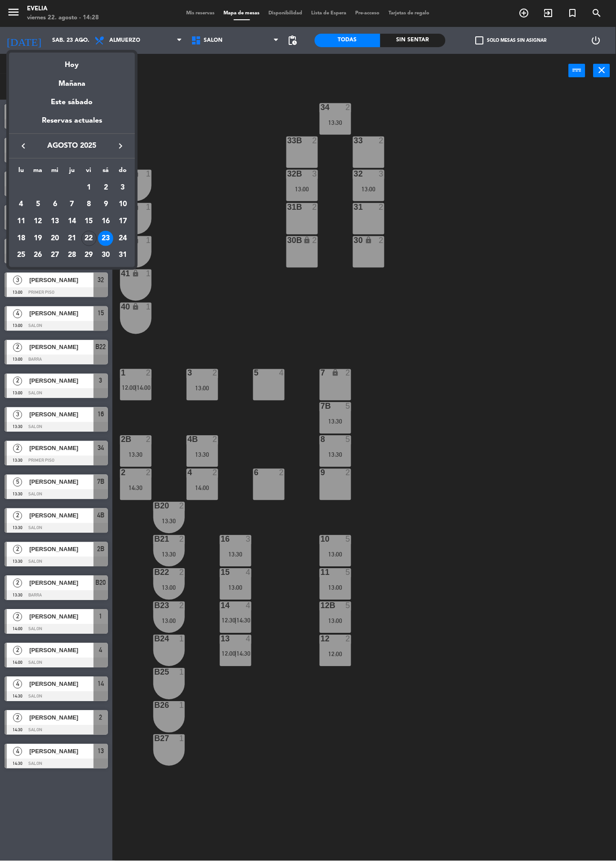
click at [67, 56] on div "Hoy" at bounding box center [72, 62] width 126 height 18
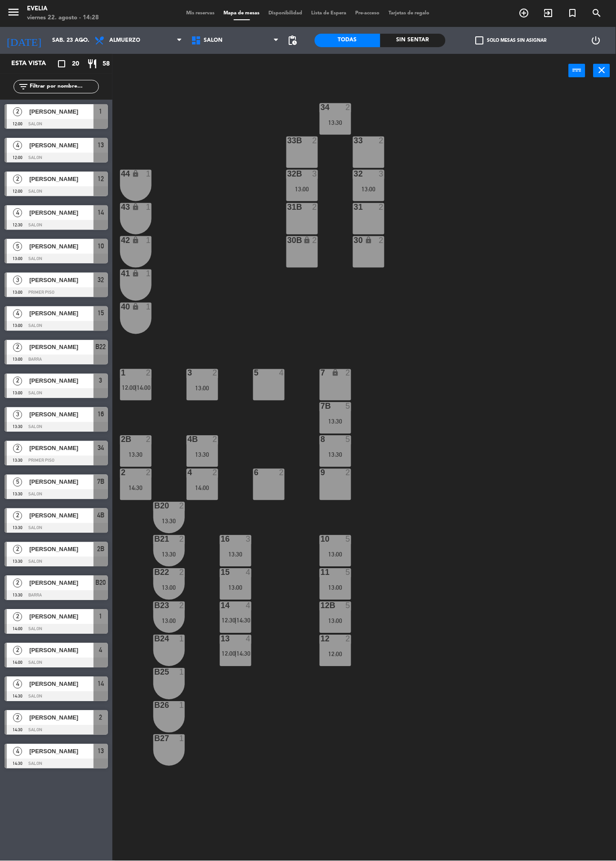
type input "vie. 22 ago."
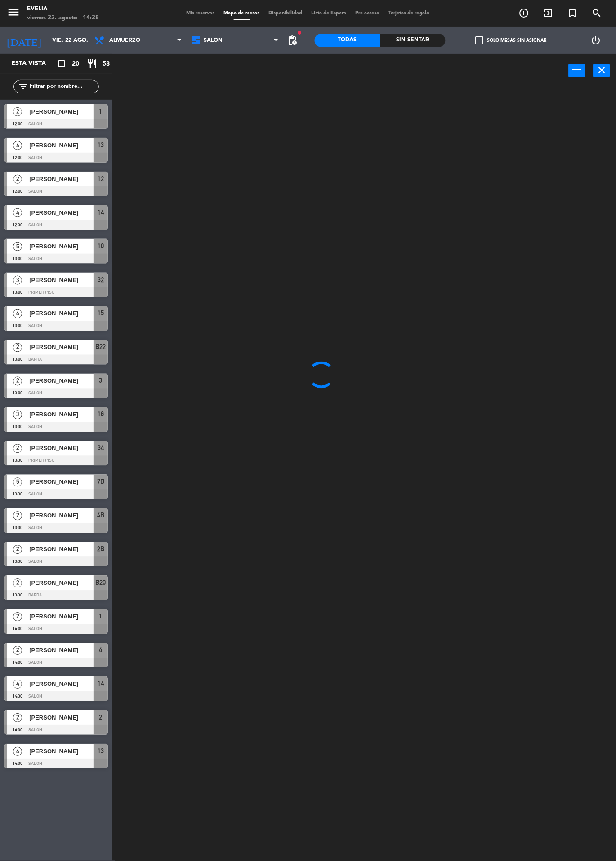
click at [48, 38] on input "vie. 22 ago." at bounding box center [86, 40] width 76 height 15
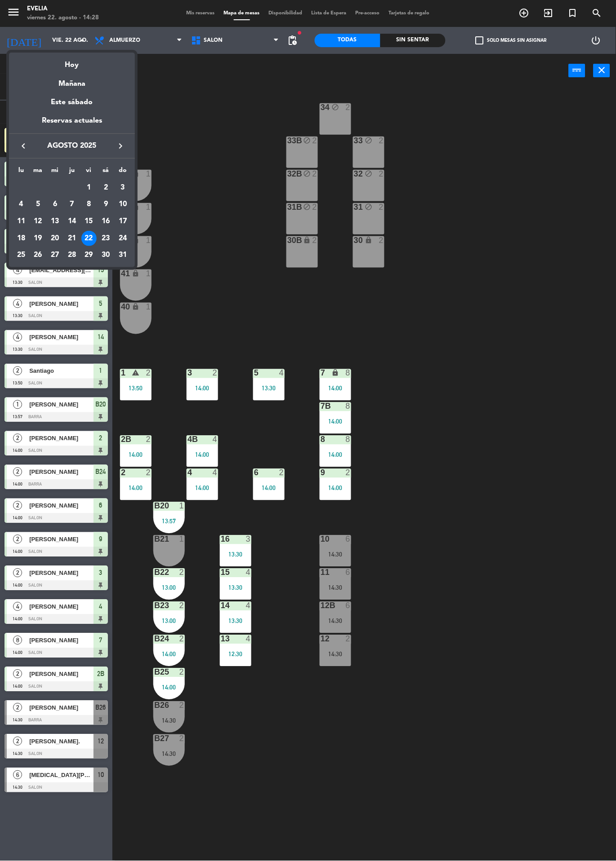
click at [190, 92] on div at bounding box center [308, 430] width 616 height 861
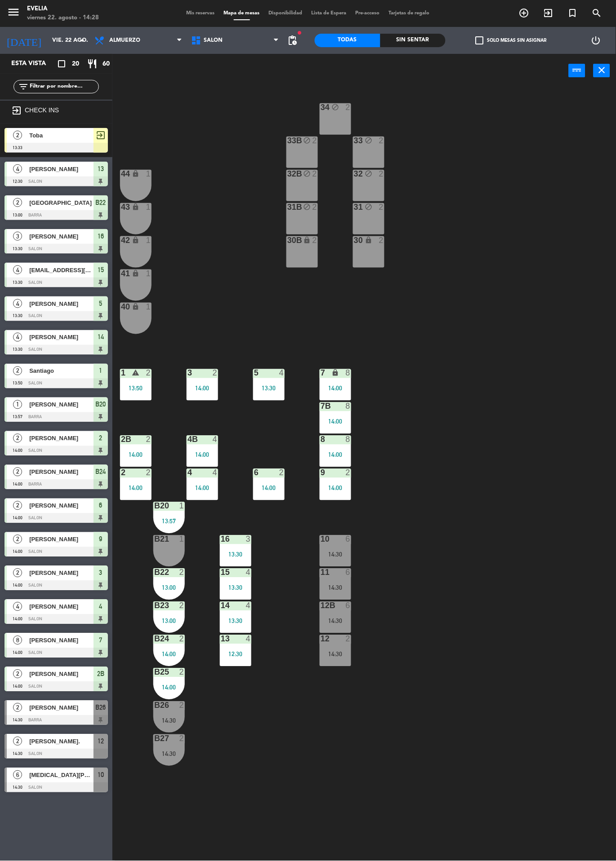
click at [492, 388] on div "34 block 2 33B block 2 33 block 2 44 lock 1 32B block 2 32 block 2 43 lock 1 31…" at bounding box center [367, 475] width 497 height 774
click at [167, 749] on div "B27 2 14:30" at bounding box center [168, 750] width 31 height 31
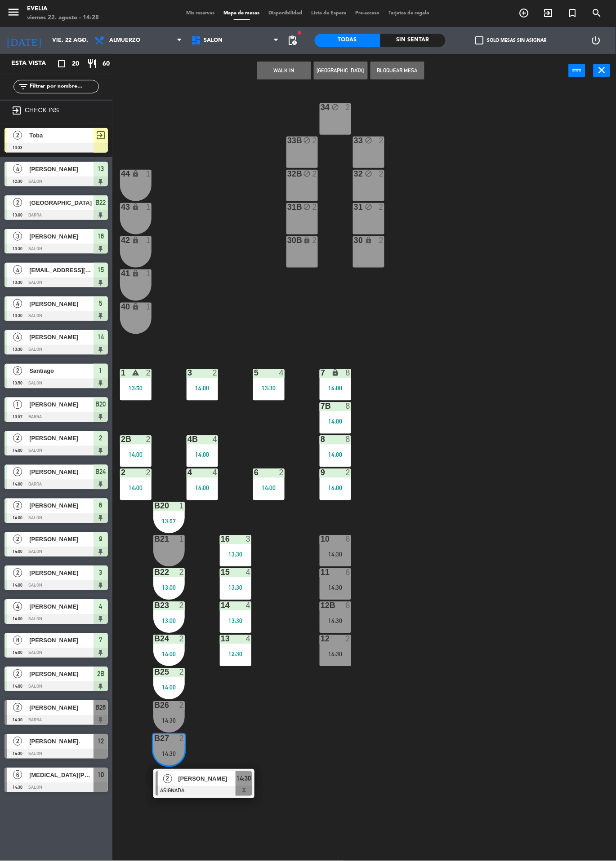
click at [214, 777] on span "[PERSON_NAME]" at bounding box center [207, 779] width 58 height 9
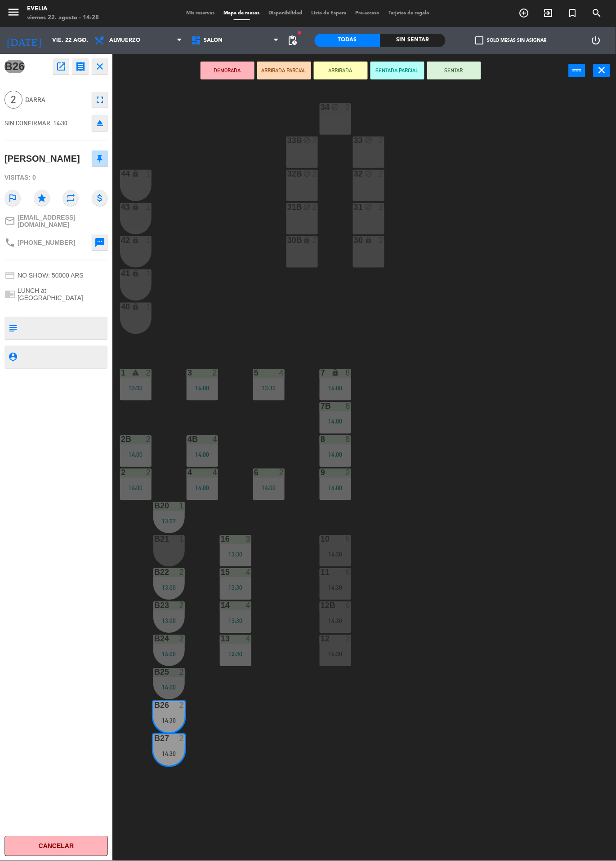
click at [463, 71] on button "SENTAR" at bounding box center [454, 71] width 54 height 18
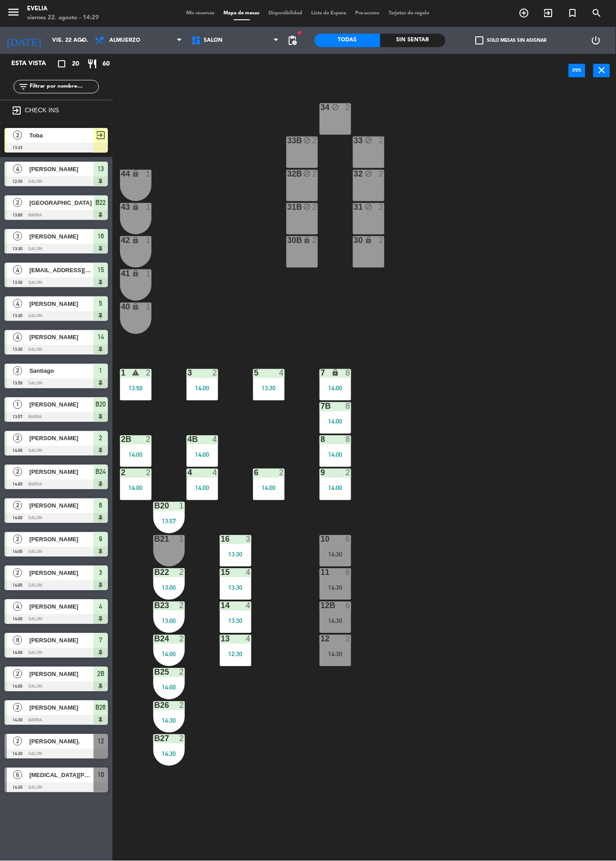
click at [142, 387] on div "13:50" at bounding box center [135, 389] width 31 height 6
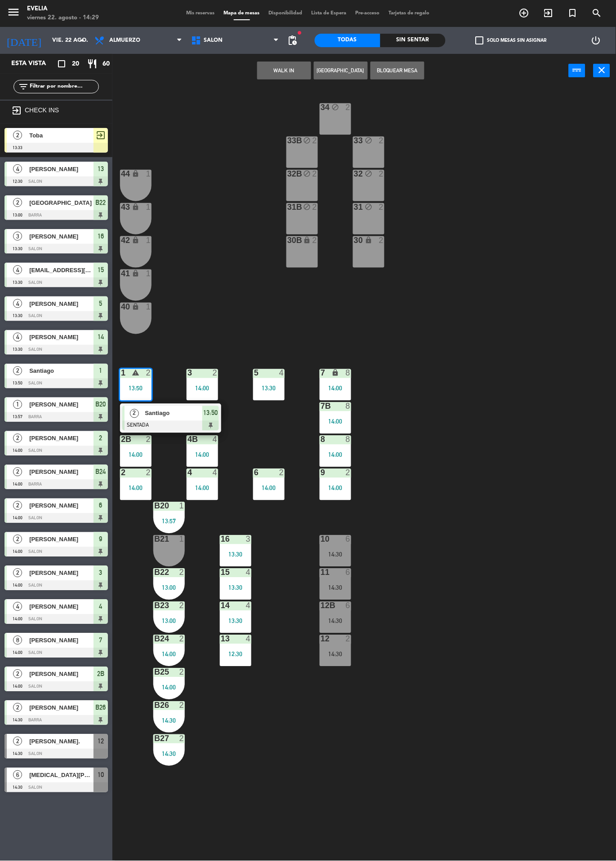
click at [67, 674] on span "[PERSON_NAME]" at bounding box center [61, 674] width 64 height 9
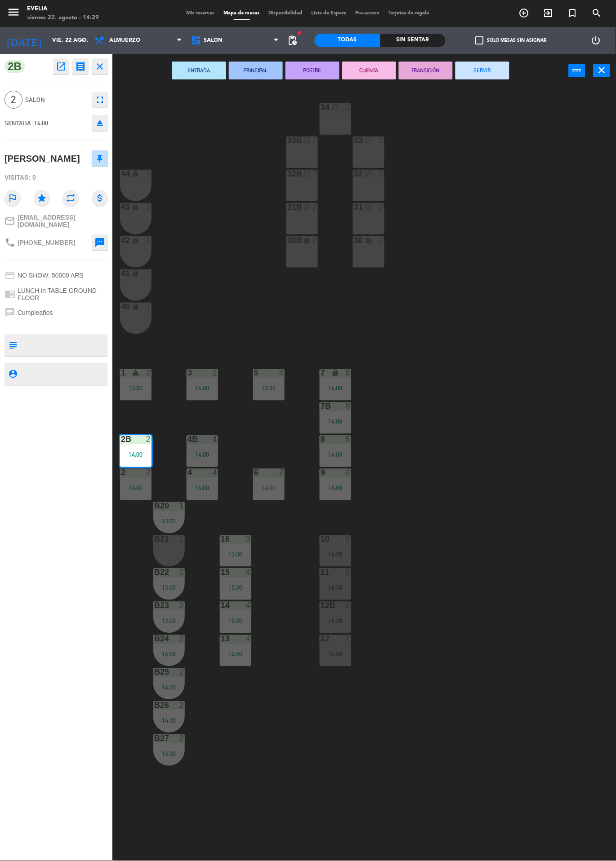
click at [469, 444] on div "34 block 2 33B block 2 33 block 2 44 lock 1 32B block 2 32 block 2 43 lock 1 31…" at bounding box center [367, 475] width 497 height 774
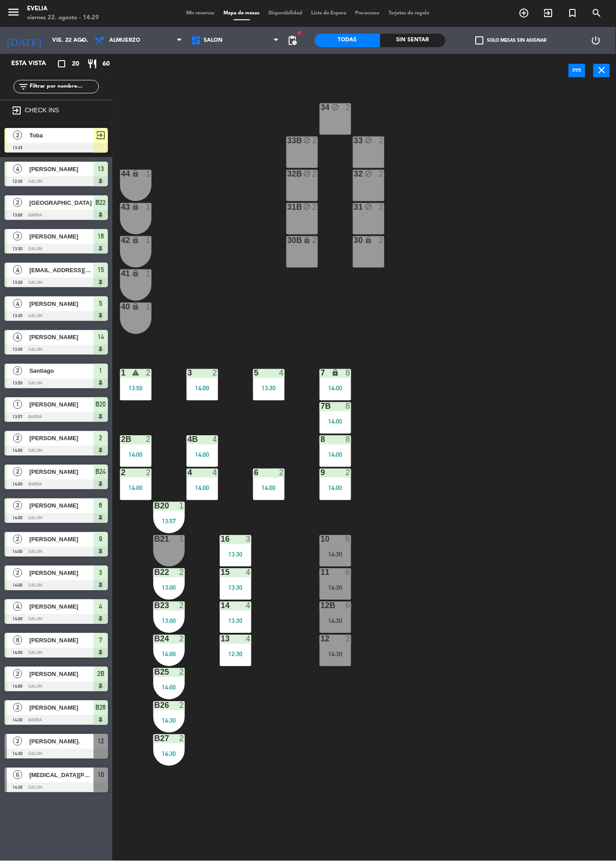
click at [139, 379] on div "1 warning 2 13:50" at bounding box center [135, 384] width 31 height 31
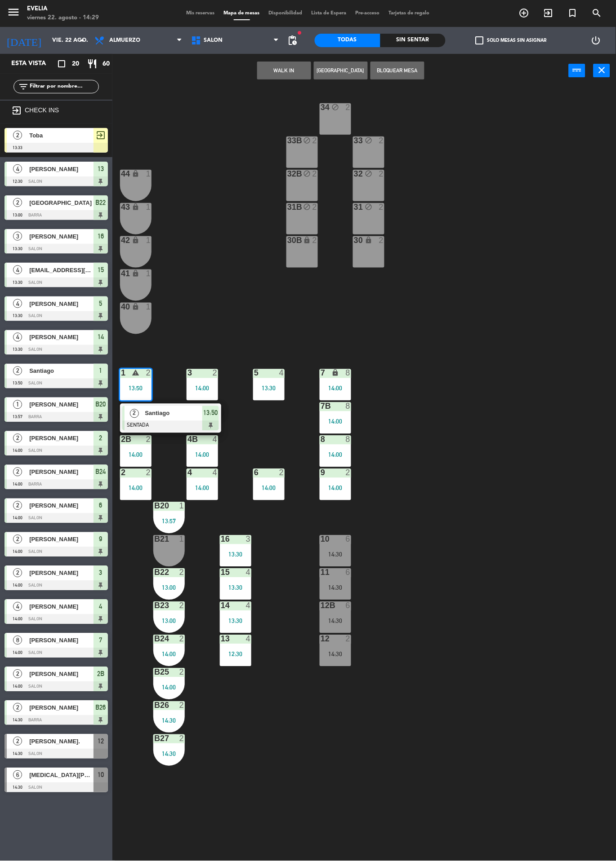
click at [185, 411] on span "Santiago" at bounding box center [174, 413] width 58 height 9
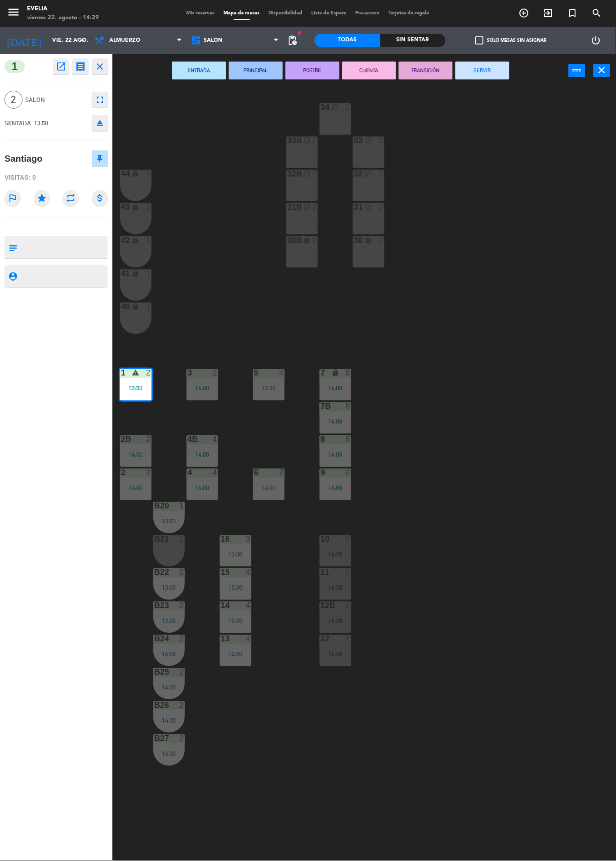
click at [489, 67] on button "SERVIR" at bounding box center [482, 71] width 54 height 18
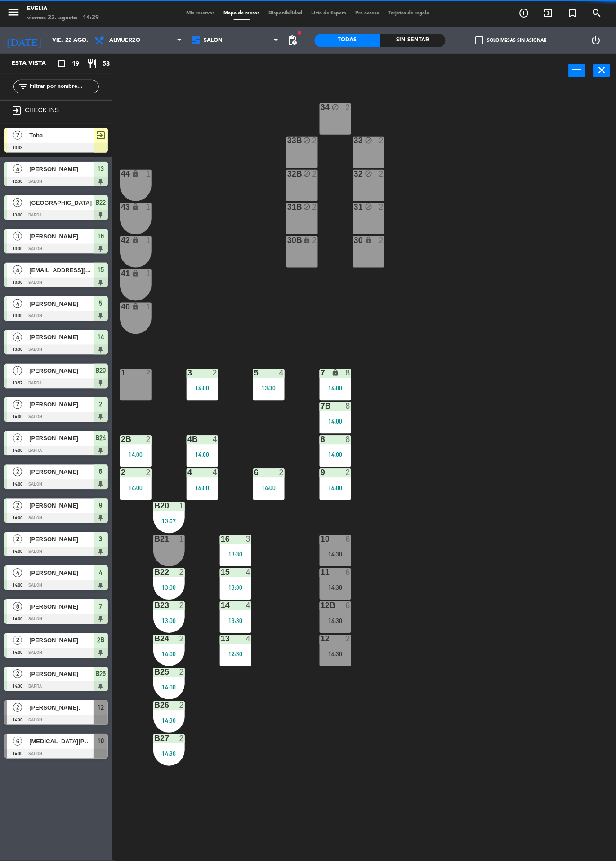
click at [136, 452] on div "14:00" at bounding box center [135, 455] width 31 height 6
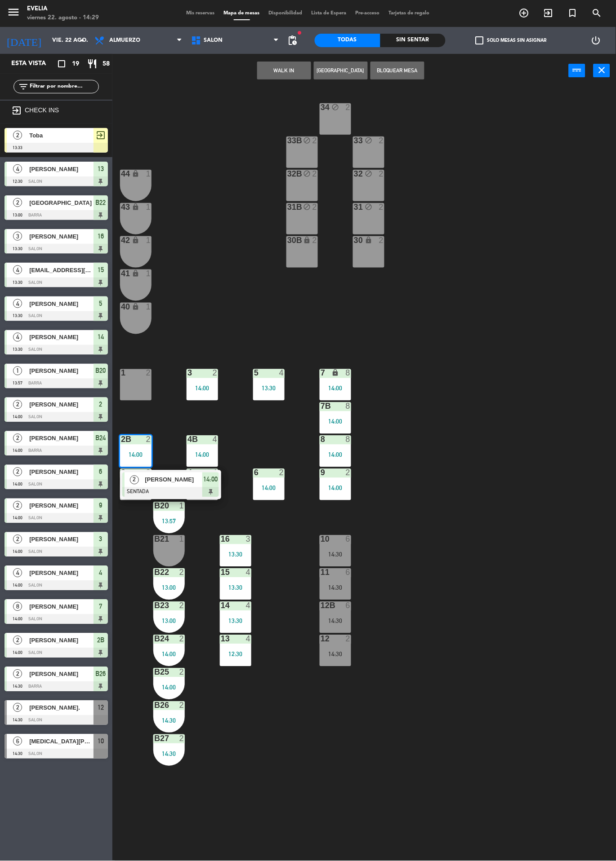
click at [135, 373] on div at bounding box center [136, 373] width 15 height 8
click at [260, 70] on button "Mover" at bounding box center [256, 71] width 54 height 18
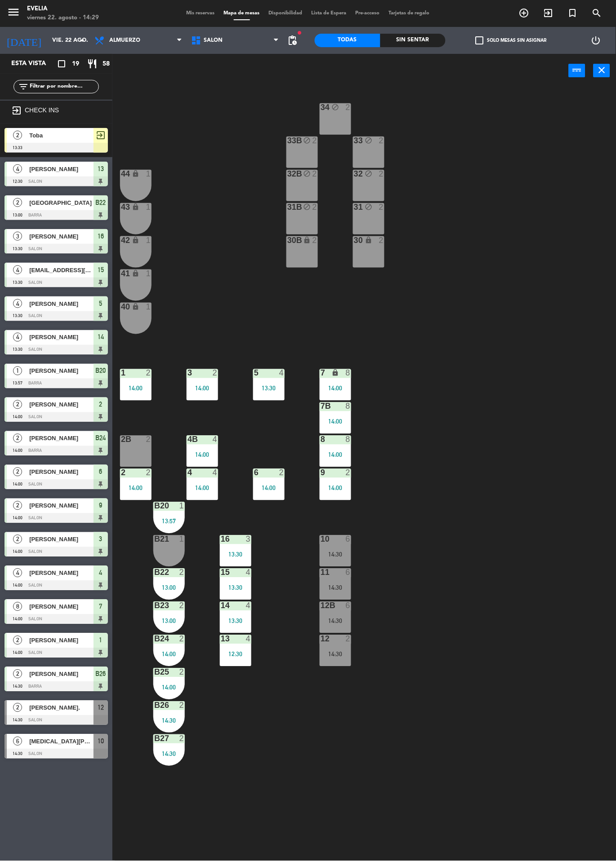
click at [336, 656] on div "14:30" at bounding box center [334, 655] width 31 height 6
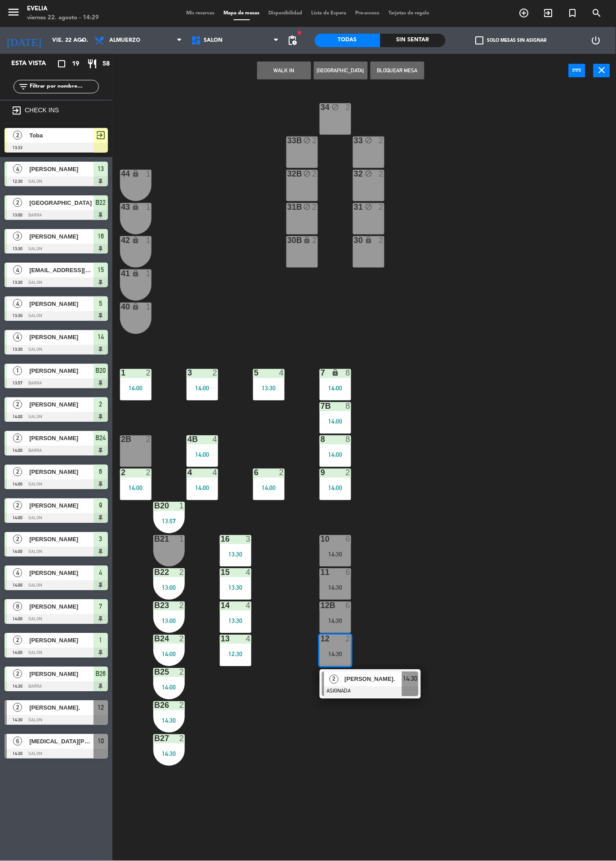
click at [136, 448] on div "2B 2" at bounding box center [135, 451] width 31 height 31
click at [255, 70] on button "Mover" at bounding box center [256, 71] width 54 height 18
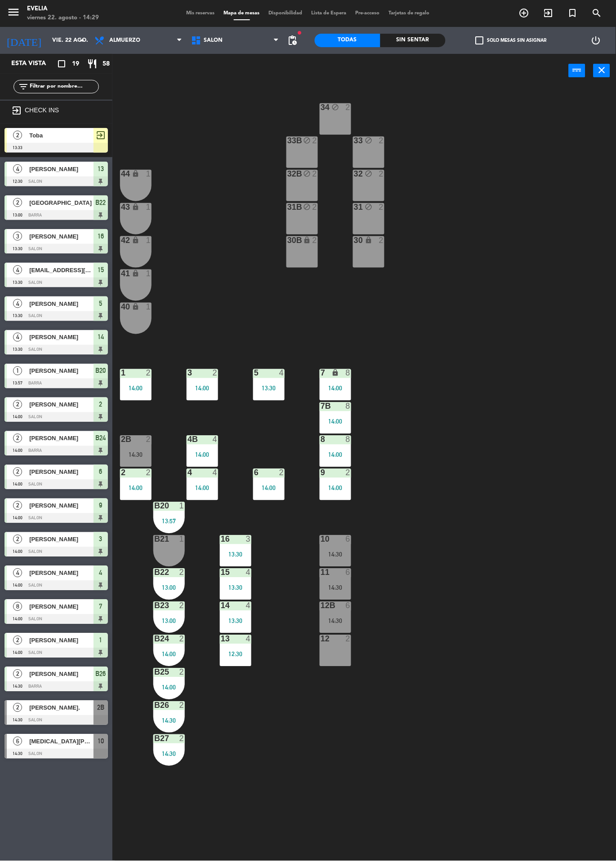
click at [132, 446] on div "2B 2 14:30" at bounding box center [135, 451] width 31 height 31
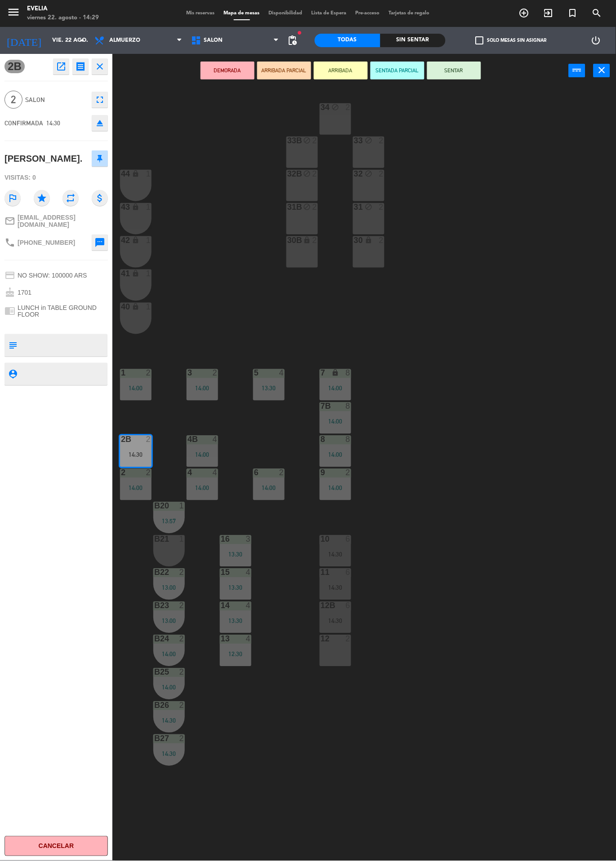
click at [467, 71] on button "SENTAR" at bounding box center [454, 71] width 54 height 18
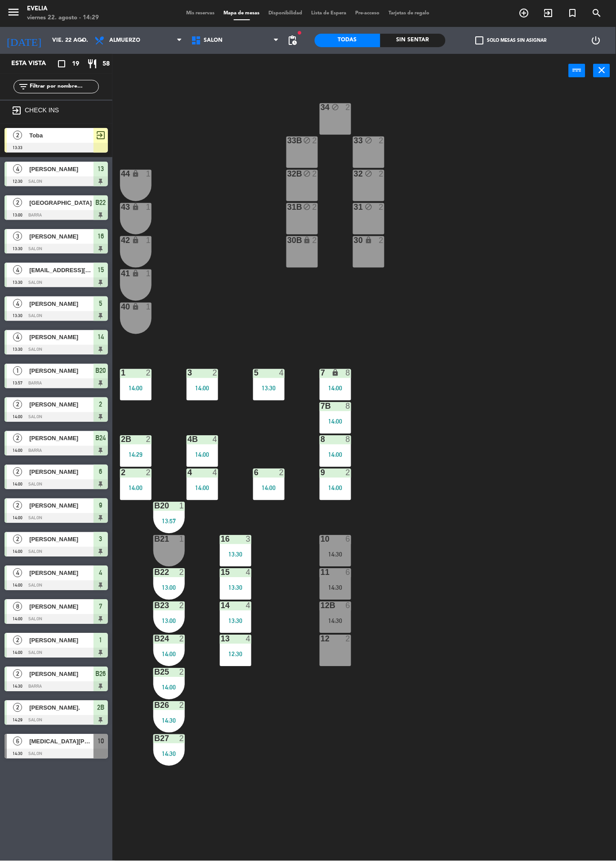
click at [488, 624] on div "34 block 2 33B block 2 33 block 2 44 lock 1 32B block 2 32 block 2 43 lock 1 31…" at bounding box center [367, 475] width 497 height 774
click at [506, 655] on div "34 block 2 33B block 2 33 block 2 44 lock 1 32B block 2 32 block 2 43 lock 1 31…" at bounding box center [367, 475] width 497 height 774
click at [239, 664] on div "13 4 12:30" at bounding box center [235, 650] width 31 height 31
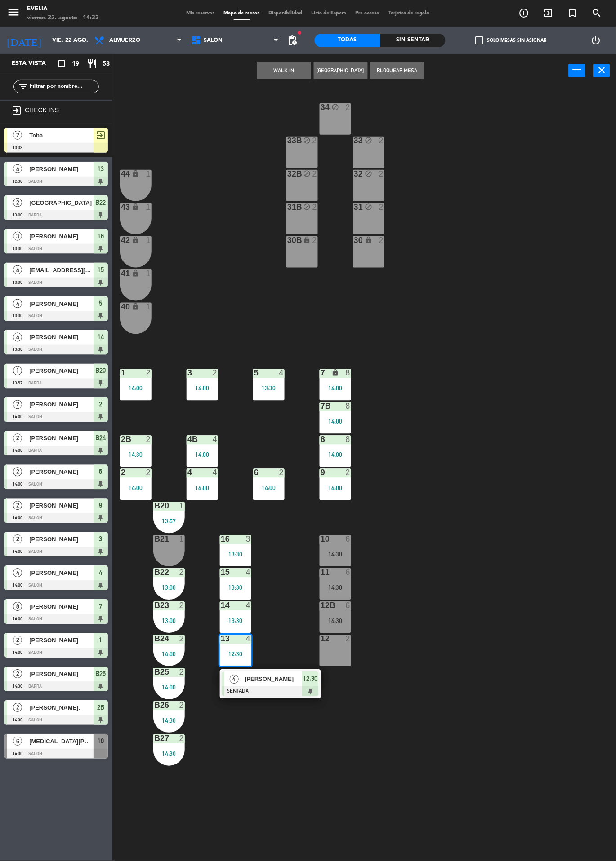
click at [290, 685] on div "[PERSON_NAME]" at bounding box center [273, 679] width 58 height 15
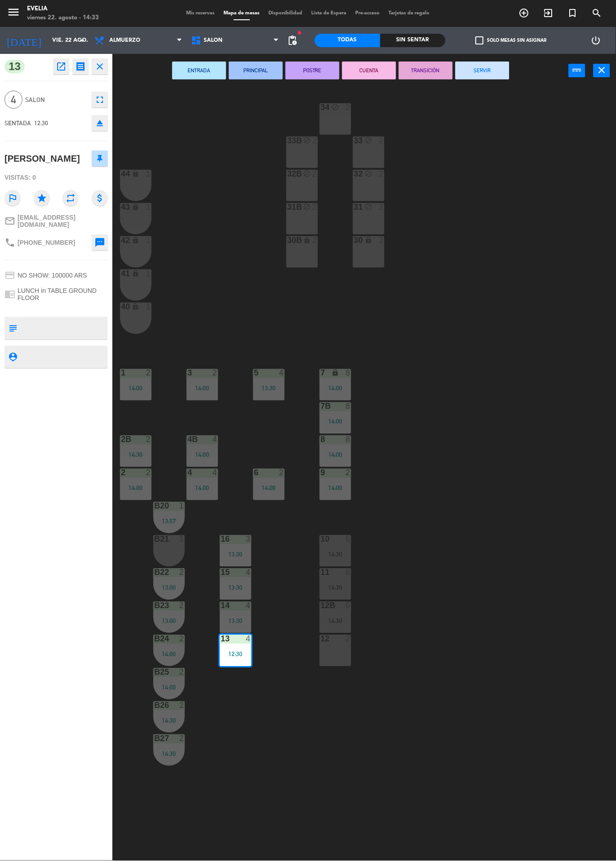
click at [492, 75] on button "SERVIR" at bounding box center [482, 71] width 54 height 18
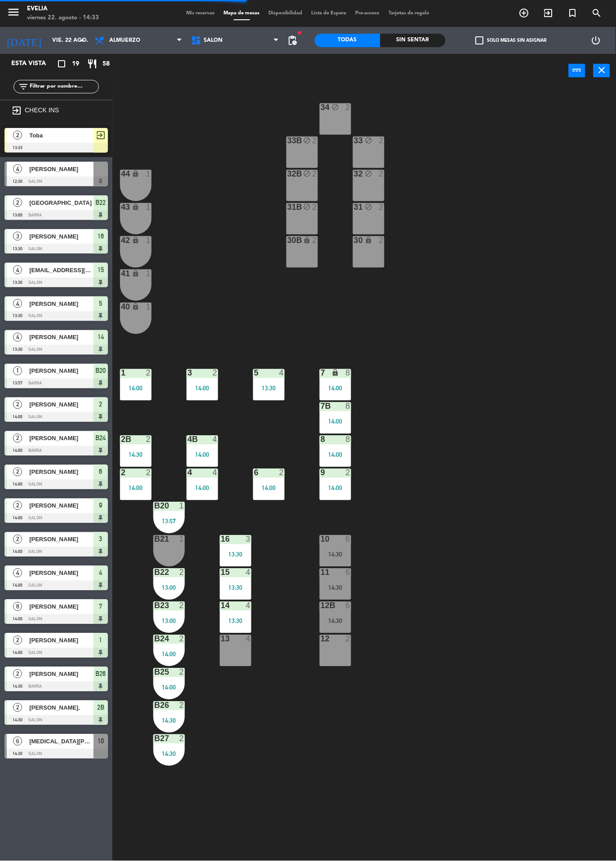
click at [320, 762] on div "34 block 2 33B block 2 33 block 2 44 lock 1 32B block 2 32 block 2 43 lock 1 31…" at bounding box center [367, 475] width 497 height 774
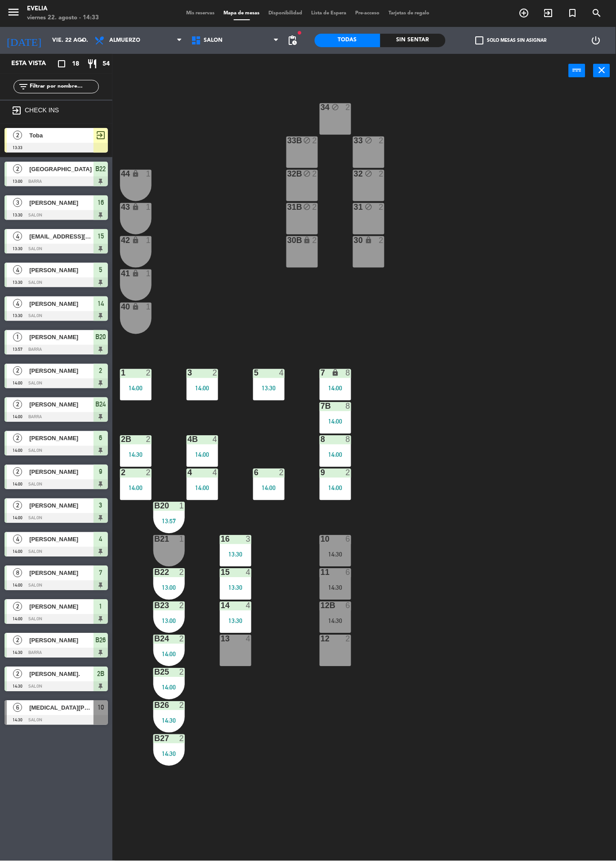
click at [438, 687] on div "34 block 2 33B block 2 33 block 2 44 lock 1 32B block 2 32 block 2 43 lock 1 31…" at bounding box center [367, 475] width 497 height 774
click at [59, 759] on div "Esta vista crop_square 18 restaurant 54 filter_list exit_to_app CHECK INS 2 Tob…" at bounding box center [56, 457] width 112 height 807
click at [178, 506] on div "1" at bounding box center [184, 506] width 15 height 8
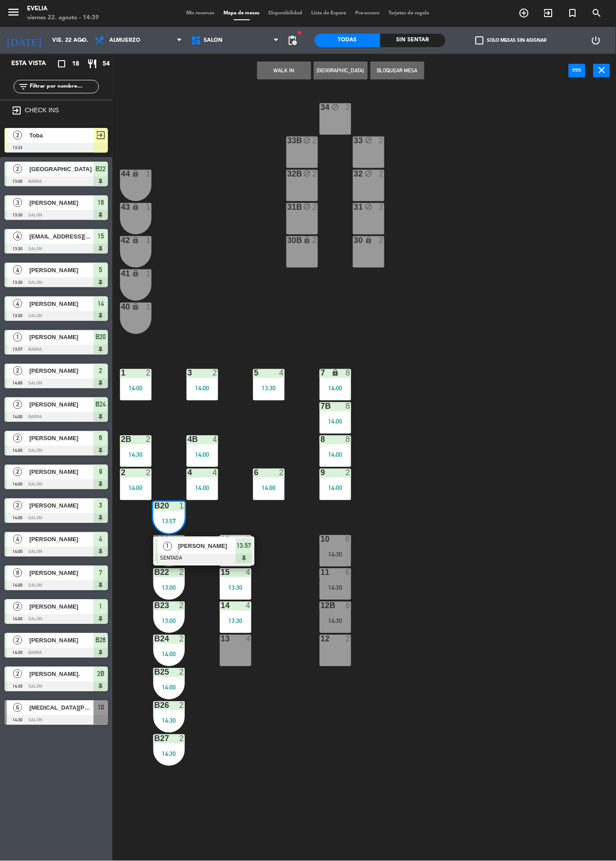
click at [205, 538] on div "1 [PERSON_NAME] SENTADA 13:57" at bounding box center [203, 551] width 101 height 29
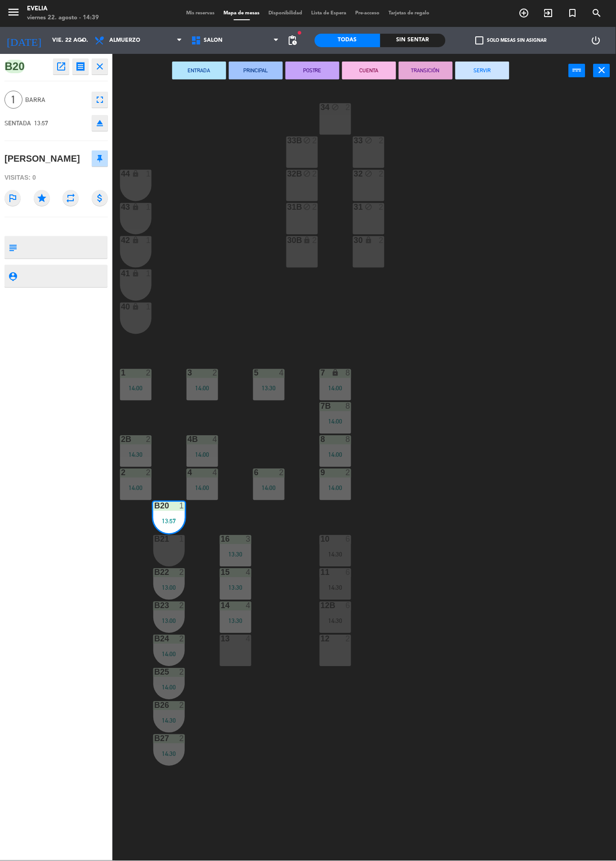
click at [507, 76] on button "SERVIR" at bounding box center [482, 71] width 54 height 18
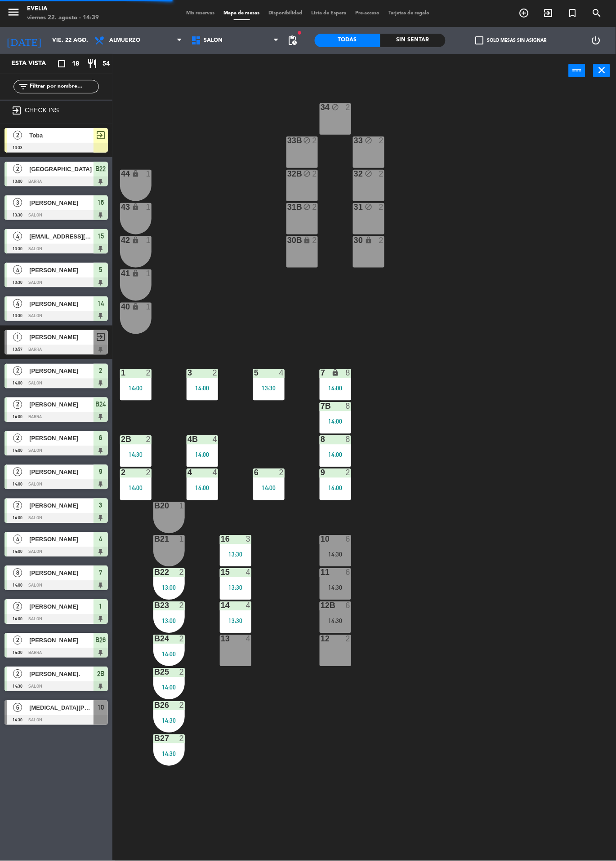
click at [487, 572] on div "34 block 2 33B block 2 33 block 2 44 lock 1 32B block 2 32 block 2 43 lock 1 31…" at bounding box center [367, 475] width 497 height 774
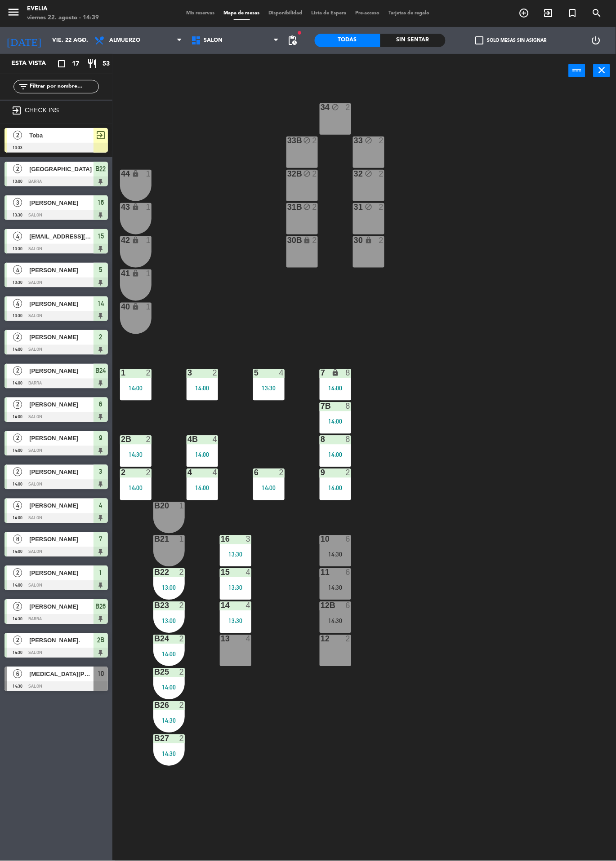
click at [529, 13] on icon "exit_to_app" at bounding box center [524, 13] width 11 height 11
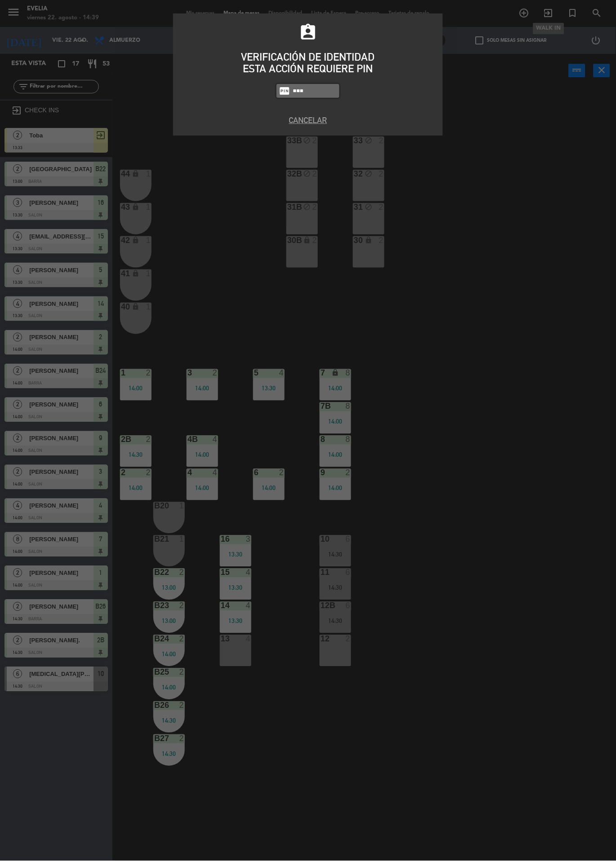
type input "9101"
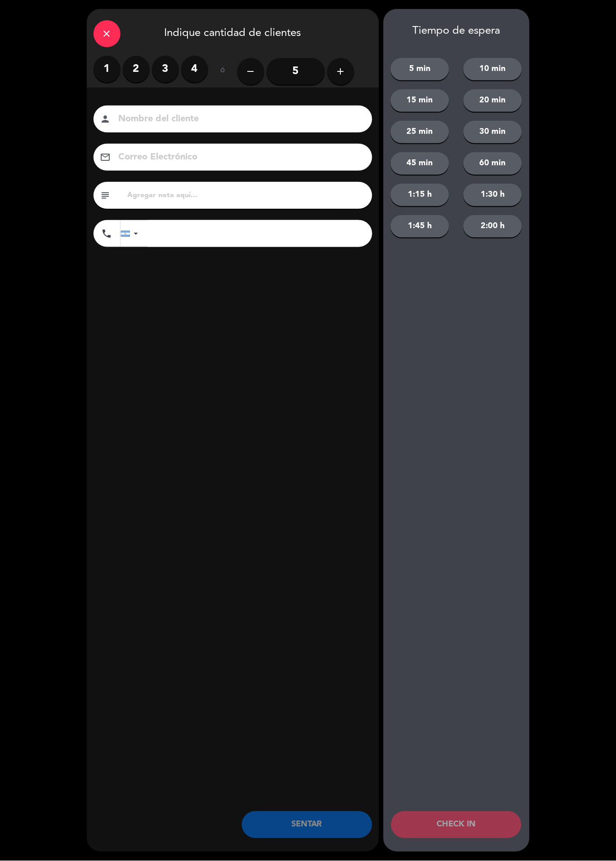
click at [133, 66] on label "2" at bounding box center [136, 69] width 27 height 27
click at [195, 113] on input at bounding box center [239, 119] width 243 height 16
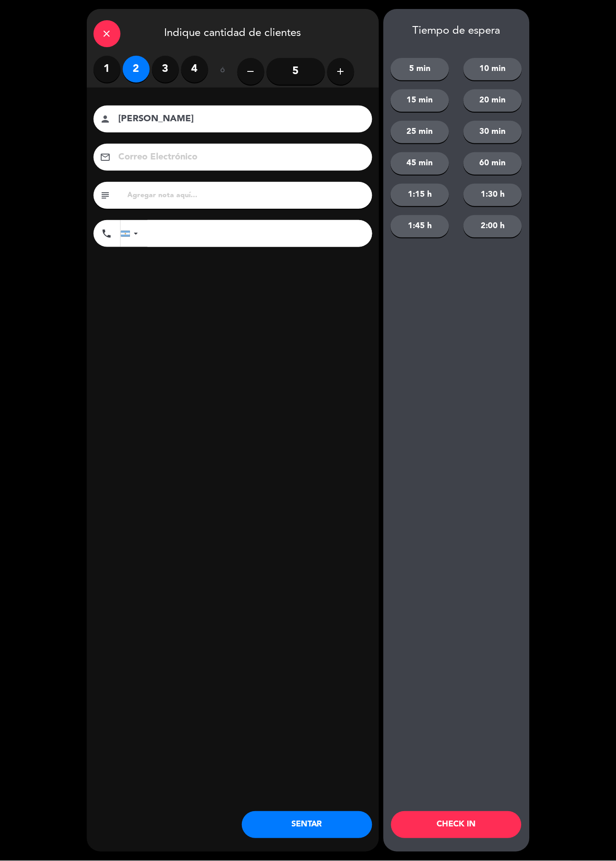
type input "[PERSON_NAME]"
click at [298, 374] on div "close Indique cantidad de clientes 1 2 3 4 ó remove 5 add Nombre del cliente pe…" at bounding box center [233, 430] width 292 height 843
click at [454, 825] on button "CHECK IN" at bounding box center [456, 825] width 130 height 27
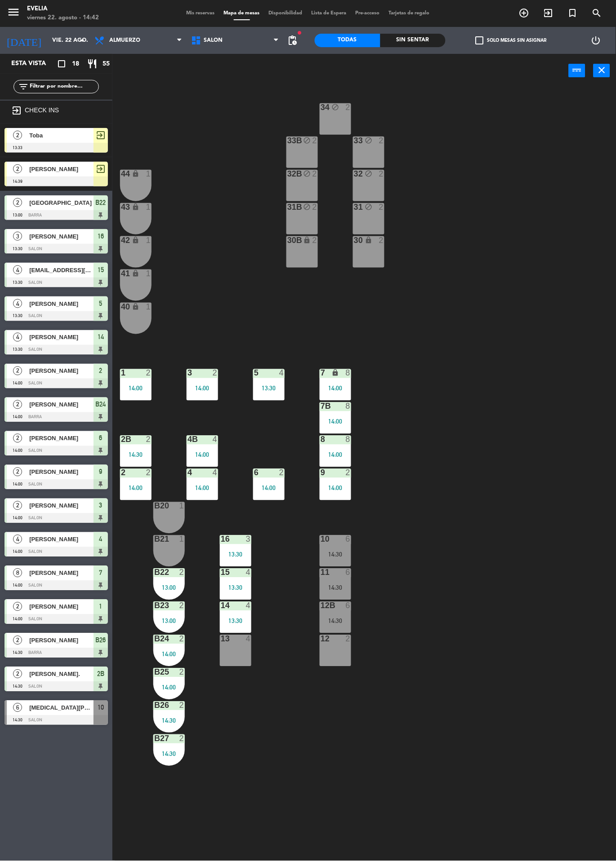
click at [276, 480] on div "6 2 14:00" at bounding box center [268, 484] width 31 height 31
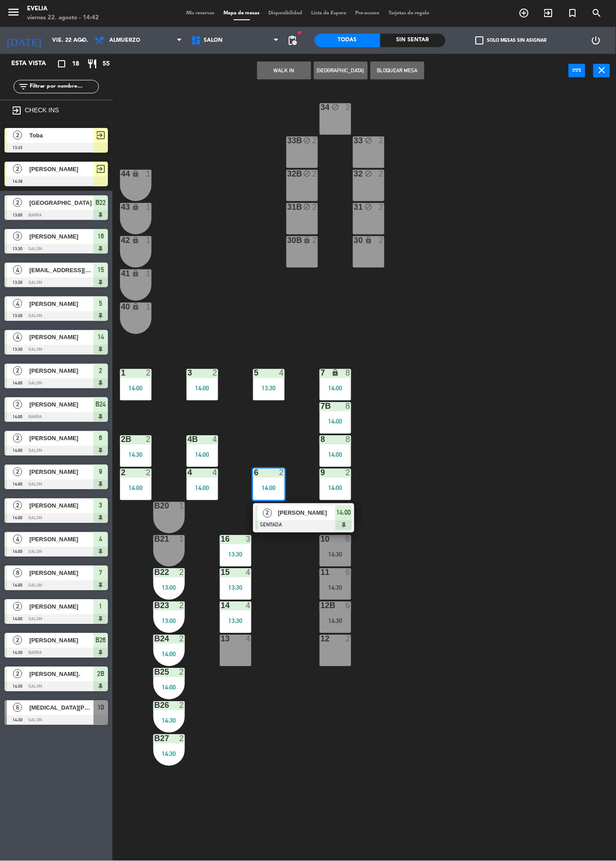
click at [296, 513] on span "[PERSON_NAME]" at bounding box center [307, 513] width 58 height 9
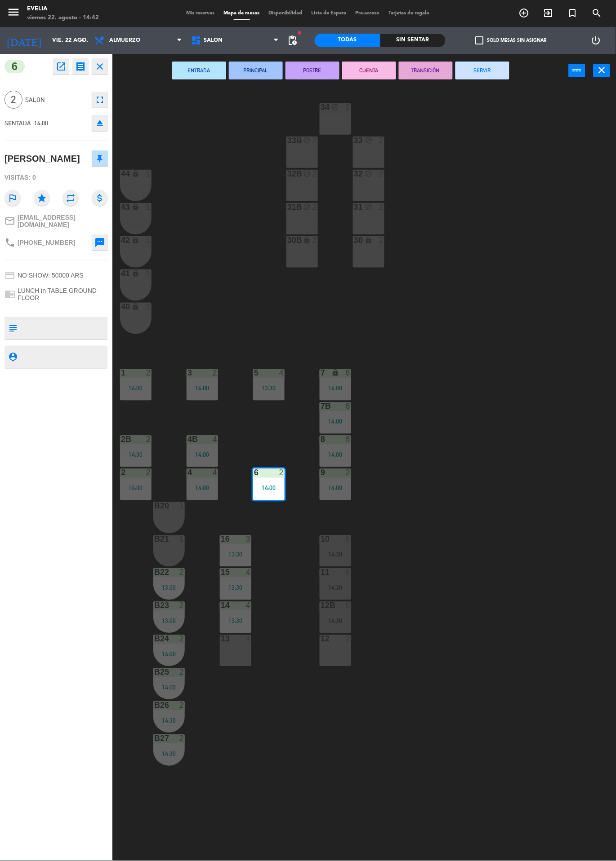
click at [499, 74] on button "SERVIR" at bounding box center [482, 71] width 54 height 18
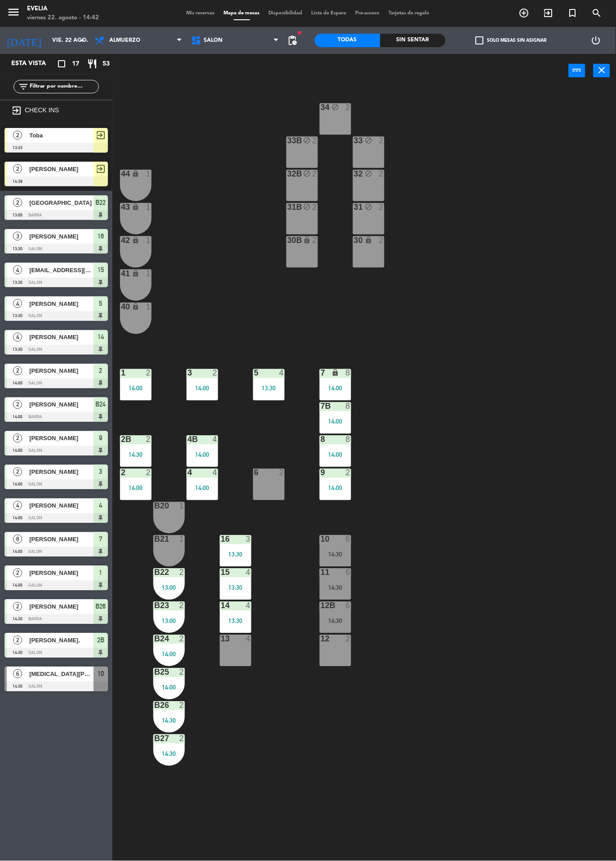
click at [529, 13] on icon "exit_to_app" at bounding box center [524, 13] width 11 height 11
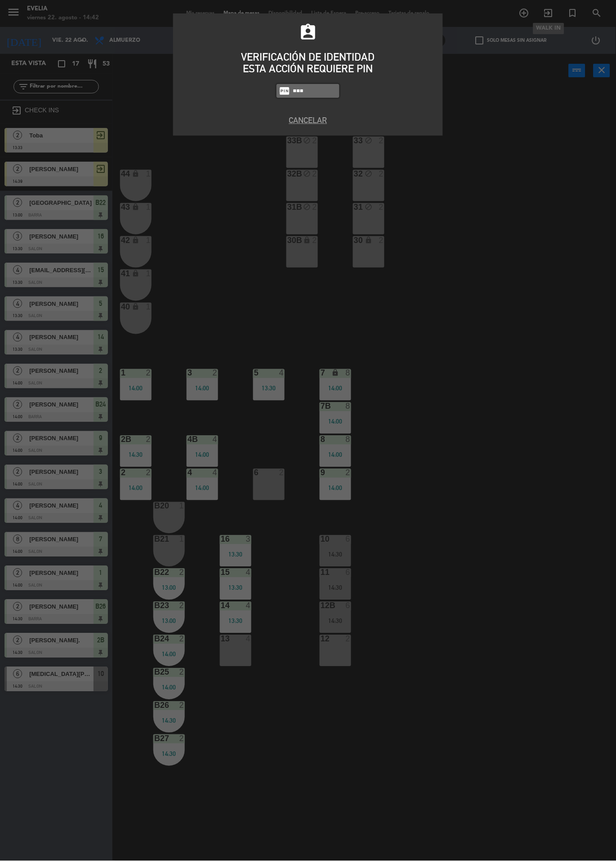
type input "9101"
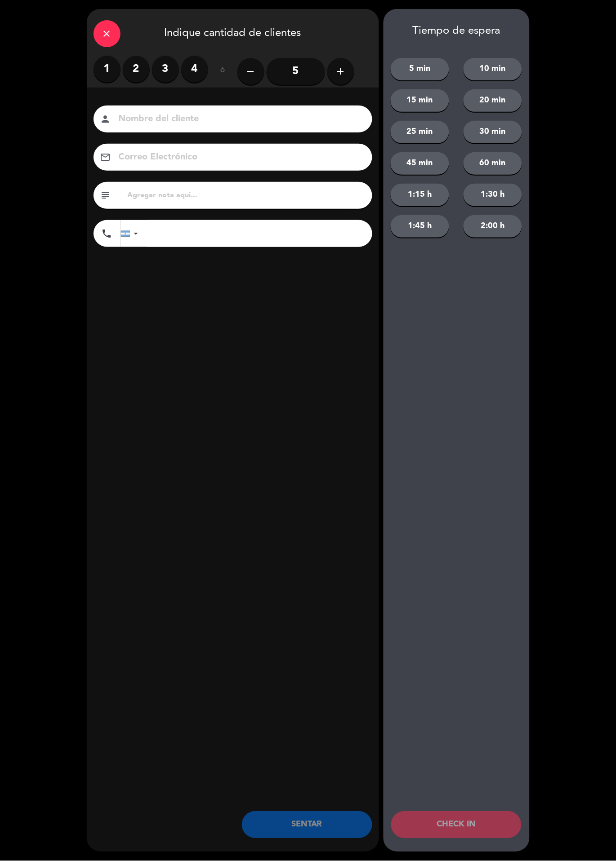
click at [134, 60] on label "2" at bounding box center [136, 69] width 27 height 27
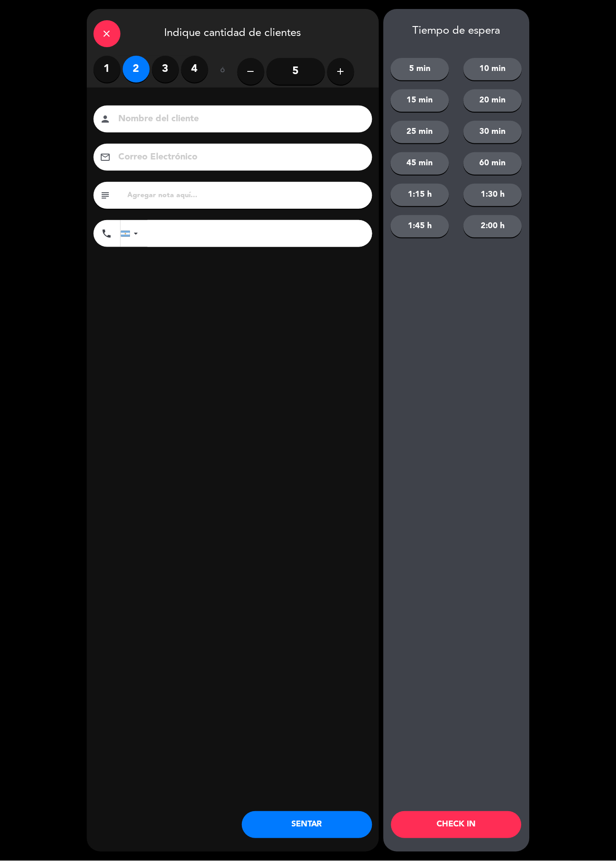
click at [210, 120] on input at bounding box center [239, 119] width 243 height 16
type input "[PERSON_NAME]"
click at [284, 369] on div "close Indique cantidad de clientes 1 2 3 4 ó remove 5 add Nombre del cliente pe…" at bounding box center [233, 430] width 292 height 843
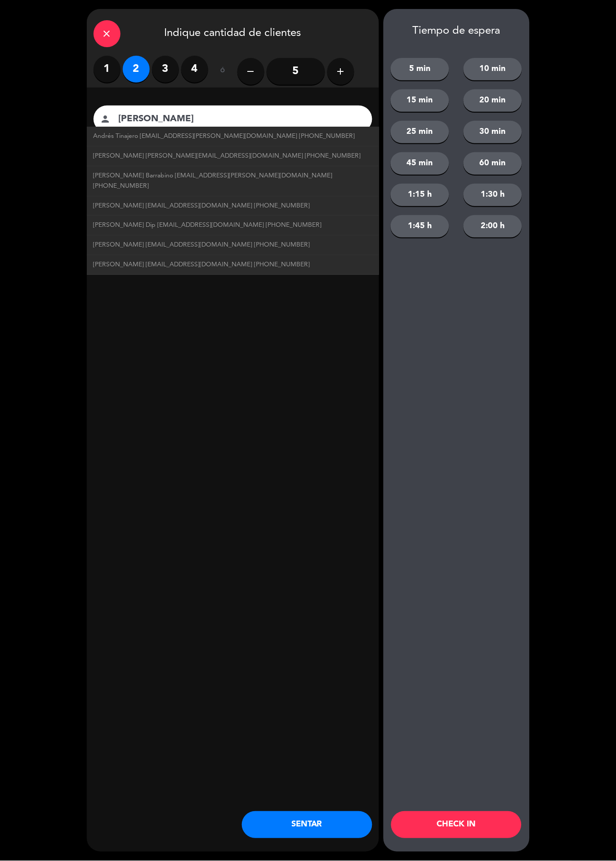
click at [474, 816] on button "CHECK IN" at bounding box center [456, 825] width 130 height 27
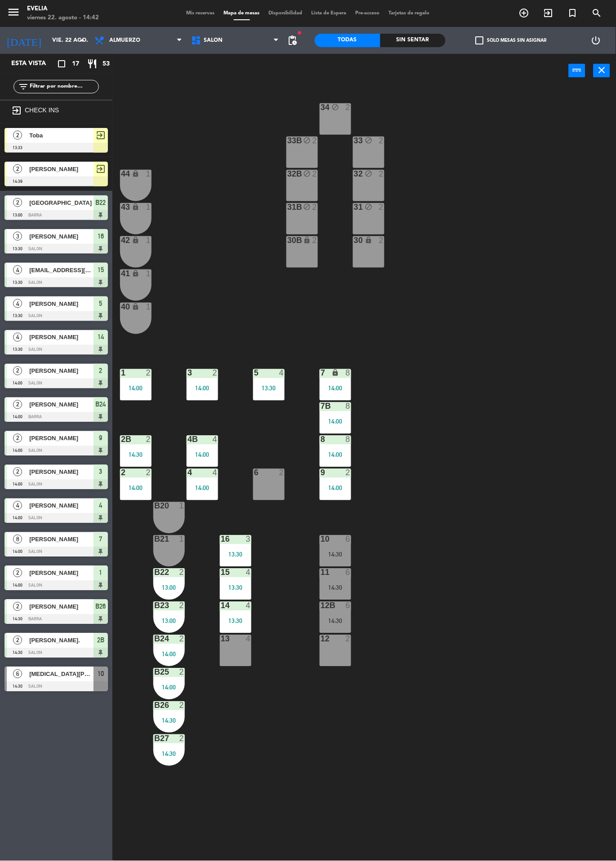
click at [491, 547] on div "34 block 2 33B block 2 33 block 2 44 lock 1 32B block 2 32 block 2 43 lock 1 31…" at bounding box center [367, 475] width 497 height 774
click at [178, 736] on div "2" at bounding box center [184, 739] width 15 height 8
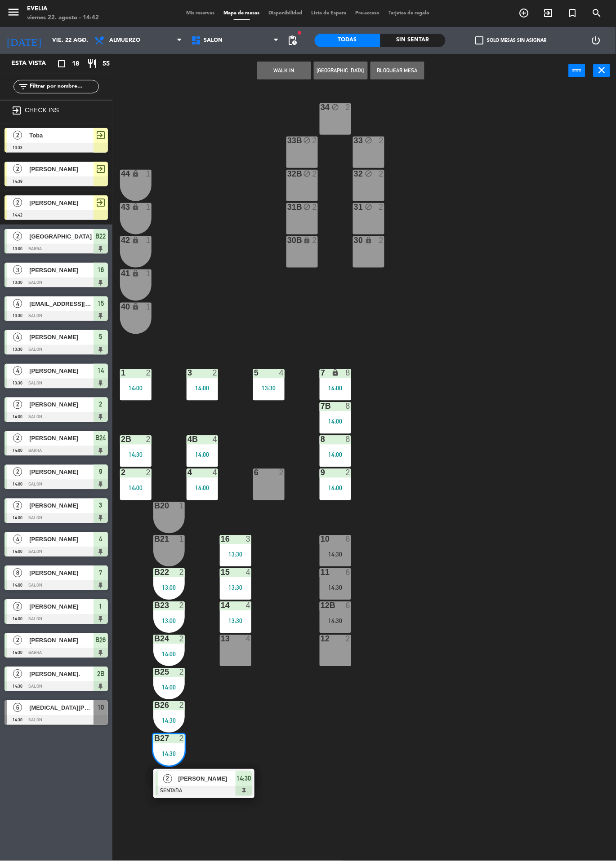
click at [206, 783] on span "[PERSON_NAME]" at bounding box center [207, 779] width 58 height 9
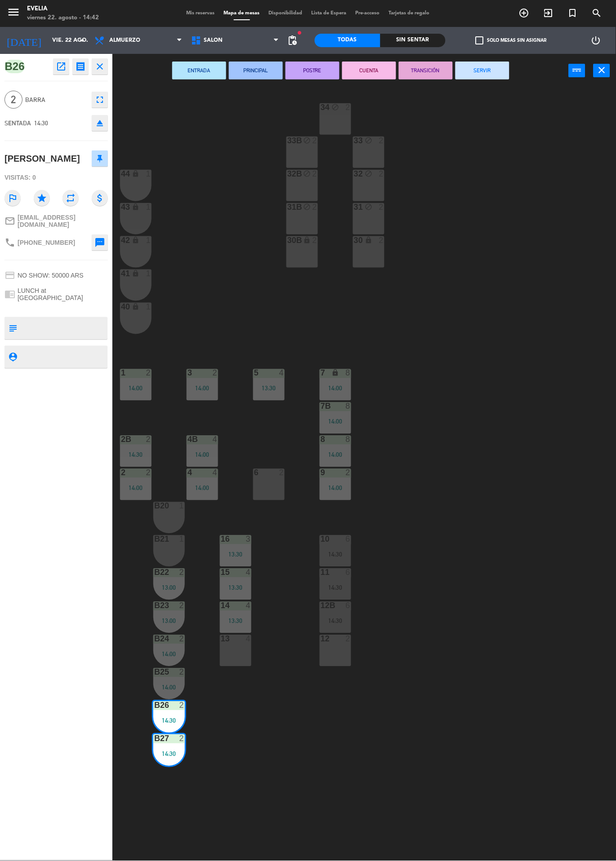
click at [391, 758] on div "34 block 2 33B block 2 33 block 2 44 lock 1 32B block 2 32 block 2 43 lock 1 31…" at bounding box center [367, 475] width 497 height 774
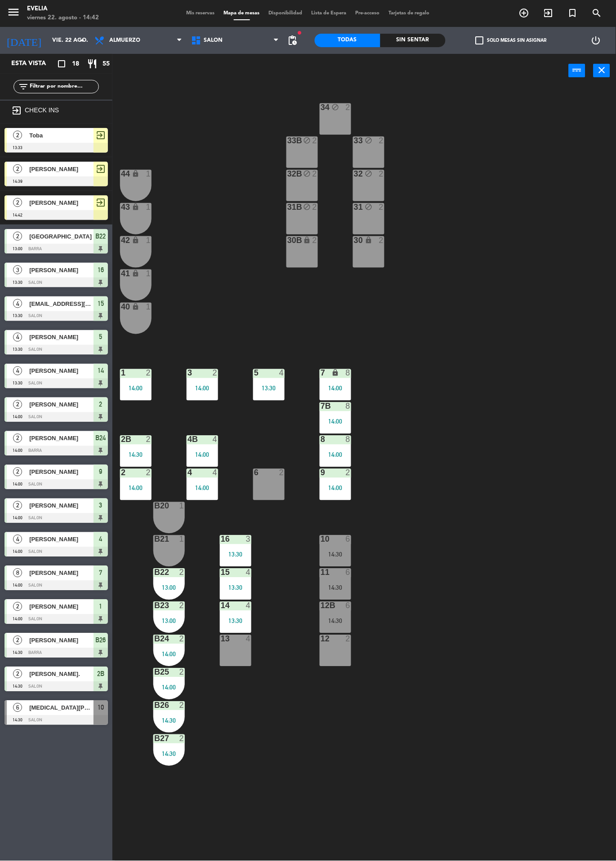
click at [170, 675] on div at bounding box center [169, 673] width 15 height 8
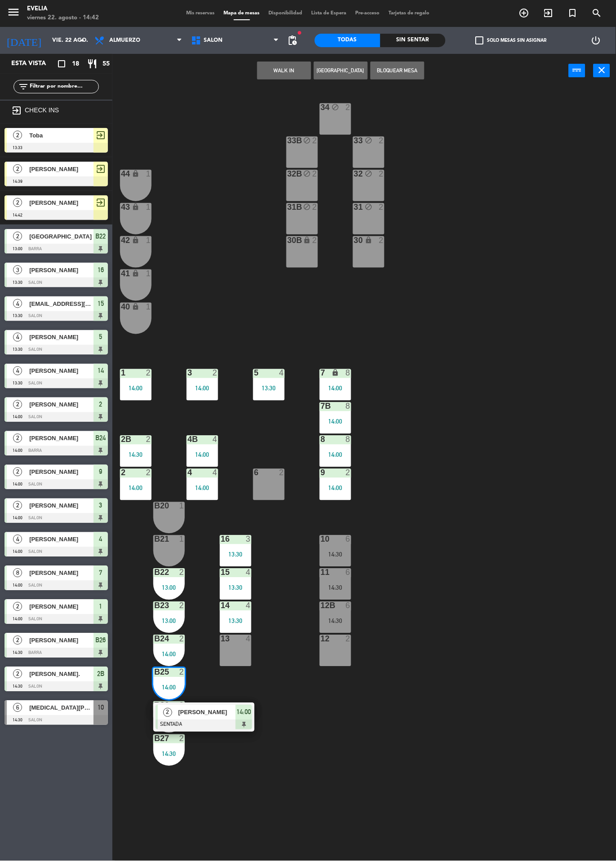
click at [177, 588] on div "13:00" at bounding box center [168, 588] width 31 height 6
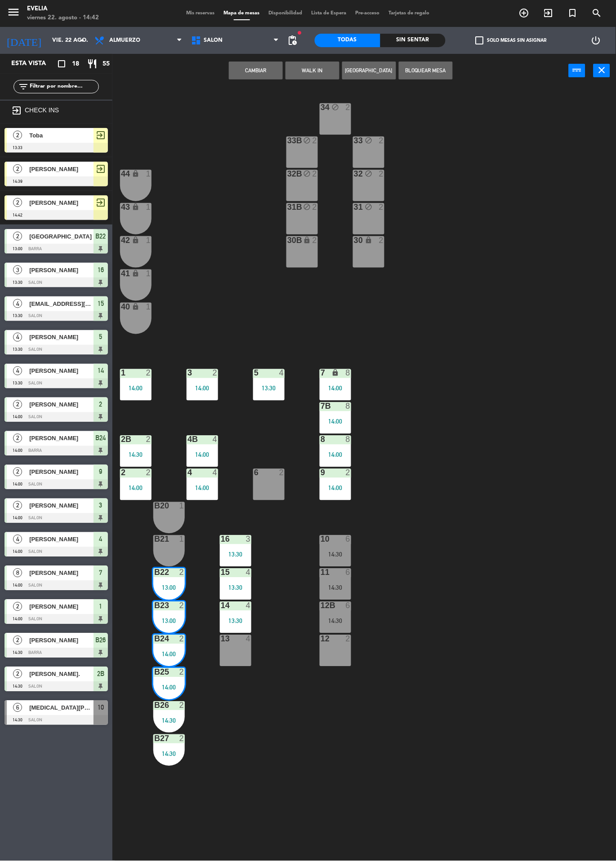
click at [543, 589] on div "34 block 2 33B block 2 33 block 2 44 lock 1 32B block 2 32 block 2 43 lock 1 31…" at bounding box center [367, 475] width 497 height 774
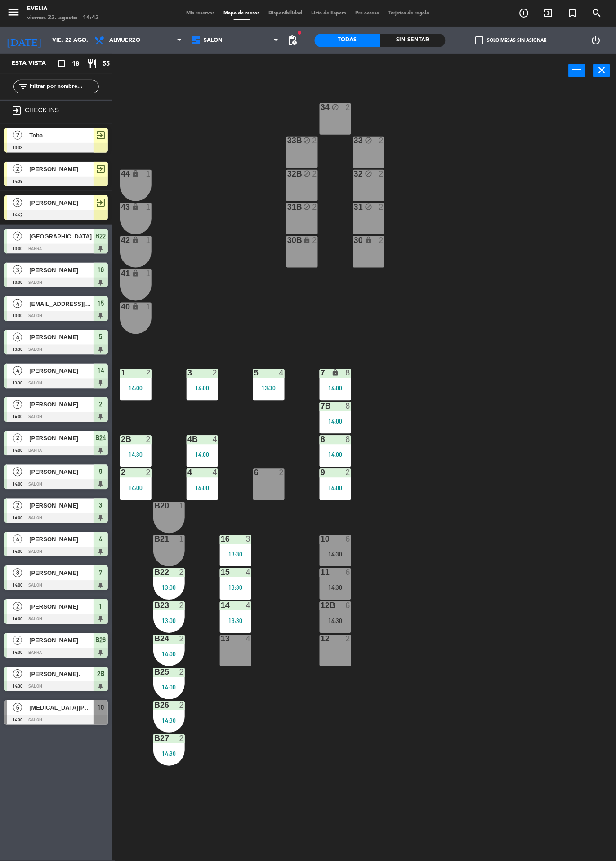
click at [171, 582] on div "B22 2 13:00" at bounding box center [168, 584] width 31 height 31
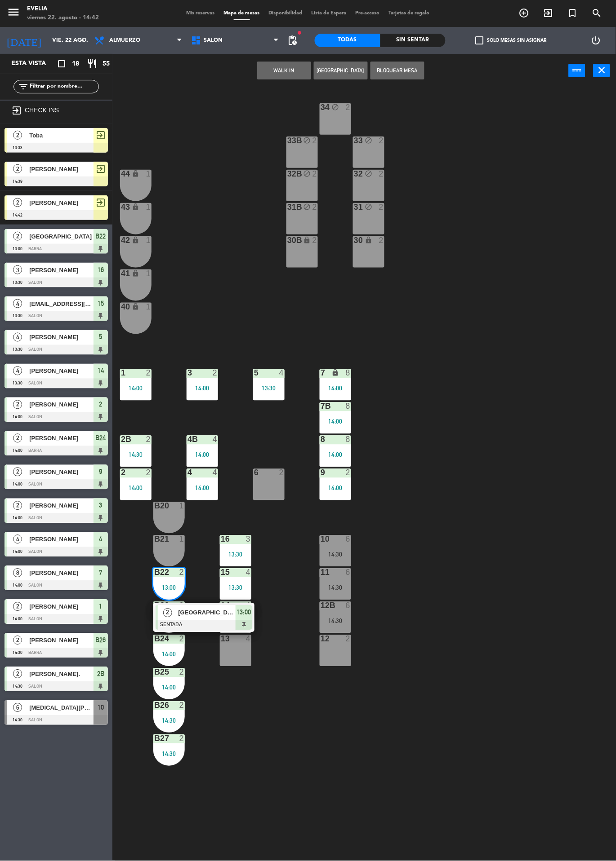
click at [195, 612] on span "[GEOGRAPHIC_DATA]" at bounding box center [207, 612] width 58 height 9
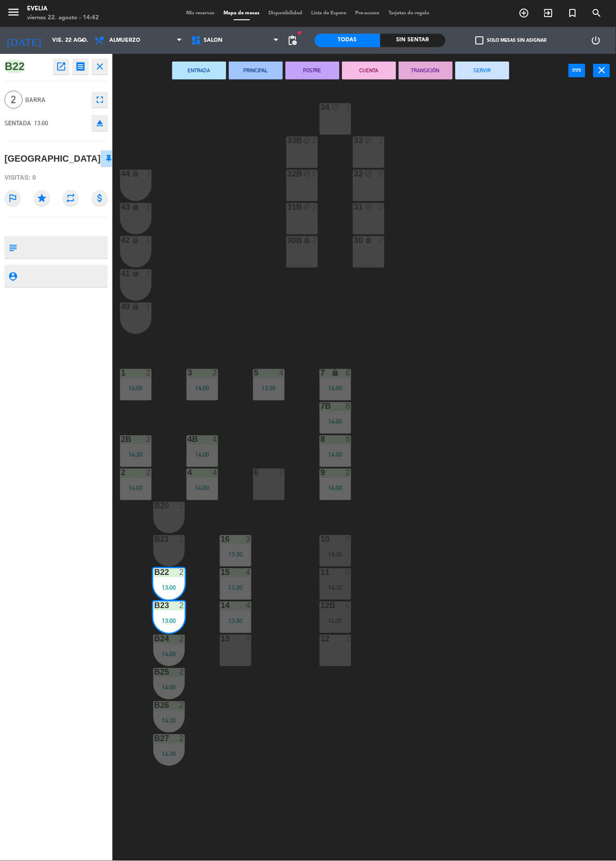
click at [495, 73] on button "SERVIR" at bounding box center [482, 71] width 54 height 18
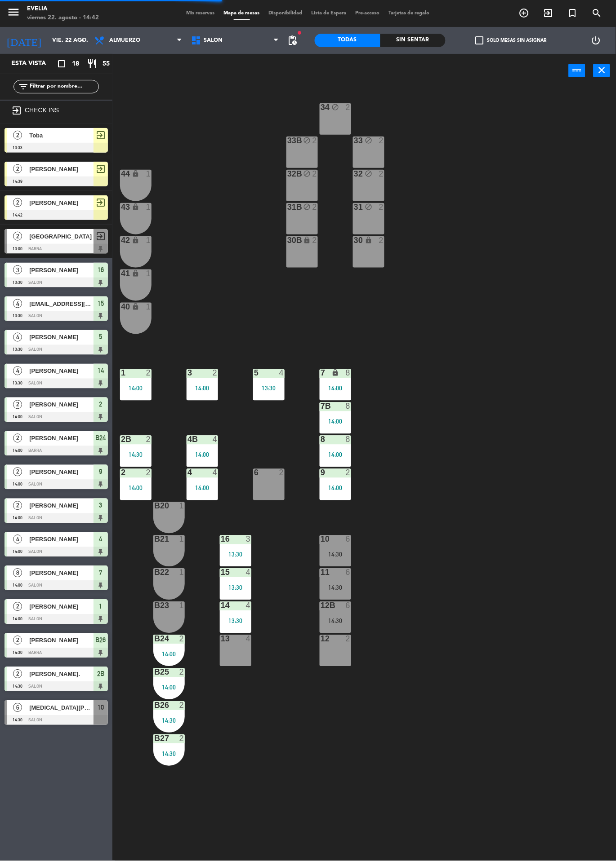
click at [164, 575] on div at bounding box center [169, 573] width 15 height 8
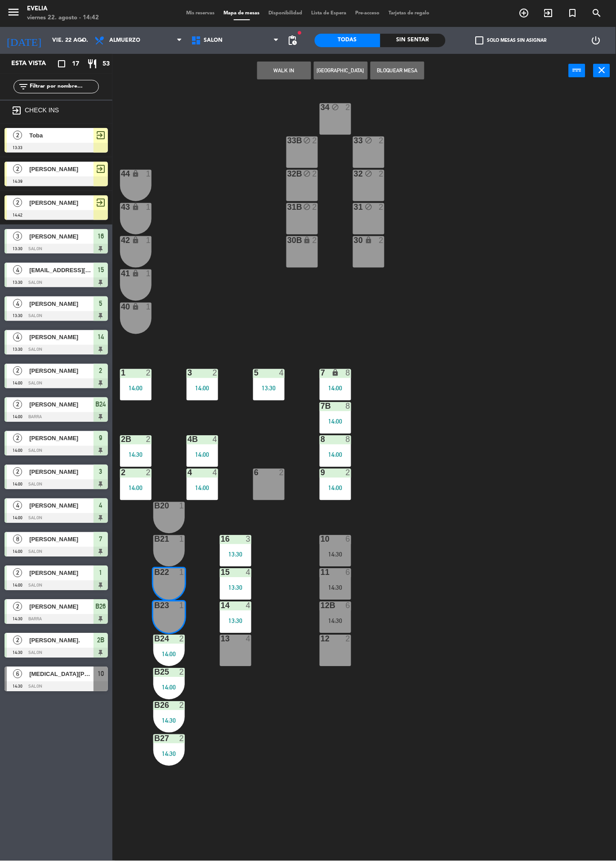
click at [63, 173] on span "[PERSON_NAME]" at bounding box center [61, 168] width 64 height 9
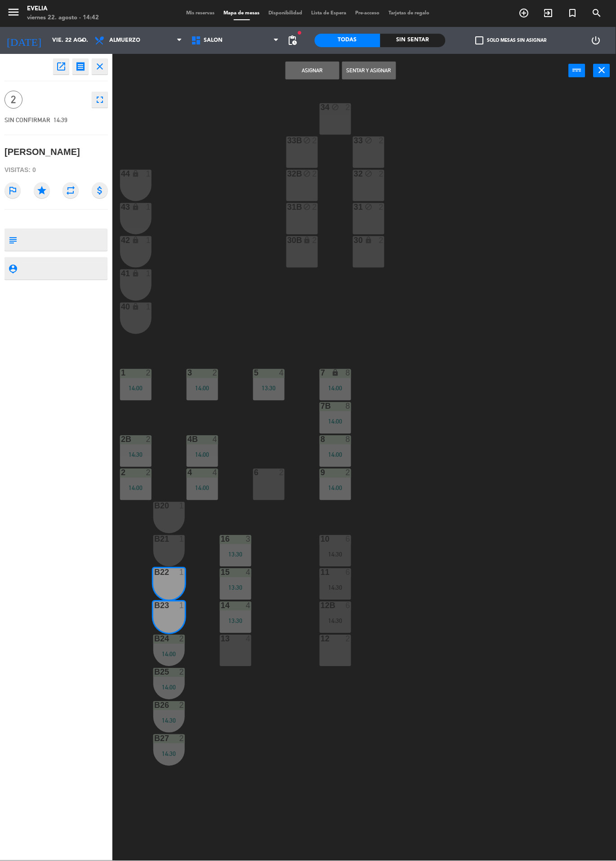
click at [379, 70] on button "Sentar y Asignar" at bounding box center [369, 71] width 54 height 18
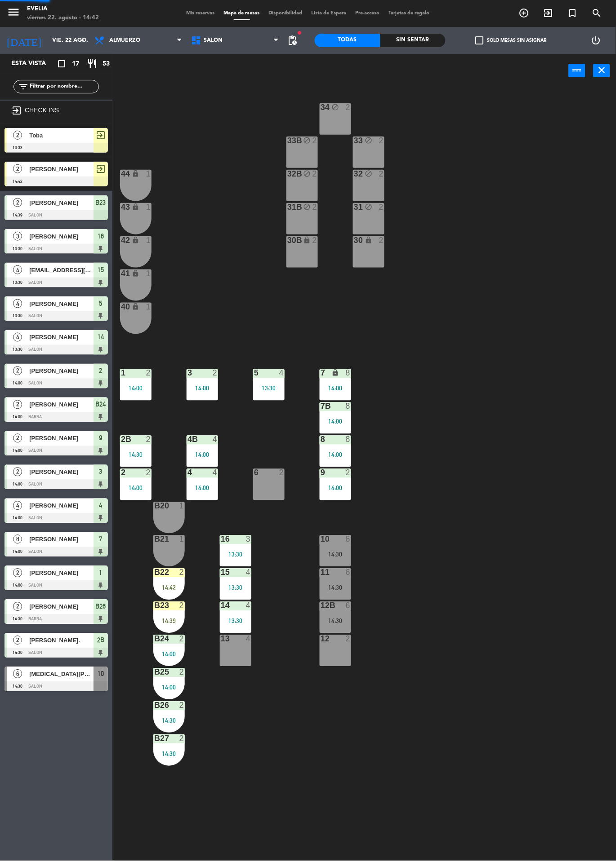
click at [513, 474] on div "34 block 2 33B block 2 33 block 2 44 lock 1 32B block 2 32 block 2 43 lock 1 31…" at bounding box center [367, 475] width 497 height 774
click at [55, 132] on span "Toba" at bounding box center [61, 135] width 64 height 9
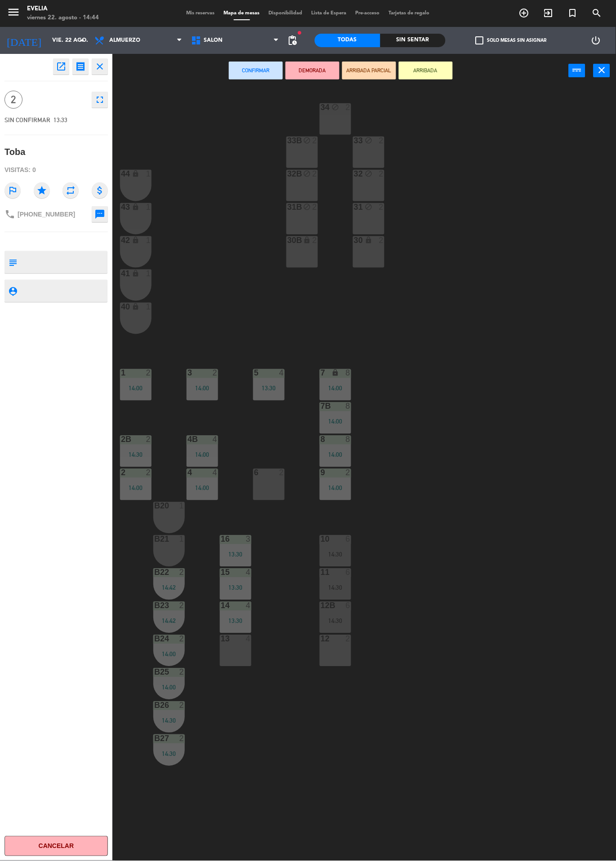
click at [557, 363] on div "34 block 2 33B block 2 33 block 2 44 lock 1 32B block 2 32 block 2 43 lock 1 31…" at bounding box center [367, 475] width 497 height 774
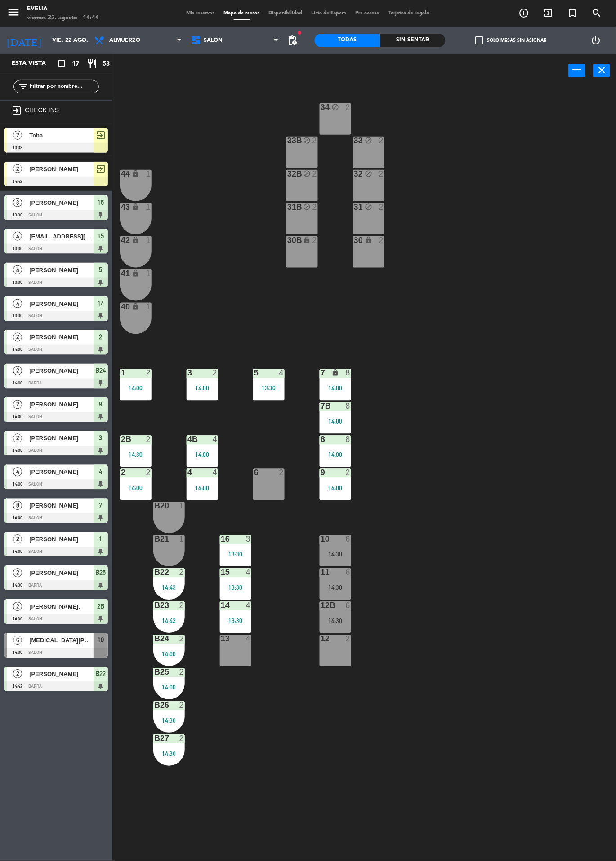
click at [53, 171] on span "[PERSON_NAME]" at bounding box center [61, 168] width 64 height 9
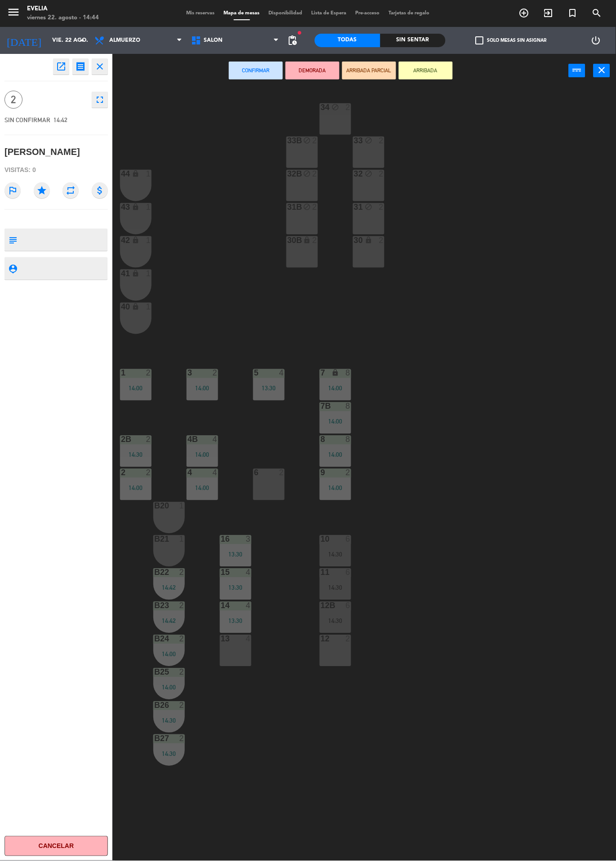
click at [273, 484] on div "6 2" at bounding box center [268, 484] width 31 height 31
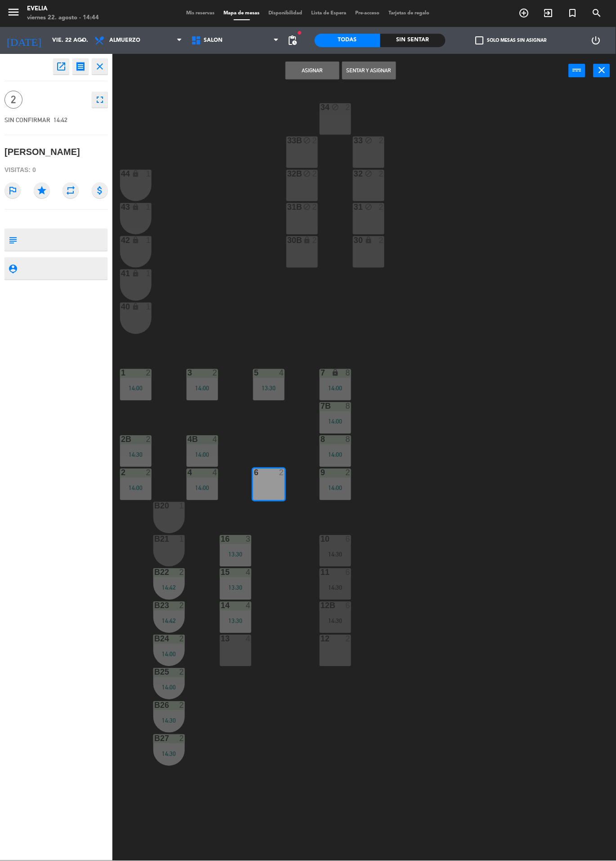
click at [371, 70] on button "Sentar y Asignar" at bounding box center [369, 71] width 54 height 18
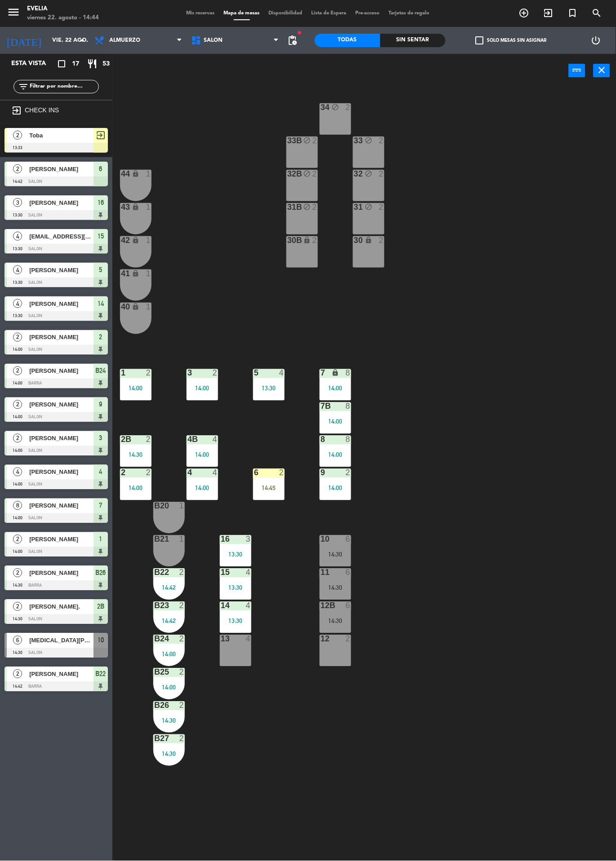
click at [502, 492] on div "34 block 2 33B block 2 33 block 2 44 lock 1 32B block 2 32 block 2 43 lock 1 31…" at bounding box center [367, 475] width 497 height 774
click at [177, 573] on div "2" at bounding box center [184, 573] width 15 height 8
